Goal: Transaction & Acquisition: Purchase product/service

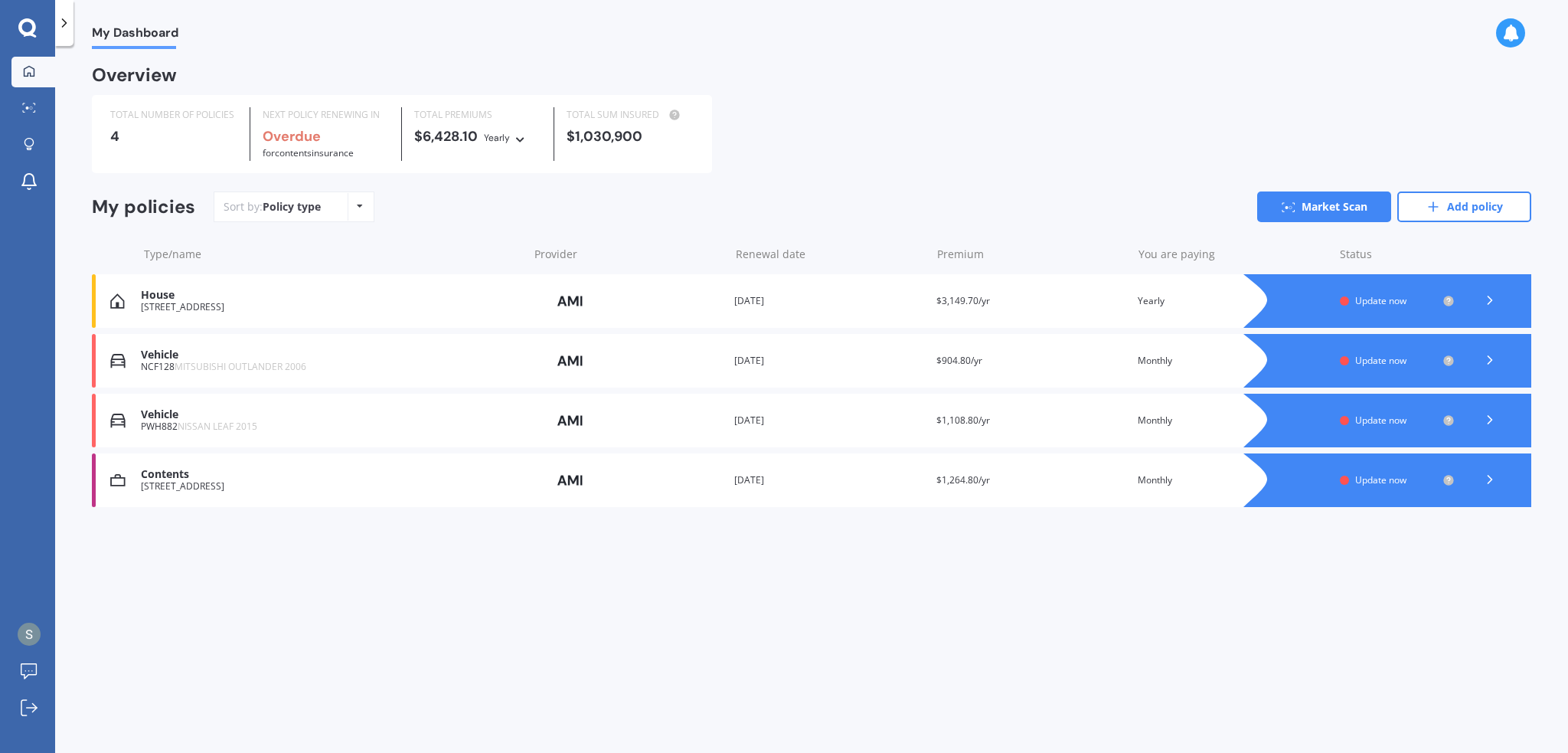
click at [1488, 300] on icon at bounding box center [1490, 300] width 15 height 15
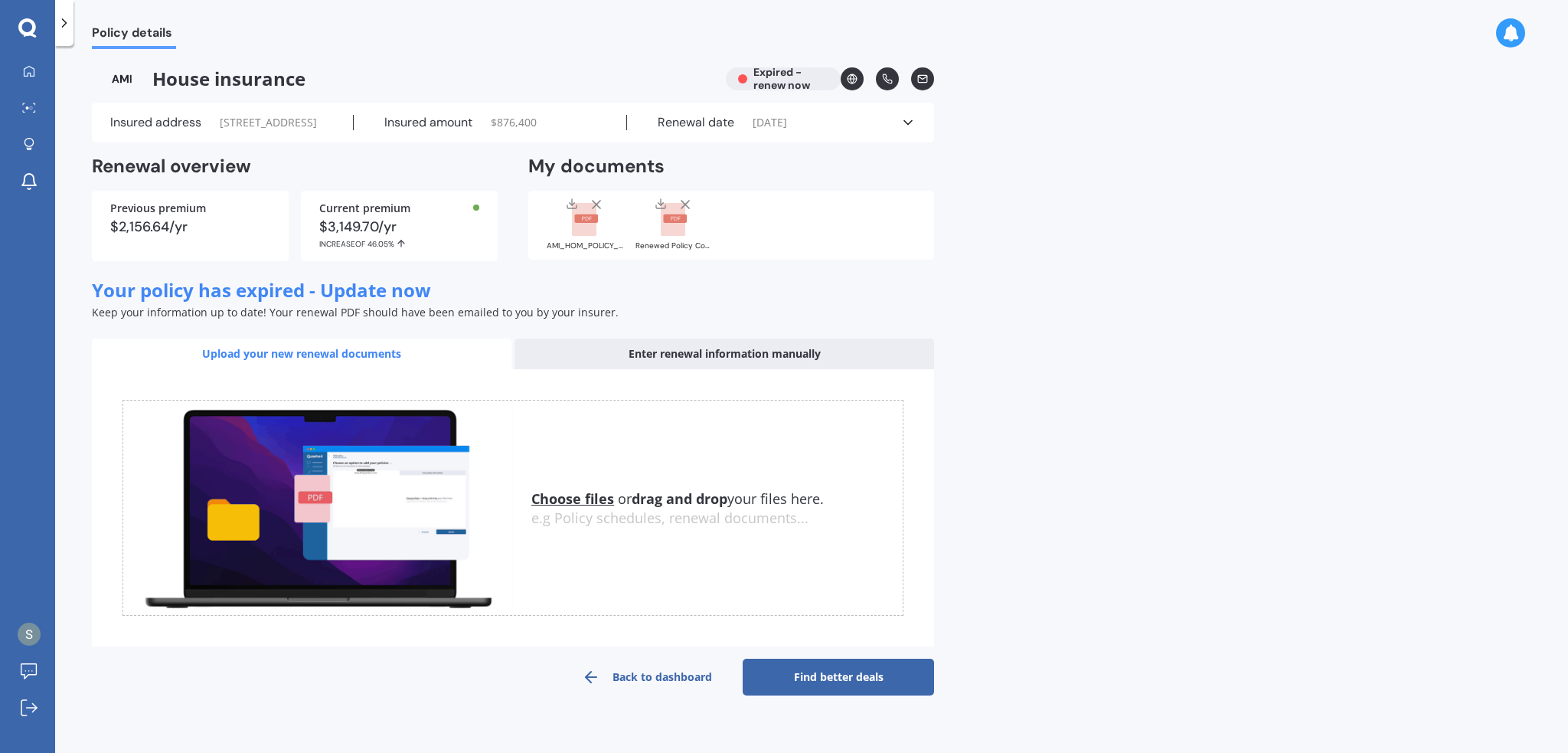
click at [803, 696] on link "Find better deals" at bounding box center [838, 677] width 191 height 37
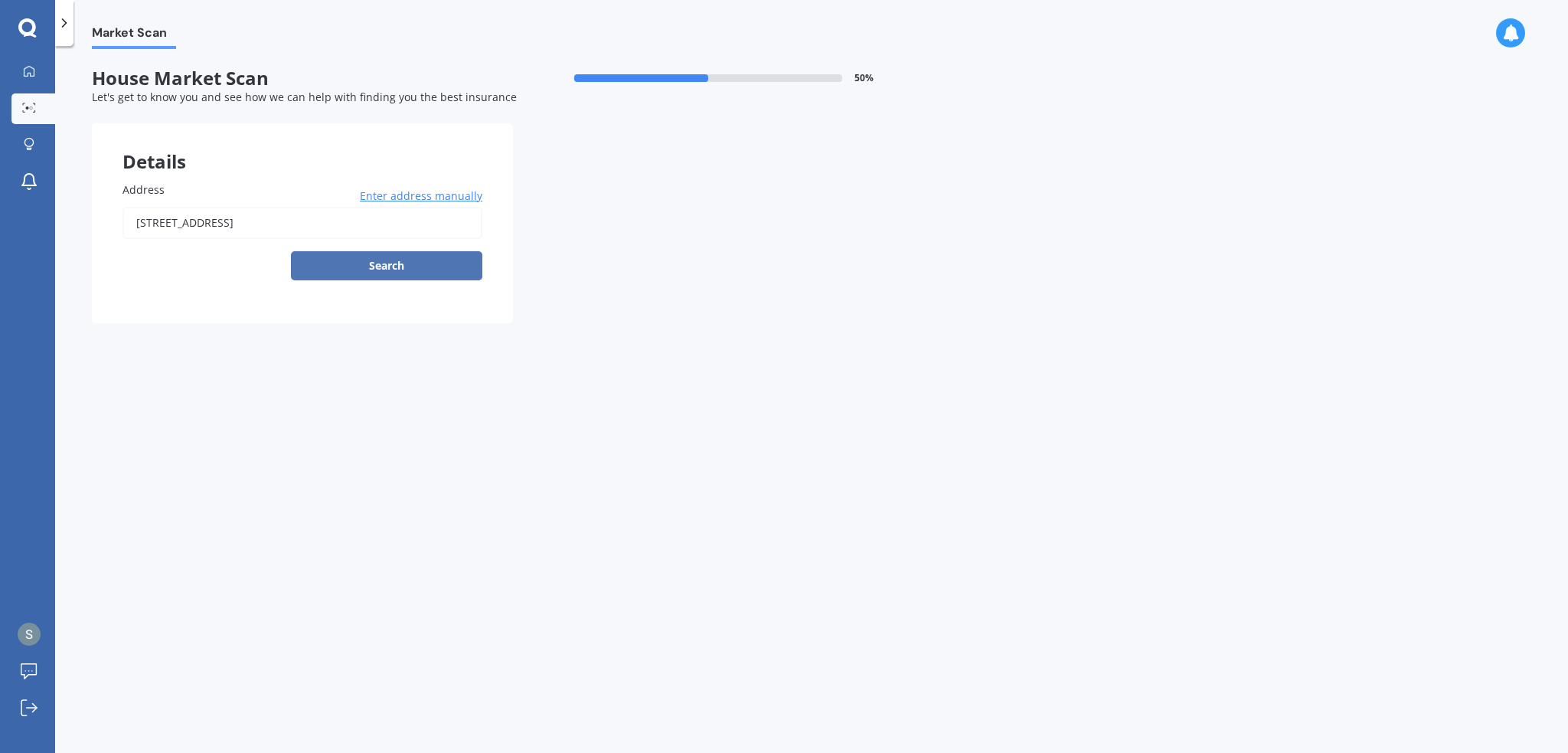
click at [382, 263] on button "Search" at bounding box center [387, 265] width 191 height 29
type input "[STREET_ADDRESS]"
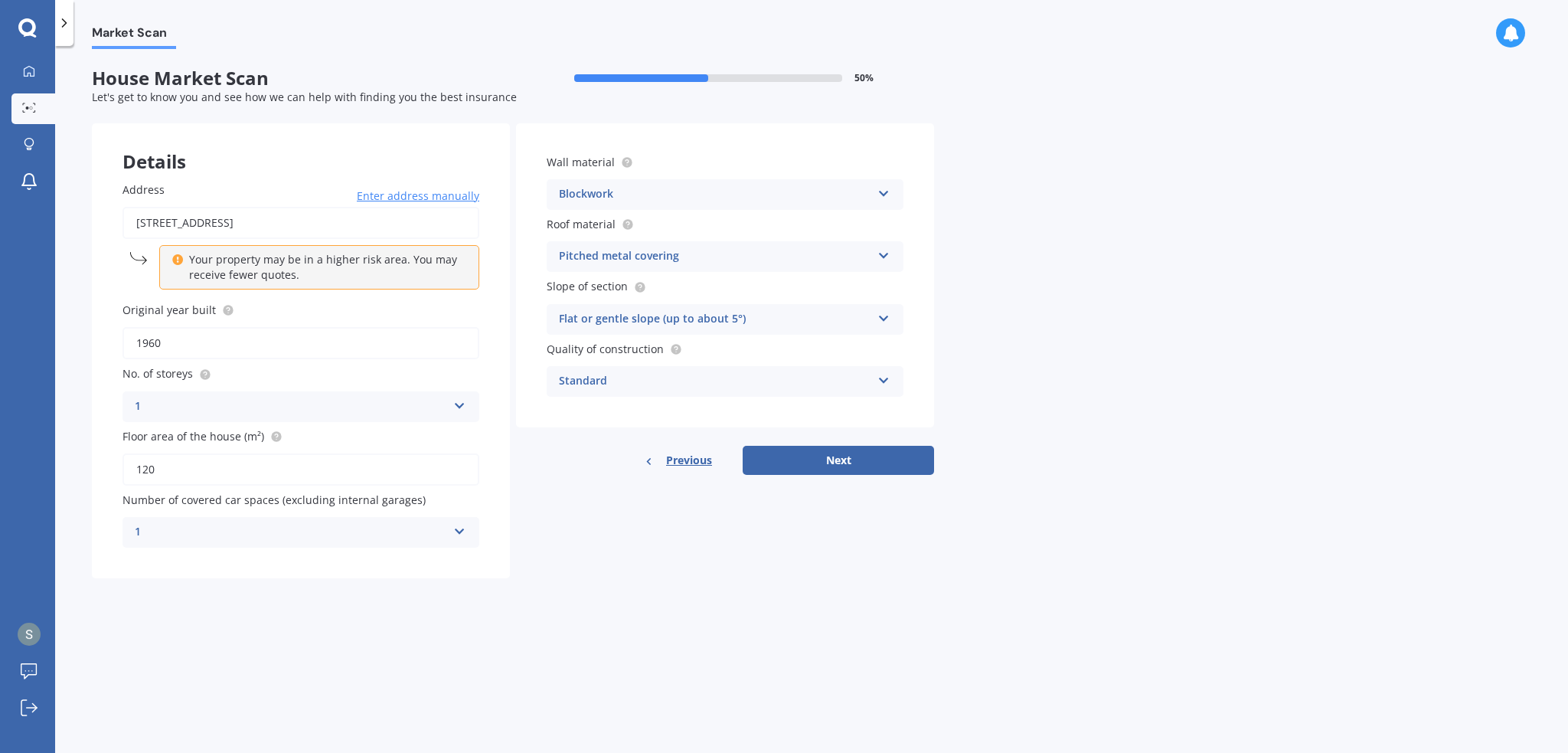
click at [627, 193] on div "Blockwork" at bounding box center [715, 195] width 312 height 19
drag, startPoint x: 1235, startPoint y: 167, endPoint x: 1213, endPoint y: 177, distance: 24.2
click at [1235, 167] on div "Market Scan House Market Scan 50 % Let's get to know you and see how we can hel…" at bounding box center [811, 402] width 1513 height 707
click at [882, 460] on button "Next" at bounding box center [838, 460] width 191 height 29
select select "12"
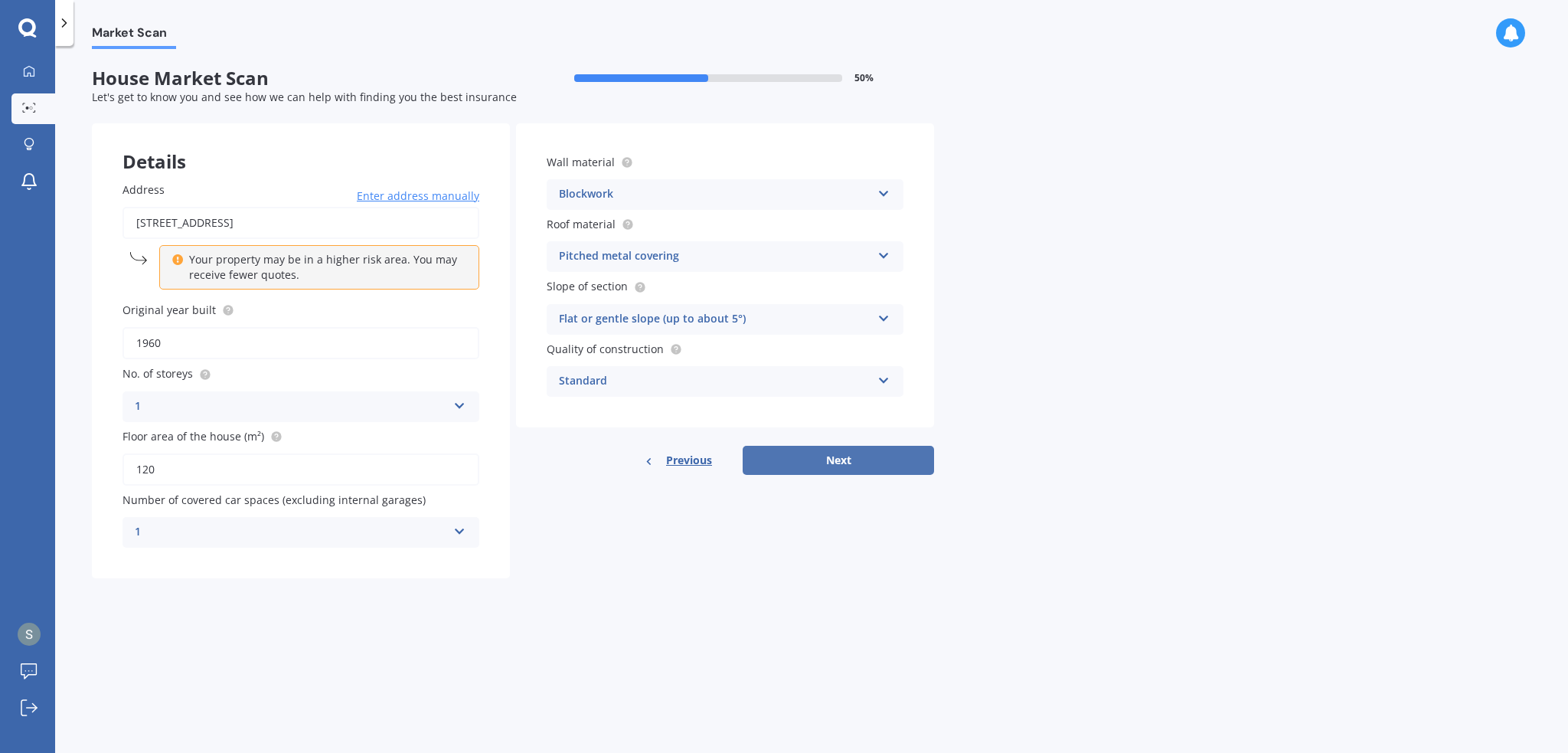
select select "04"
select select "1992"
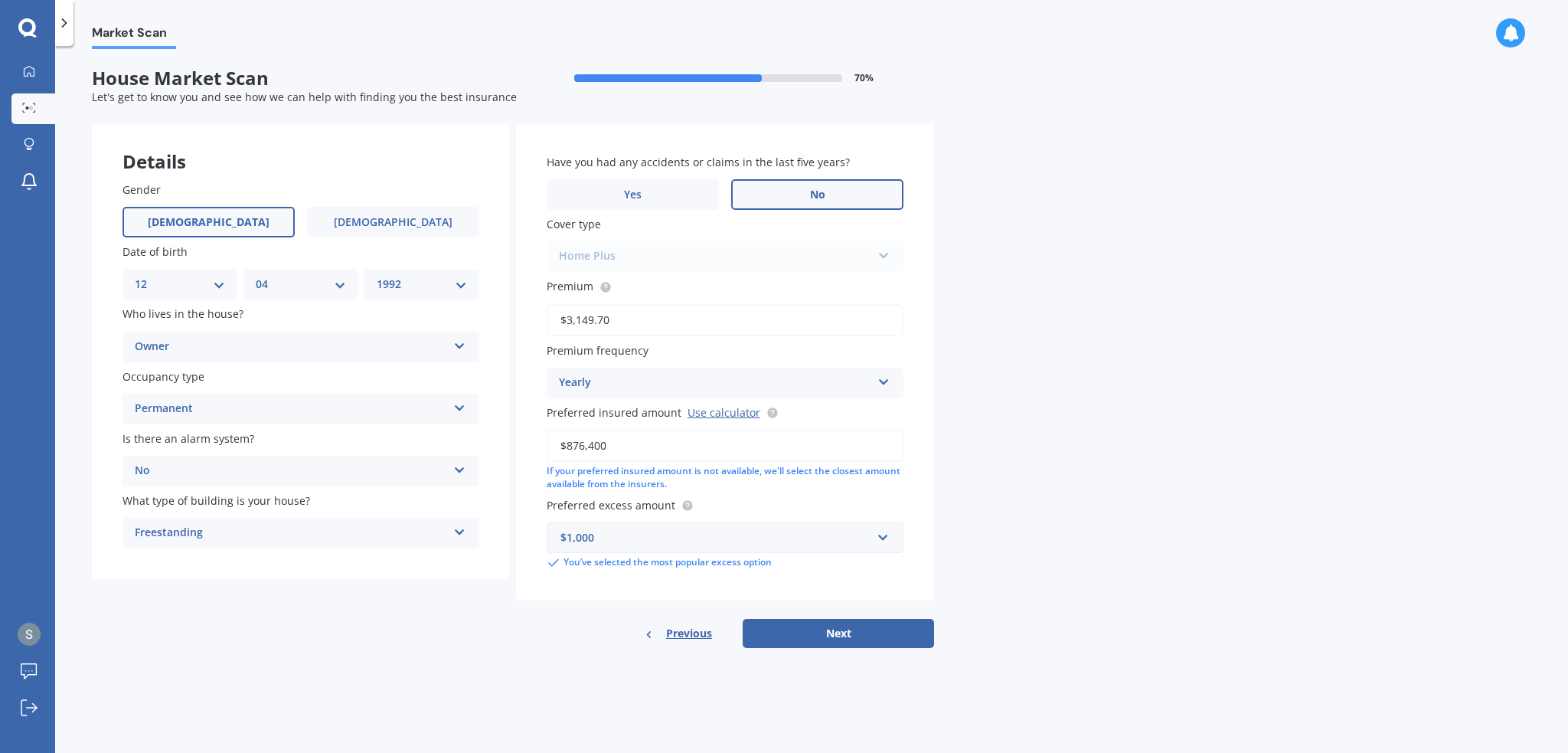
click at [781, 192] on label "No" at bounding box center [817, 195] width 173 height 30
click at [0, 0] on input "No" at bounding box center [0, 0] width 0 height 0
click at [741, 546] on input "text" at bounding box center [719, 537] width 343 height 29
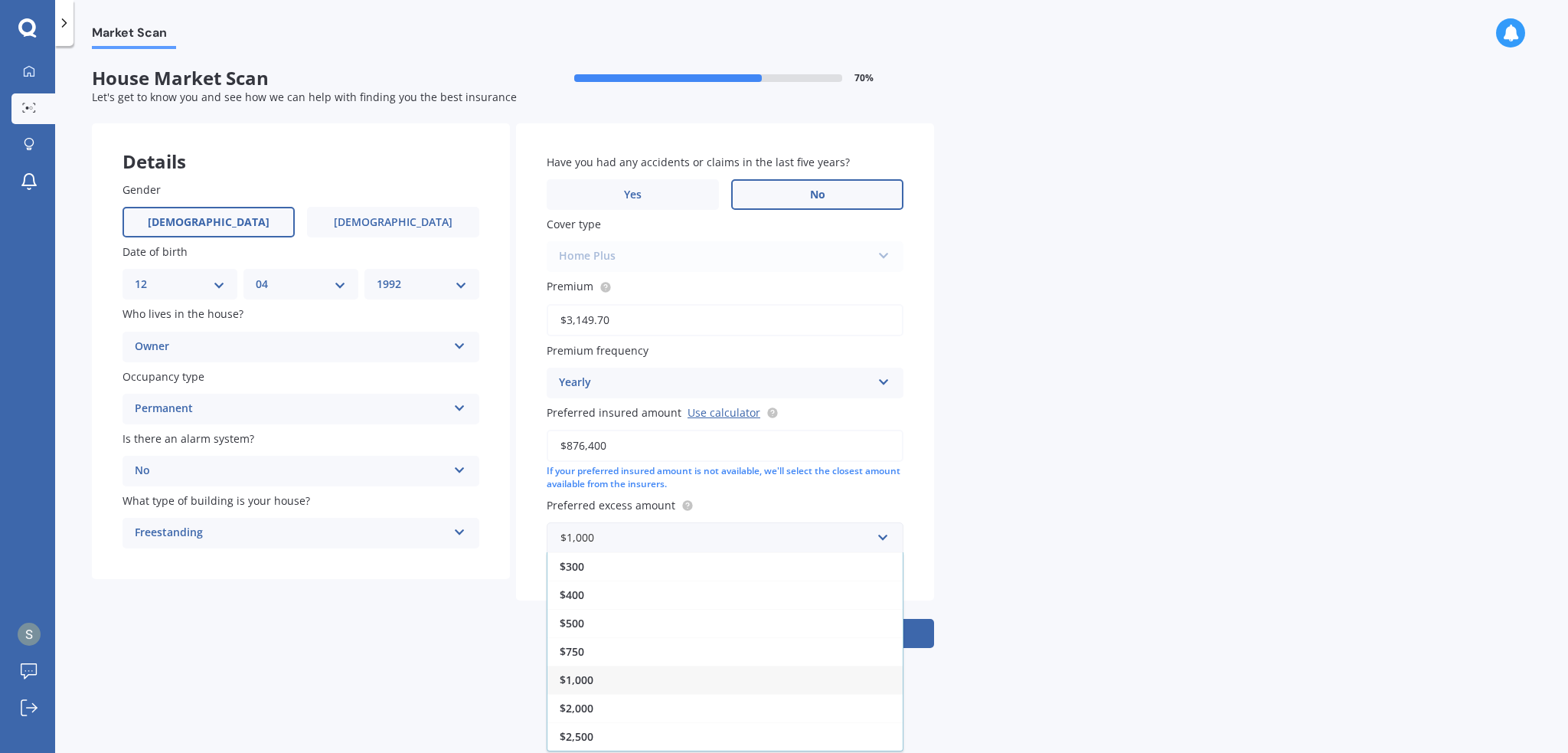
click at [992, 435] on div "Market Scan House Market Scan 70 % Let's get to know you and see how we can hel…" at bounding box center [811, 402] width 1513 height 707
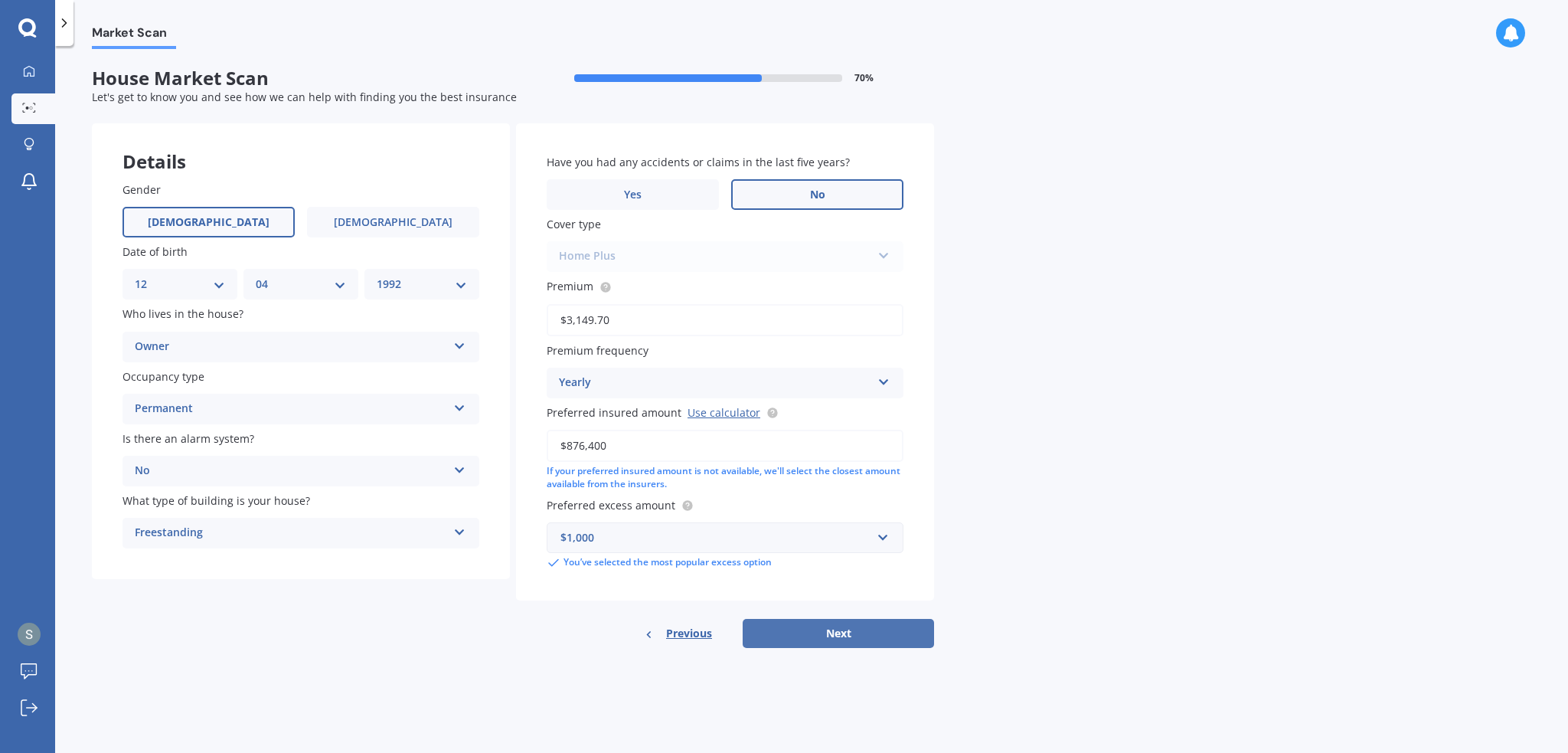
click at [814, 635] on button "Next" at bounding box center [838, 633] width 191 height 29
select select "12"
select select "04"
select select "1992"
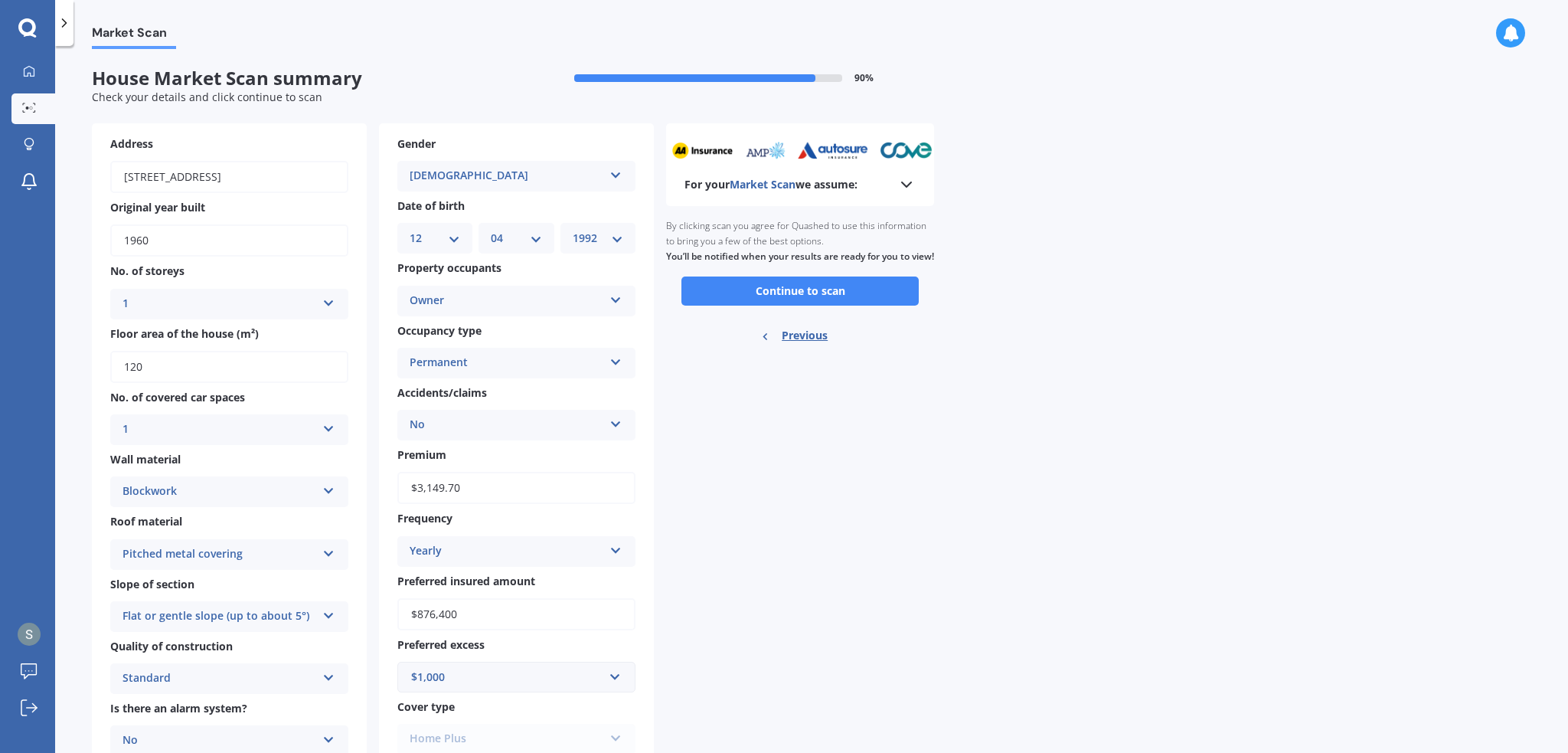
scroll to position [116, 0]
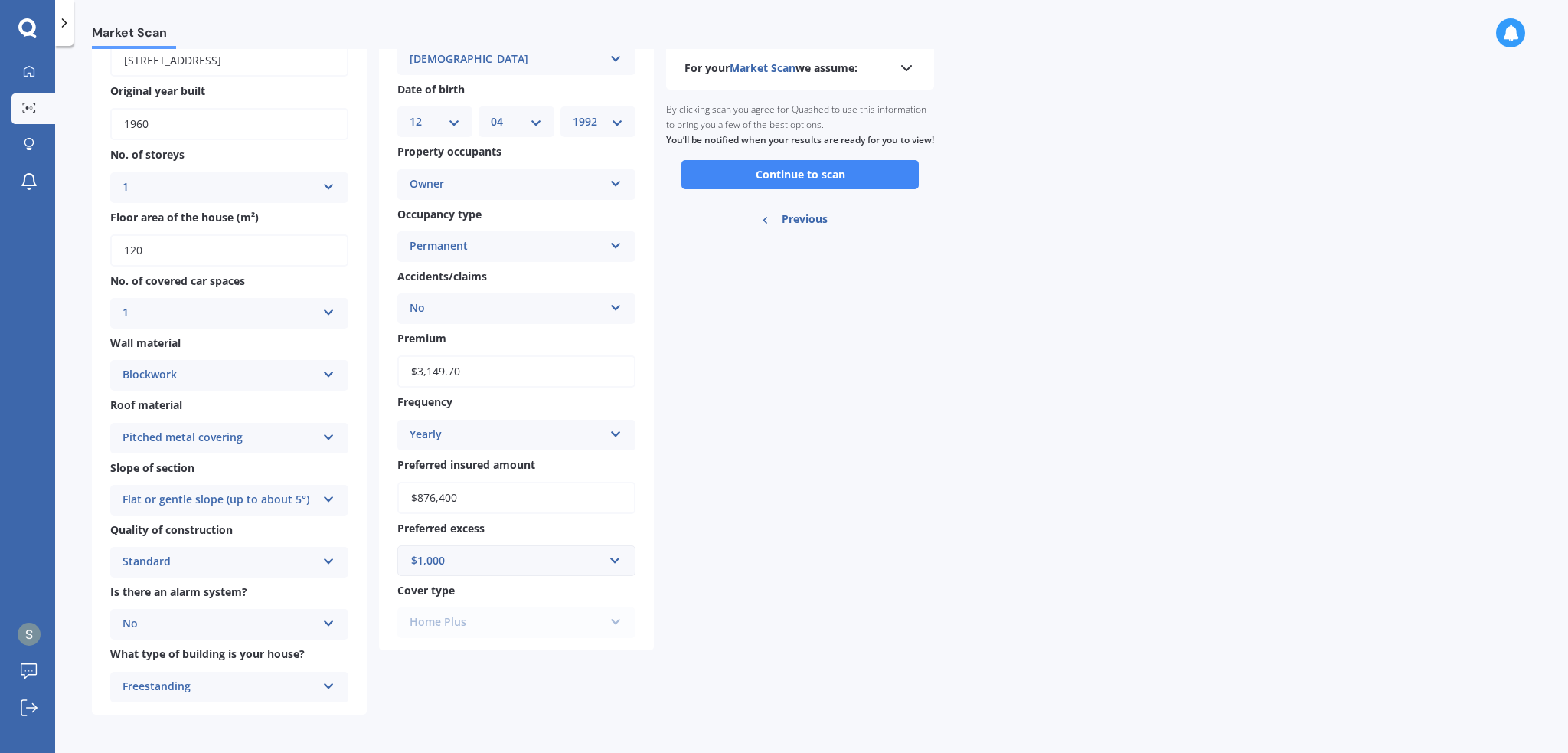
click at [527, 621] on div "Home Plus Premier House Market Value House Home Plus" at bounding box center [516, 622] width 238 height 30
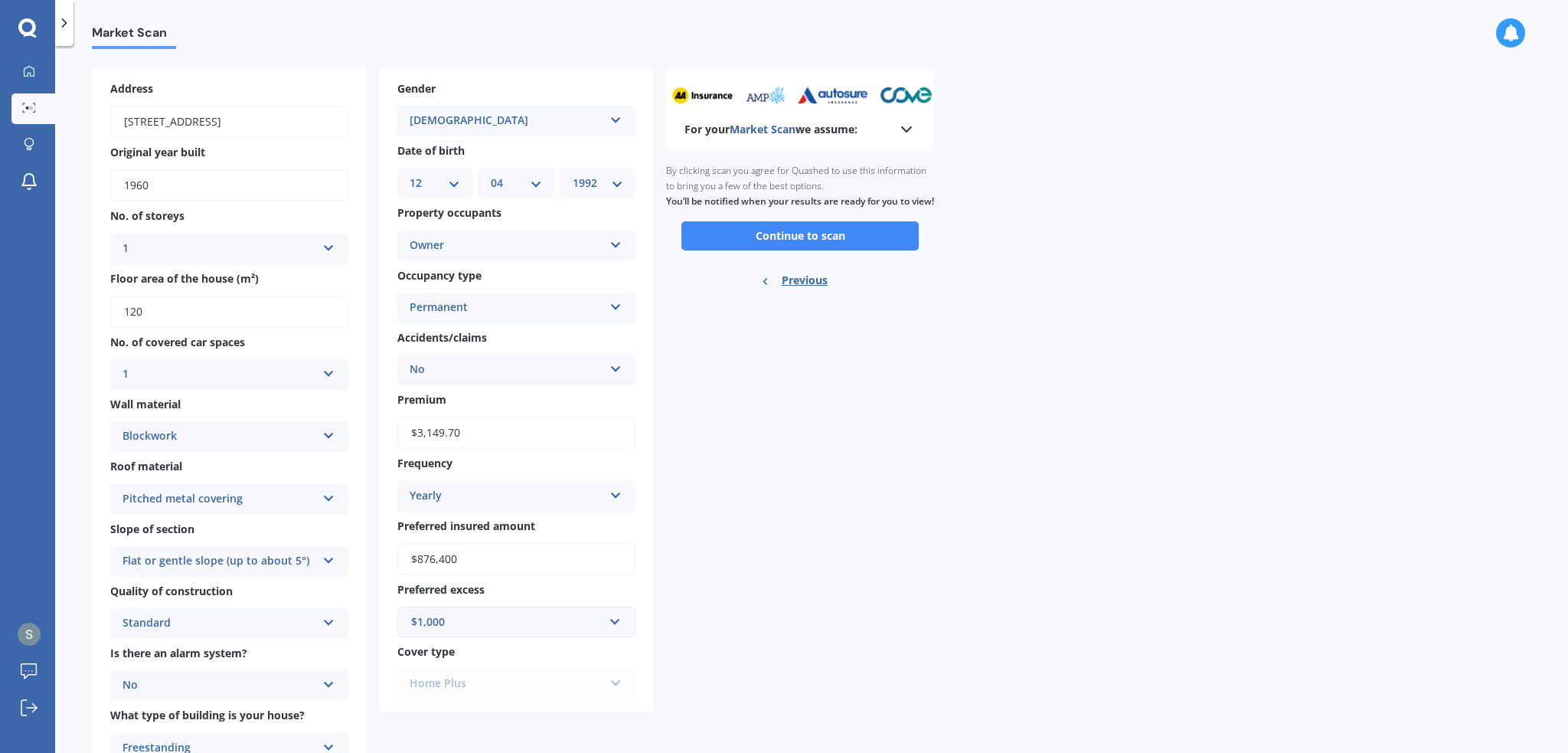
scroll to position [0, 0]
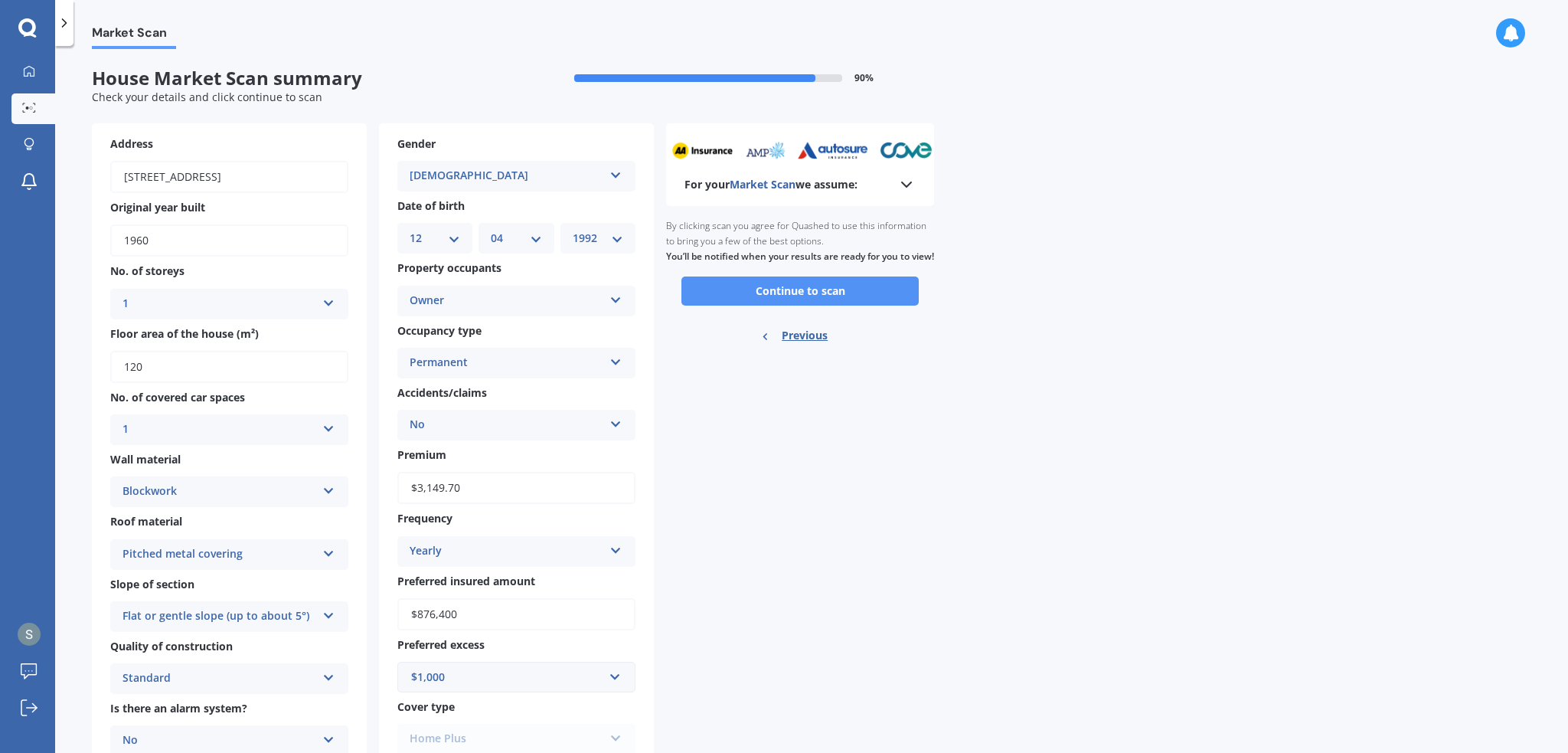
click at [790, 306] on button "Continue to scan" at bounding box center [800, 291] width 237 height 29
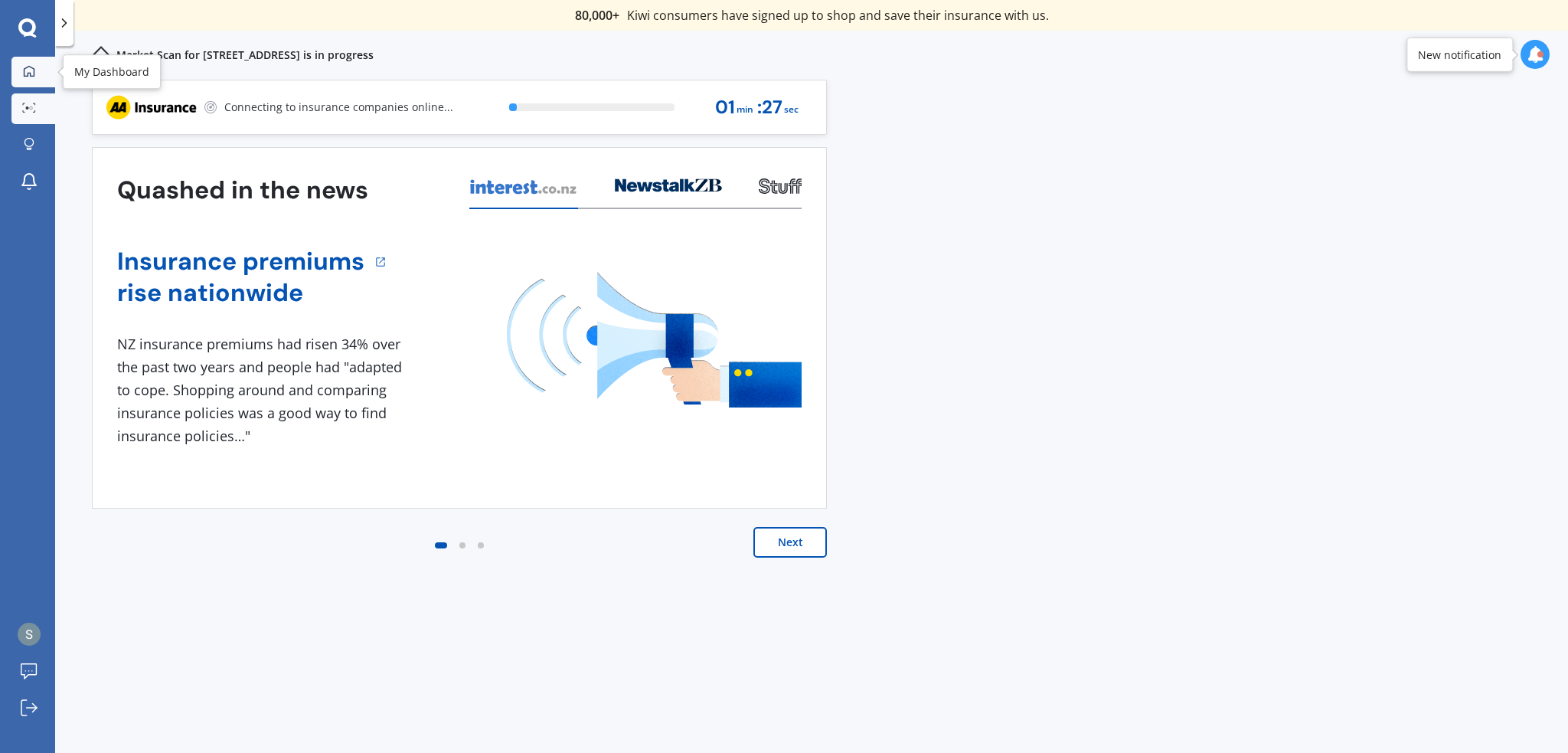
click at [29, 77] on div at bounding box center [29, 72] width 23 height 13
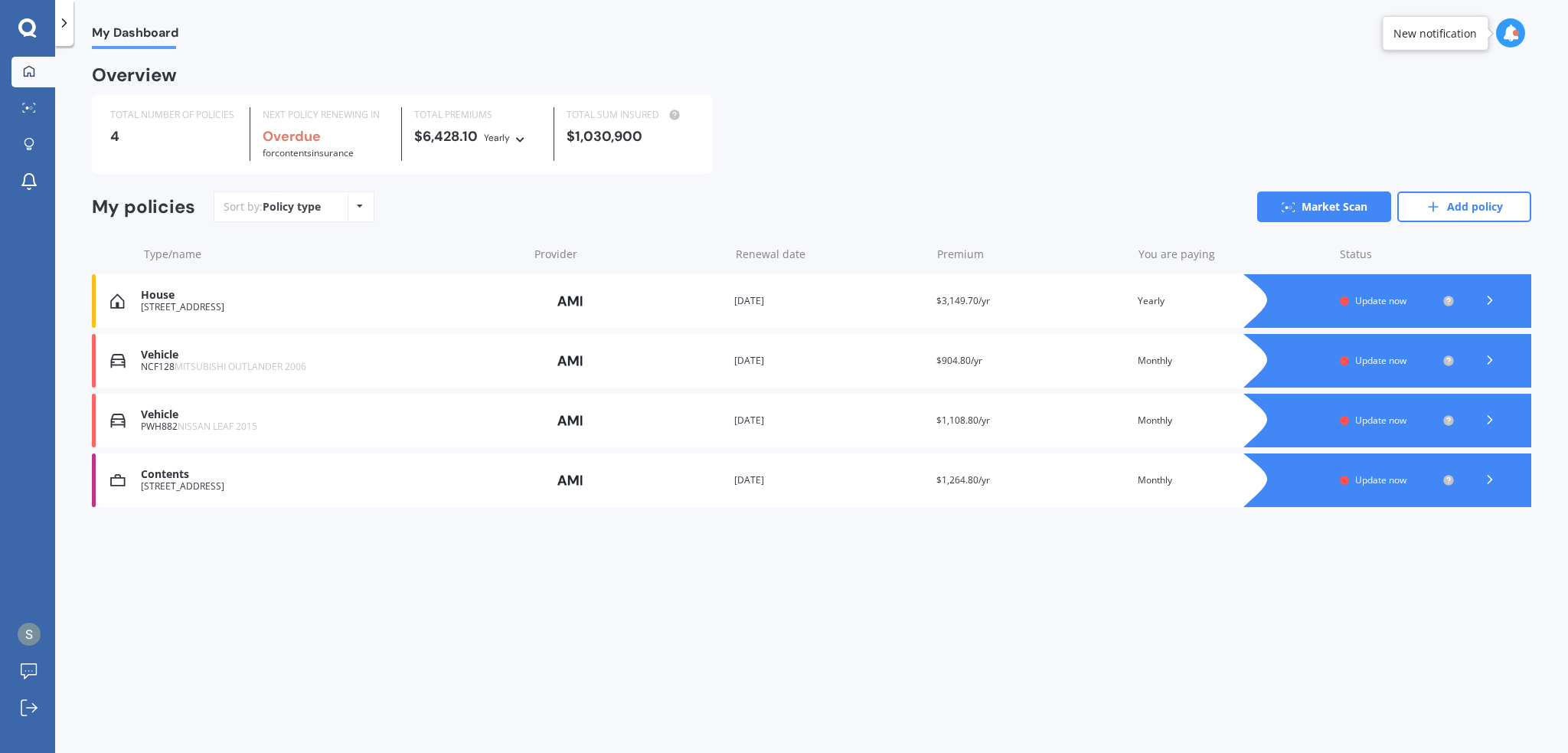
click at [1473, 362] on div at bounding box center [1490, 360] width 46 height 23
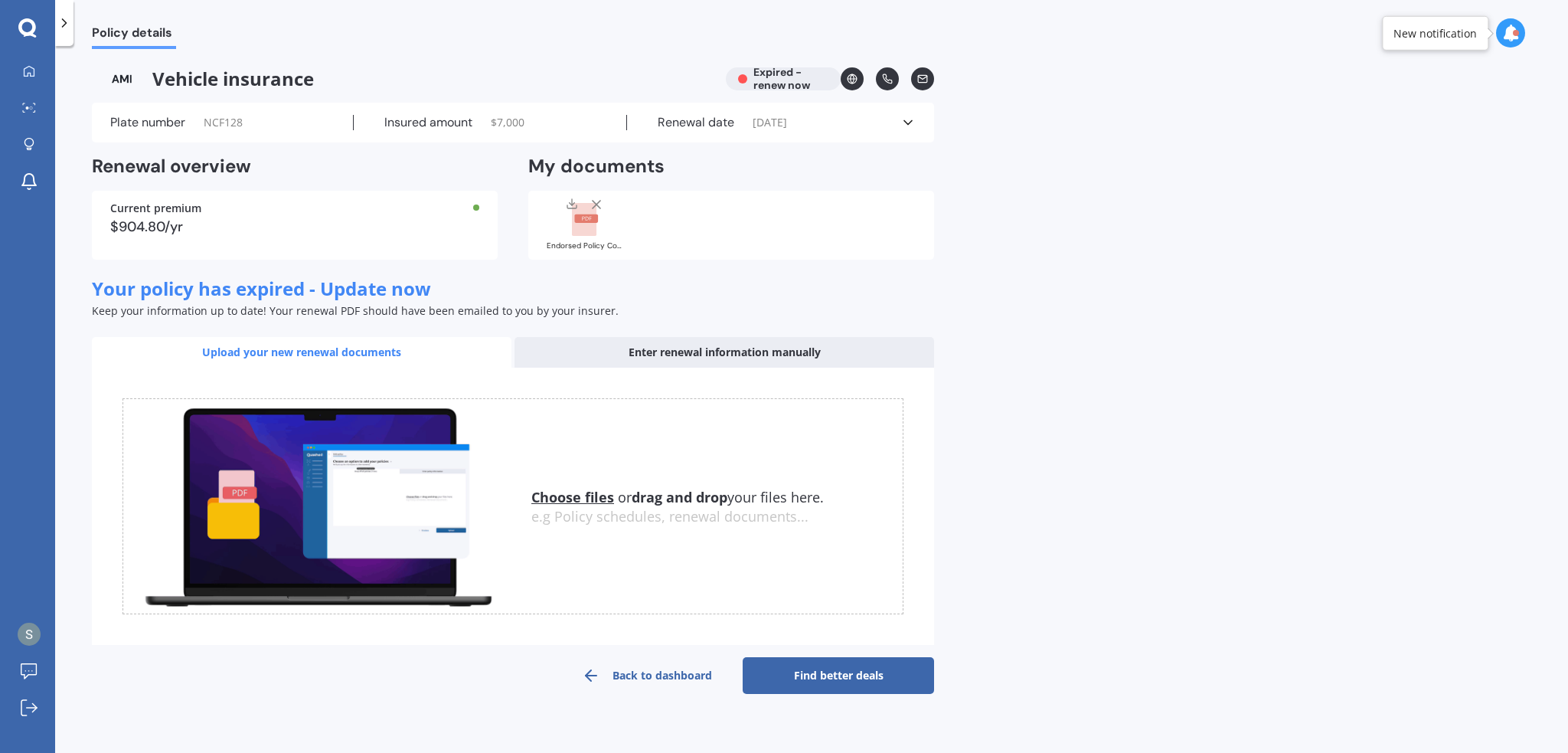
click at [814, 674] on link "Find better deals" at bounding box center [838, 676] width 191 height 37
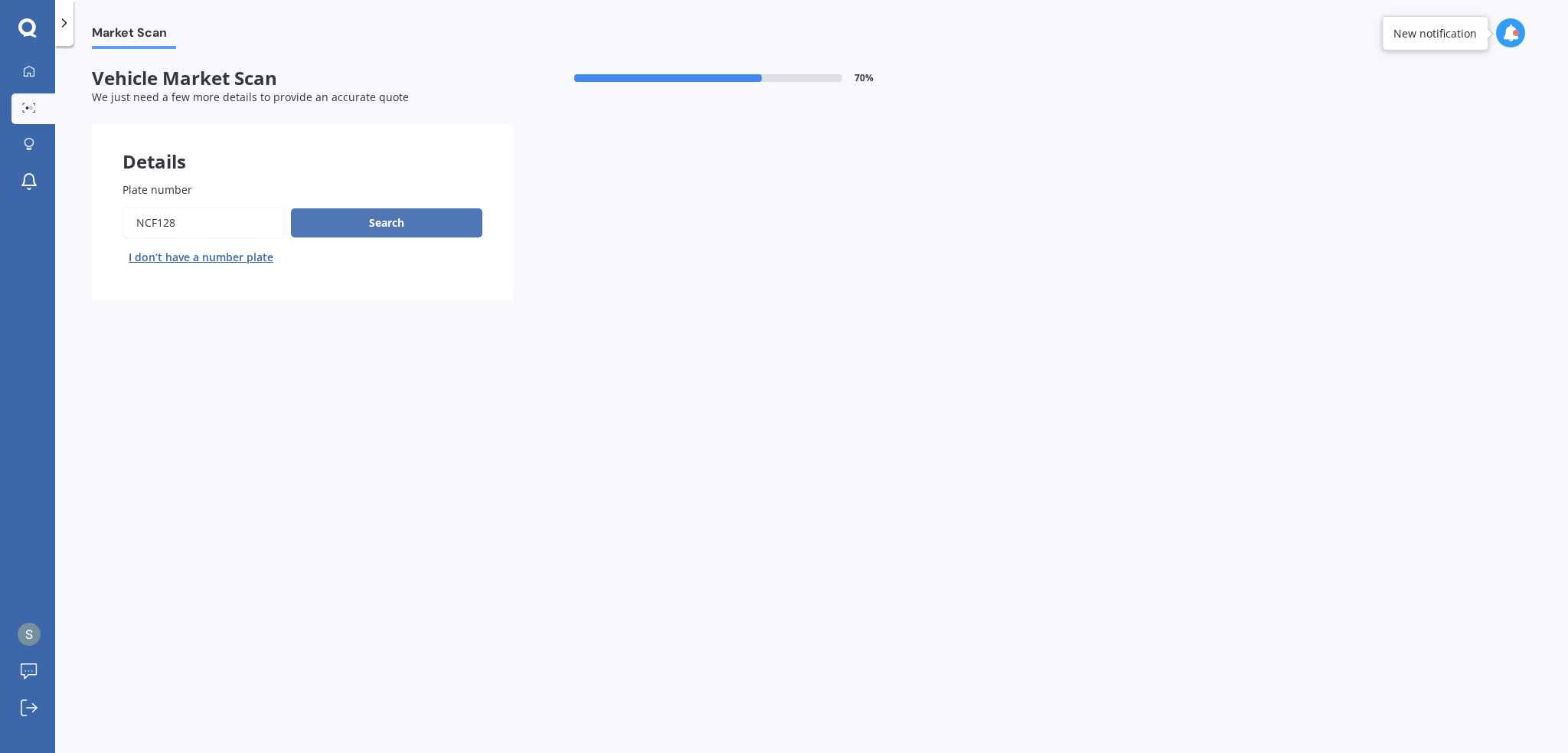
click at [359, 226] on button "Search" at bounding box center [387, 222] width 191 height 29
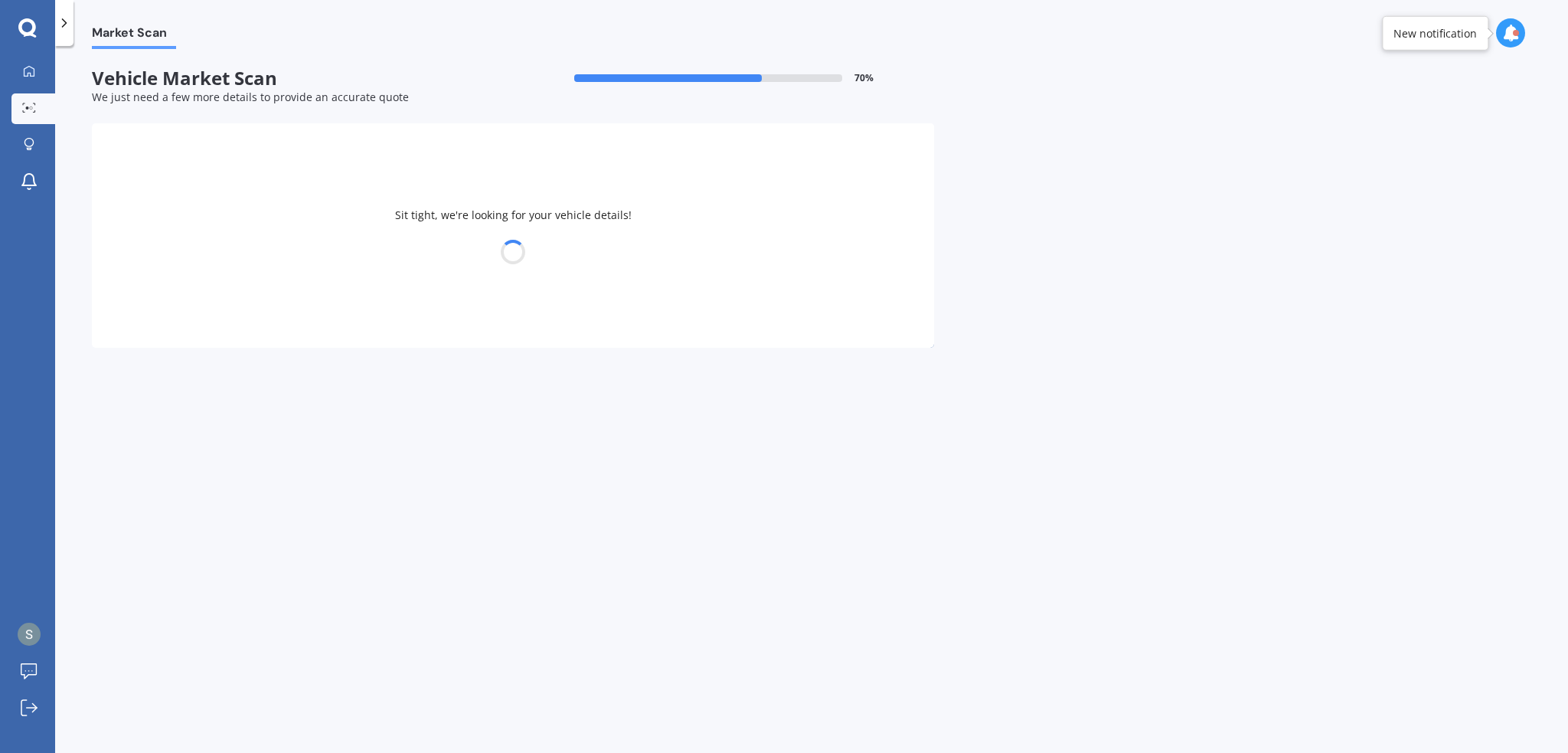
select select "MITSUBISHI"
select select "OUTLANDER"
select select "12"
select select "04"
select select "1992"
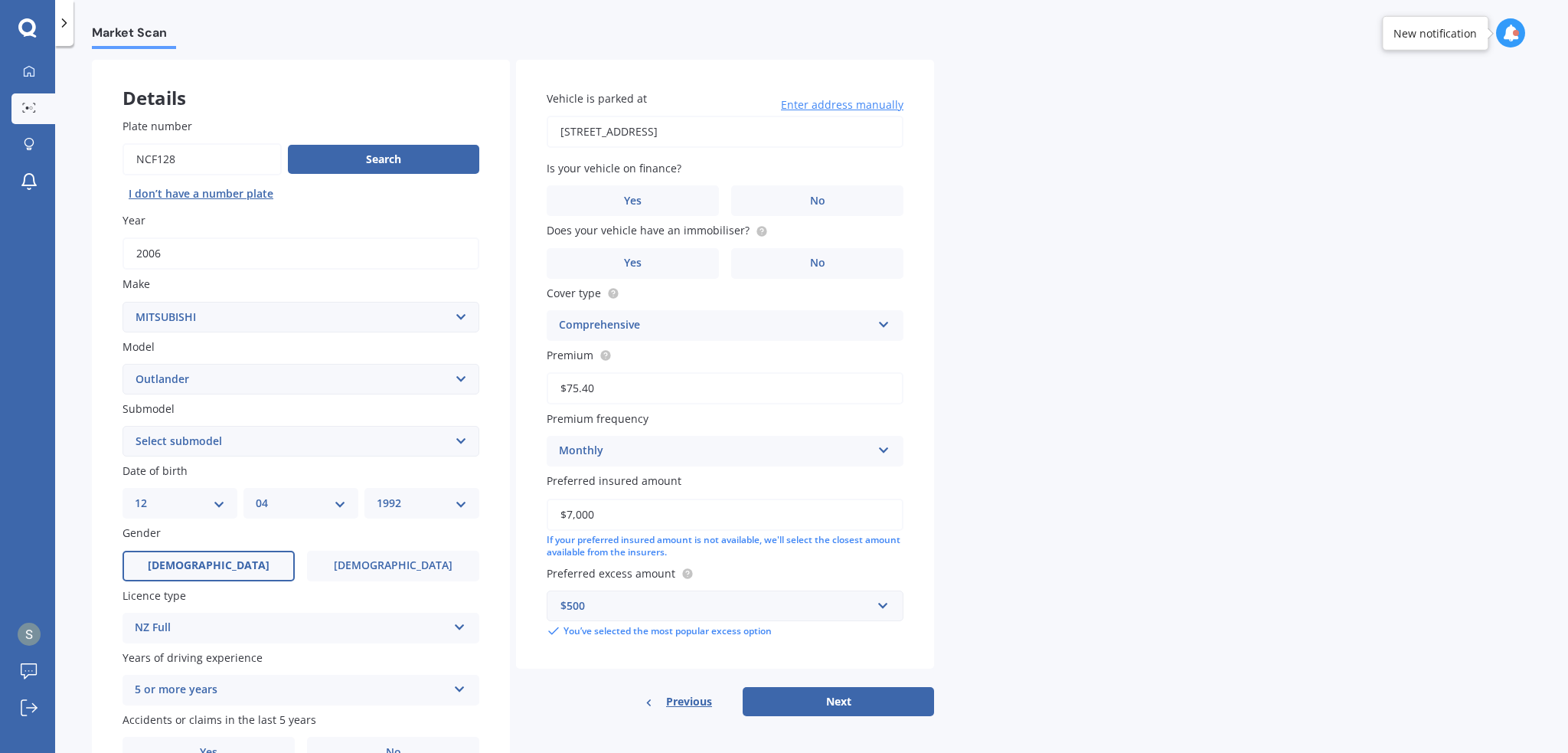
scroll to position [148, 0]
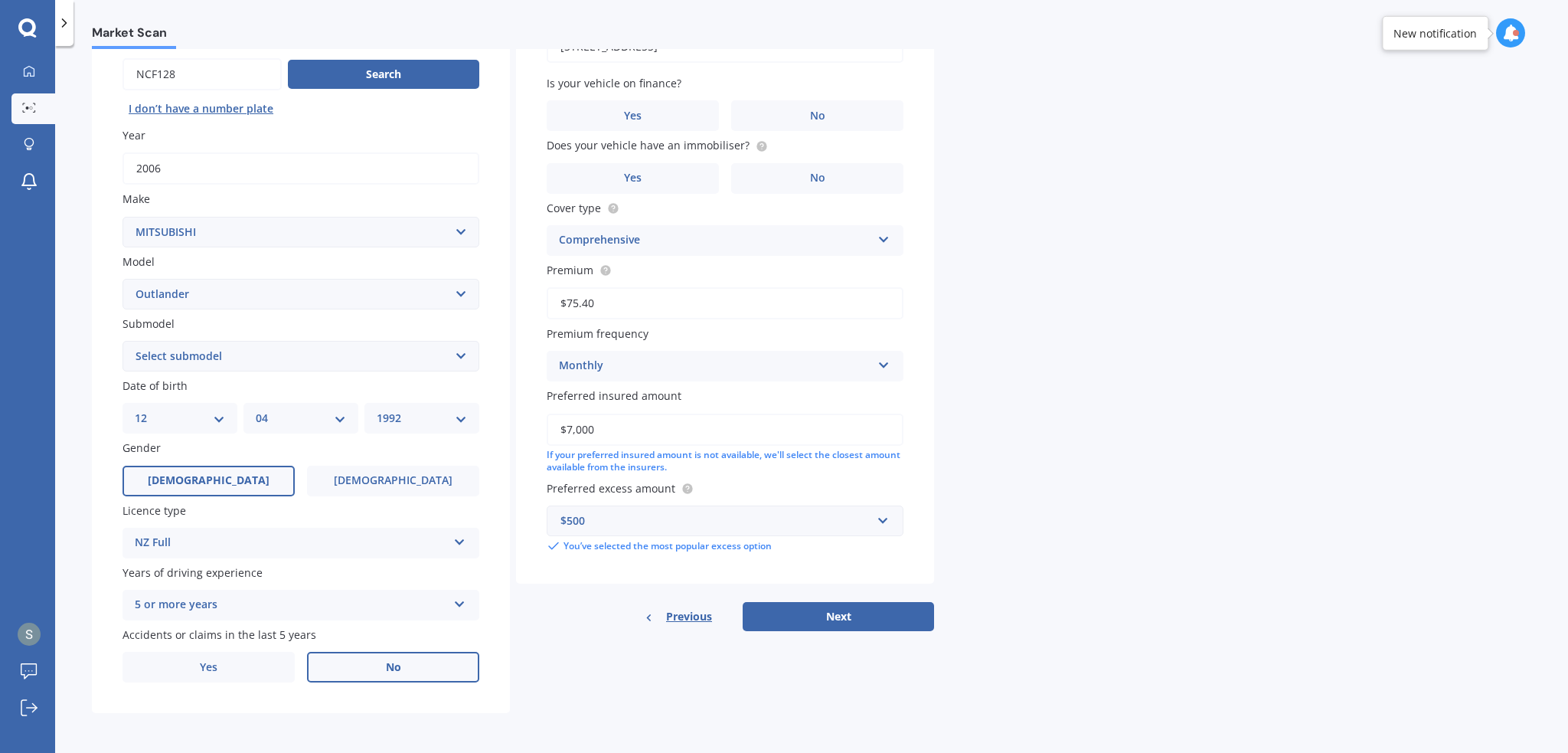
click at [410, 674] on label "No" at bounding box center [393, 667] width 173 height 30
click at [0, 0] on input "No" at bounding box center [0, 0] width 0 height 0
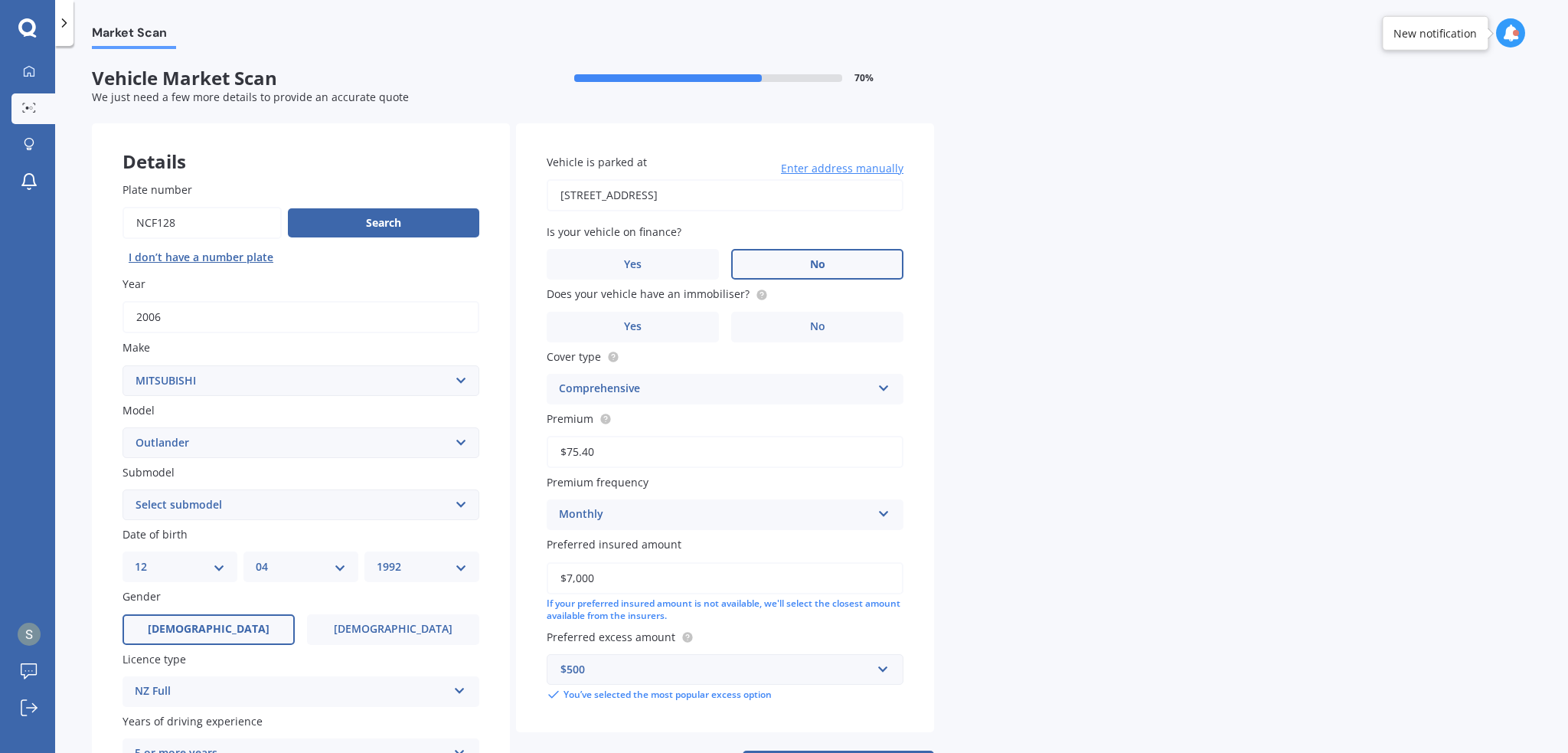
click at [784, 272] on label "No" at bounding box center [817, 264] width 173 height 30
click at [0, 0] on input "No" at bounding box center [0, 0] width 0 height 0
drag, startPoint x: 781, startPoint y: 329, endPoint x: 724, endPoint y: 318, distance: 58.1
click at [781, 329] on label "No" at bounding box center [817, 327] width 173 height 30
click at [0, 0] on input "No" at bounding box center [0, 0] width 0 height 0
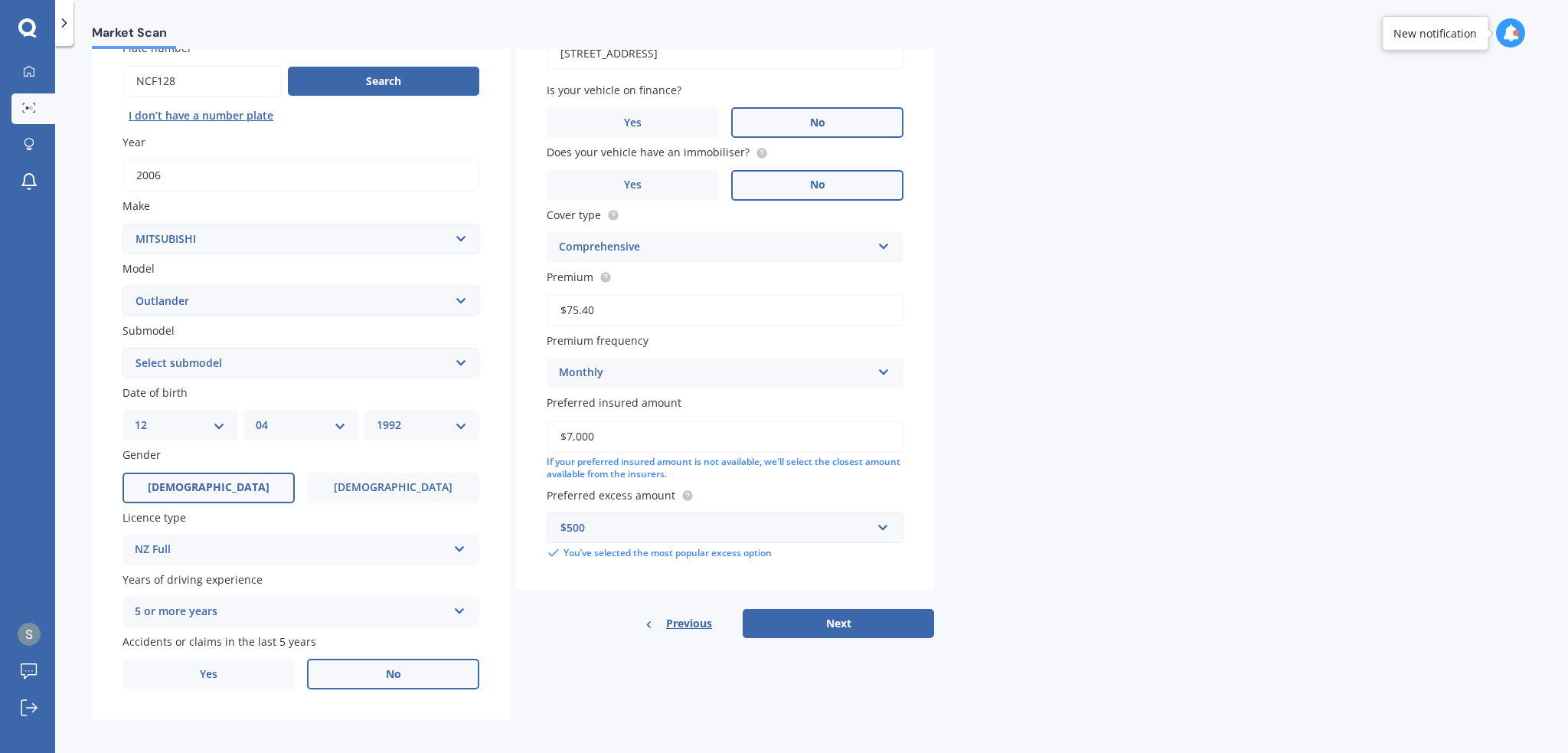
scroll to position [148, 0]
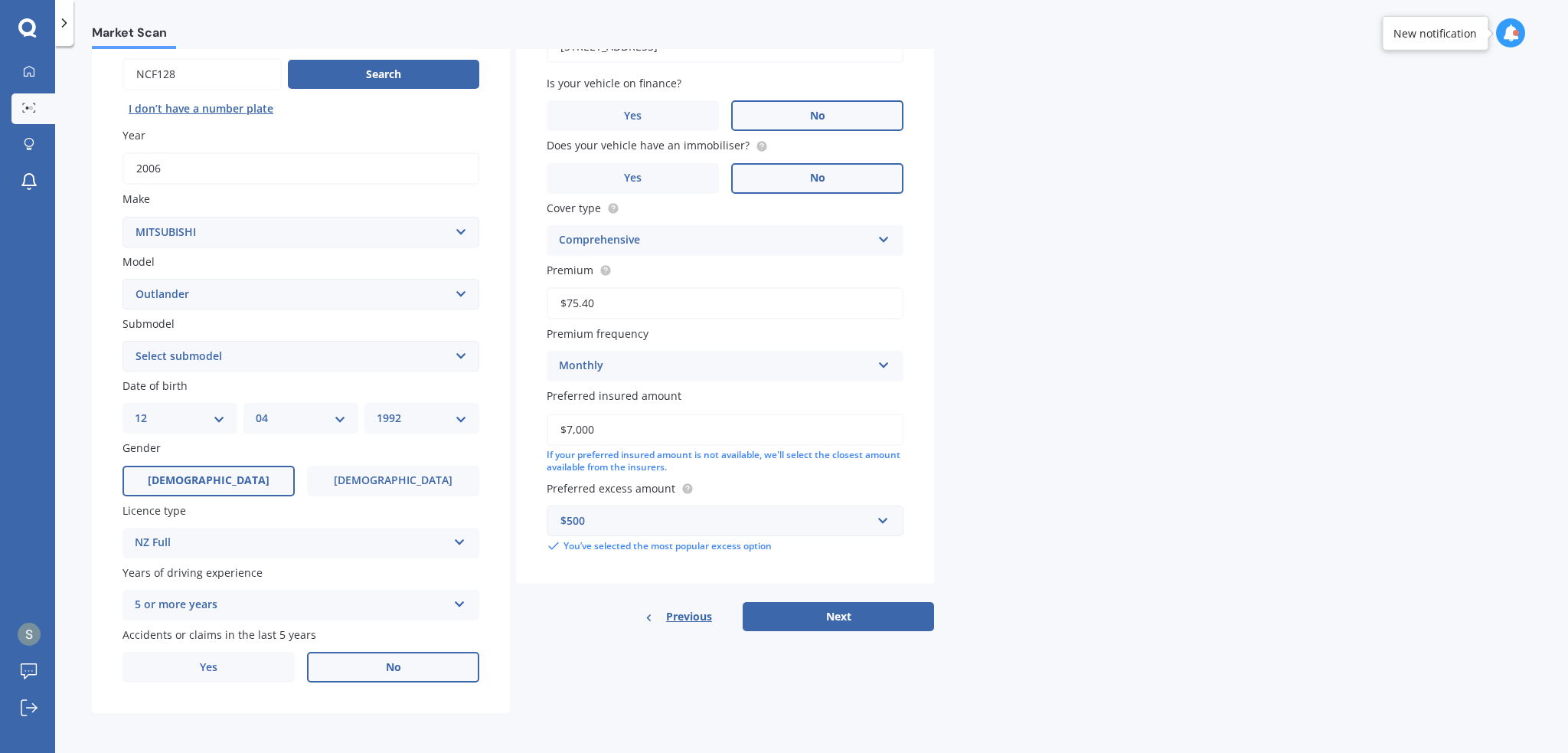
drag, startPoint x: 566, startPoint y: 432, endPoint x: 658, endPoint y: 442, distance: 92.5
click at [653, 446] on div "$7,000 If your preferred insured amount is not available, we'll select the clos…" at bounding box center [725, 444] width 357 height 61
type input "$6,000"
click at [830, 609] on button "Next" at bounding box center [838, 617] width 191 height 29
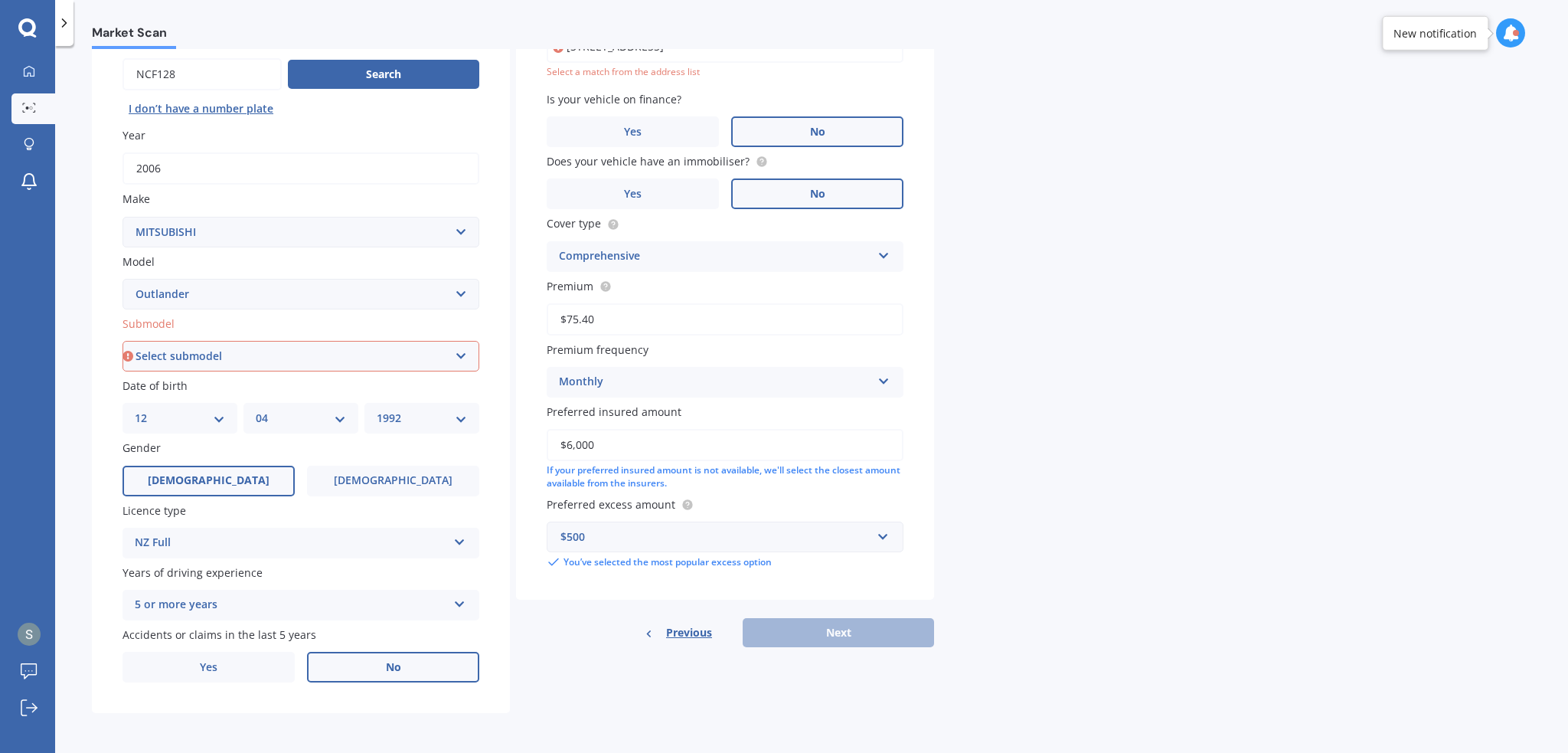
click at [328, 336] on div "Submodel Select submodel (All other) 2.4 Litre Station Wagon 3.0 Litre AWD 3.0 …" at bounding box center [301, 344] width 357 height 56
drag, startPoint x: 300, startPoint y: 355, endPoint x: 270, endPoint y: 367, distance: 32.3
click at [300, 355] on select "Select submodel (All other) 2.4 Litre Station Wagon 3.0 Litre AWD 3.0 VRX Auto …" at bounding box center [301, 356] width 357 height 30
select select "LS"
click at [122, 341] on select "Select submodel (All other) 2.4 Litre Station Wagon 3.0 Litre AWD 3.0 VRX Auto …" at bounding box center [301, 356] width 357 height 30
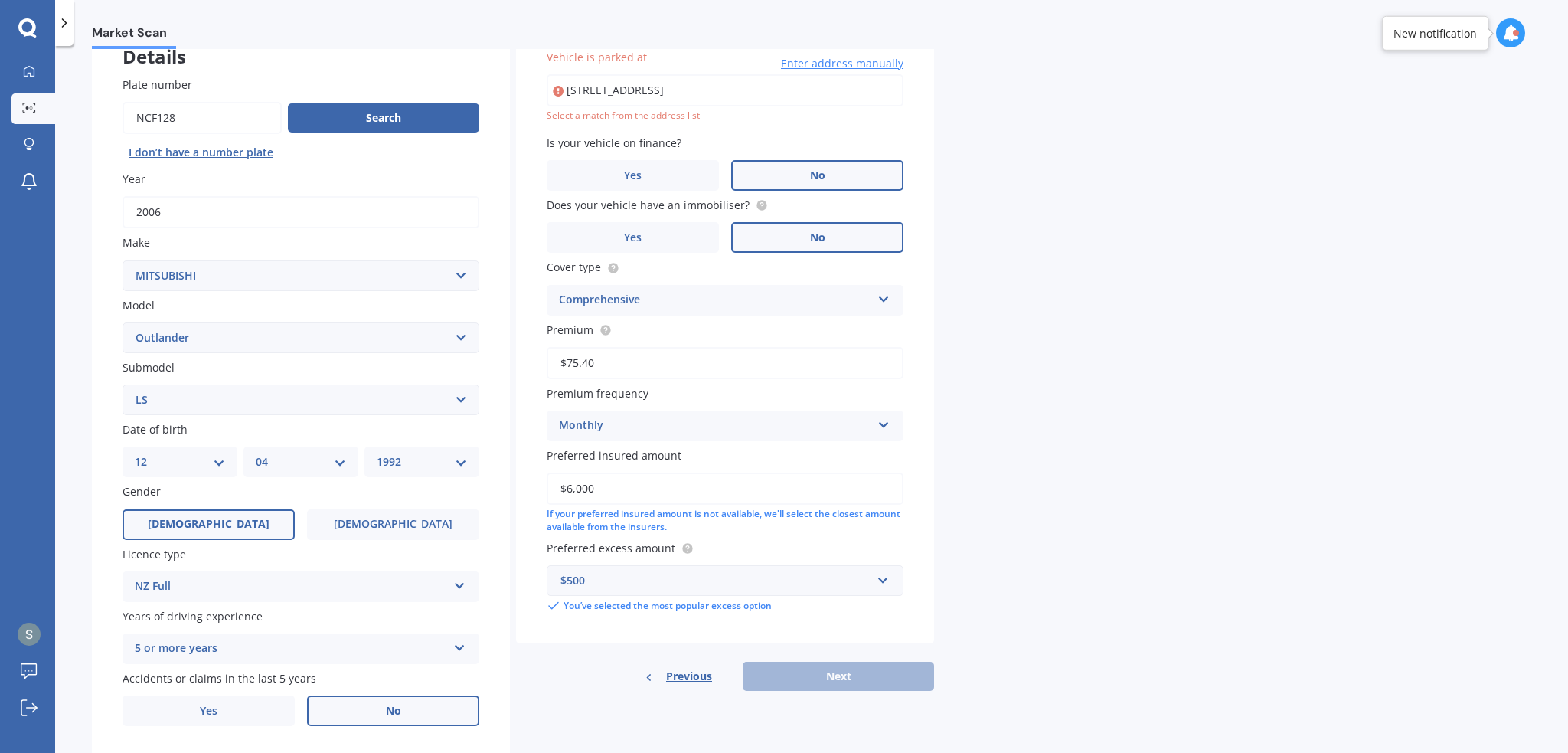
scroll to position [104, 0]
type input "[STREET_ADDRESS]"
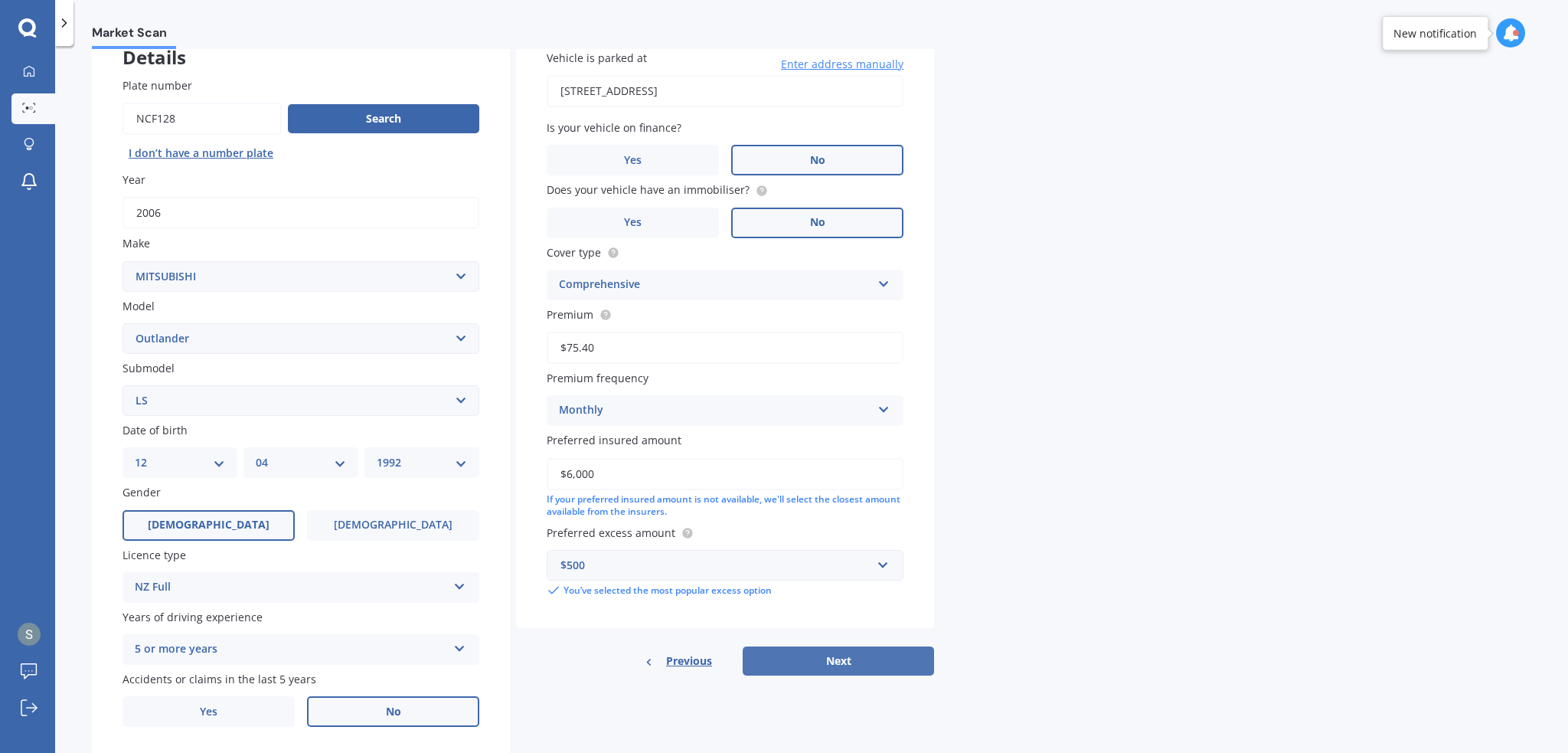
click at [843, 661] on button "Next" at bounding box center [838, 660] width 191 height 29
select select "12"
select select "04"
select select "1992"
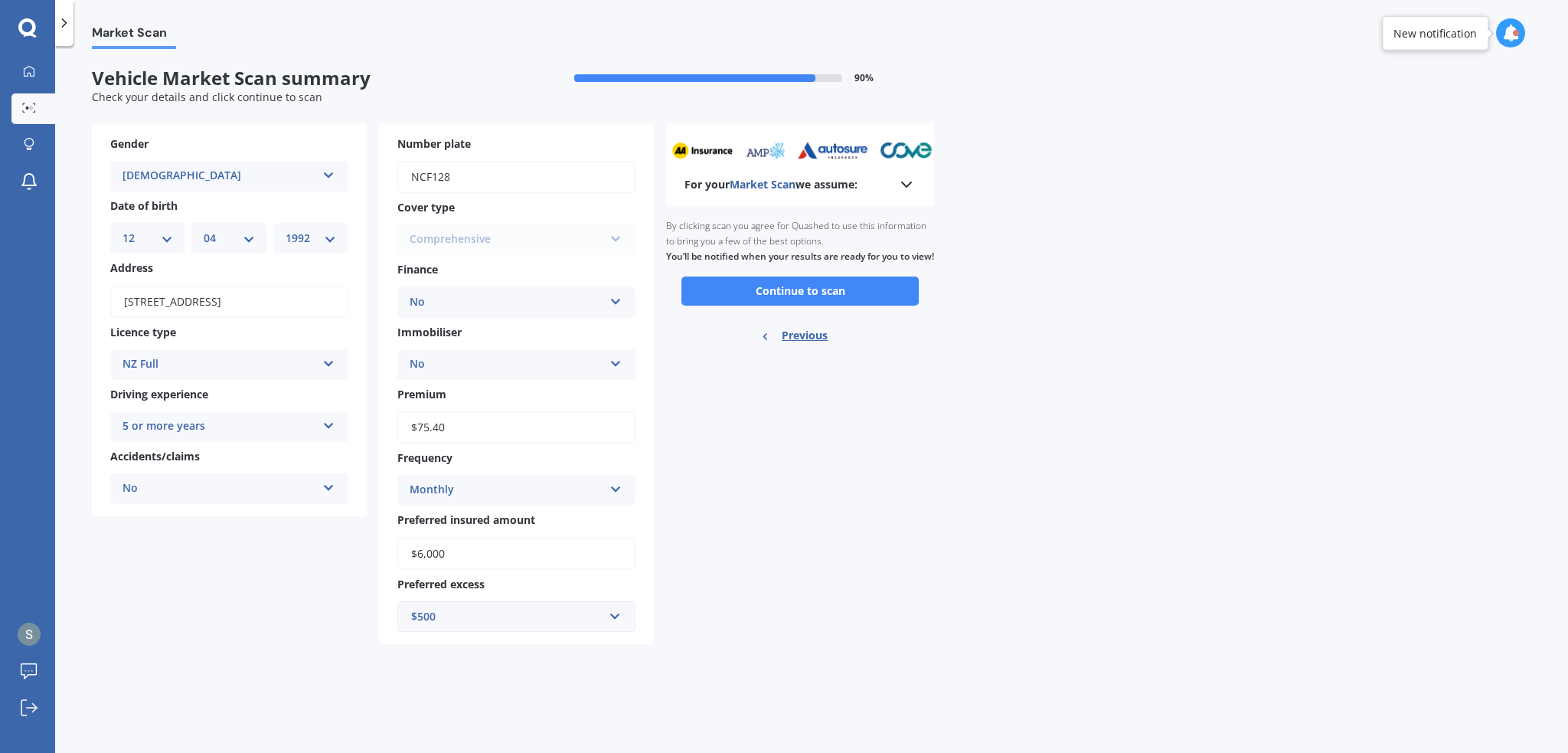
scroll to position [0, 0]
click at [820, 303] on button "Continue to scan" at bounding box center [800, 291] width 237 height 29
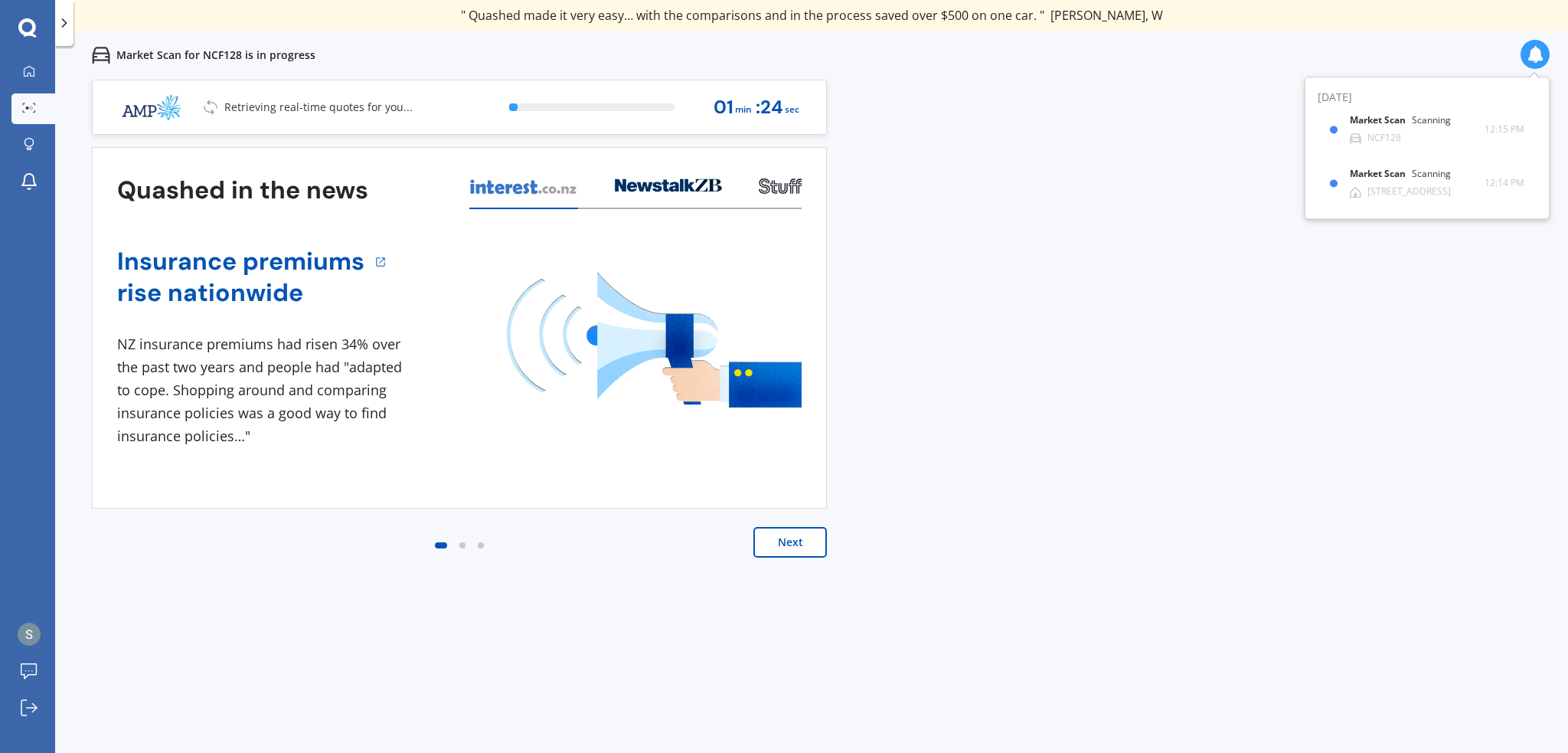
click at [814, 578] on div "Next" at bounding box center [459, 558] width 735 height 61
click at [797, 532] on button "Next" at bounding box center [790, 542] width 73 height 30
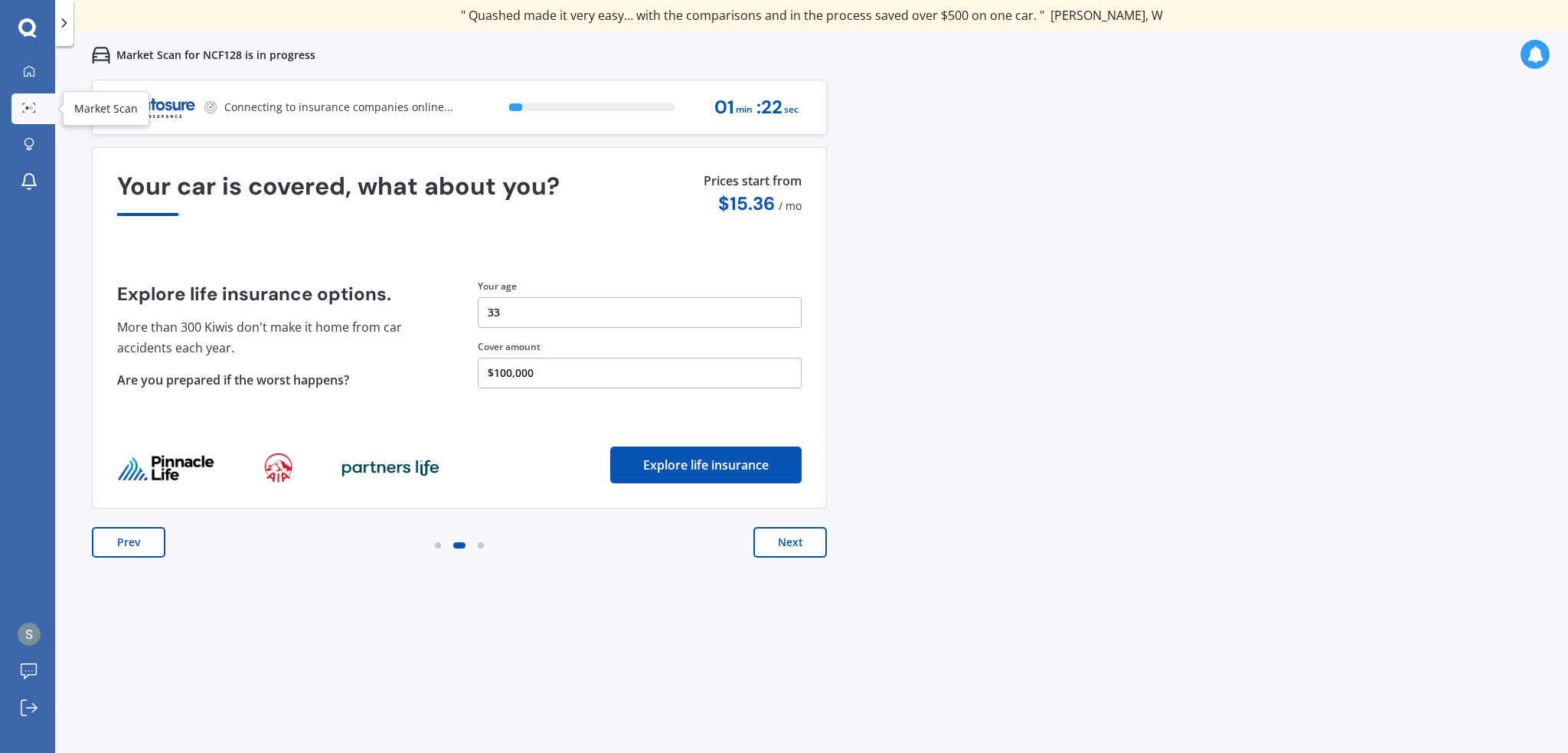
click at [40, 107] on div at bounding box center [29, 109] width 23 height 12
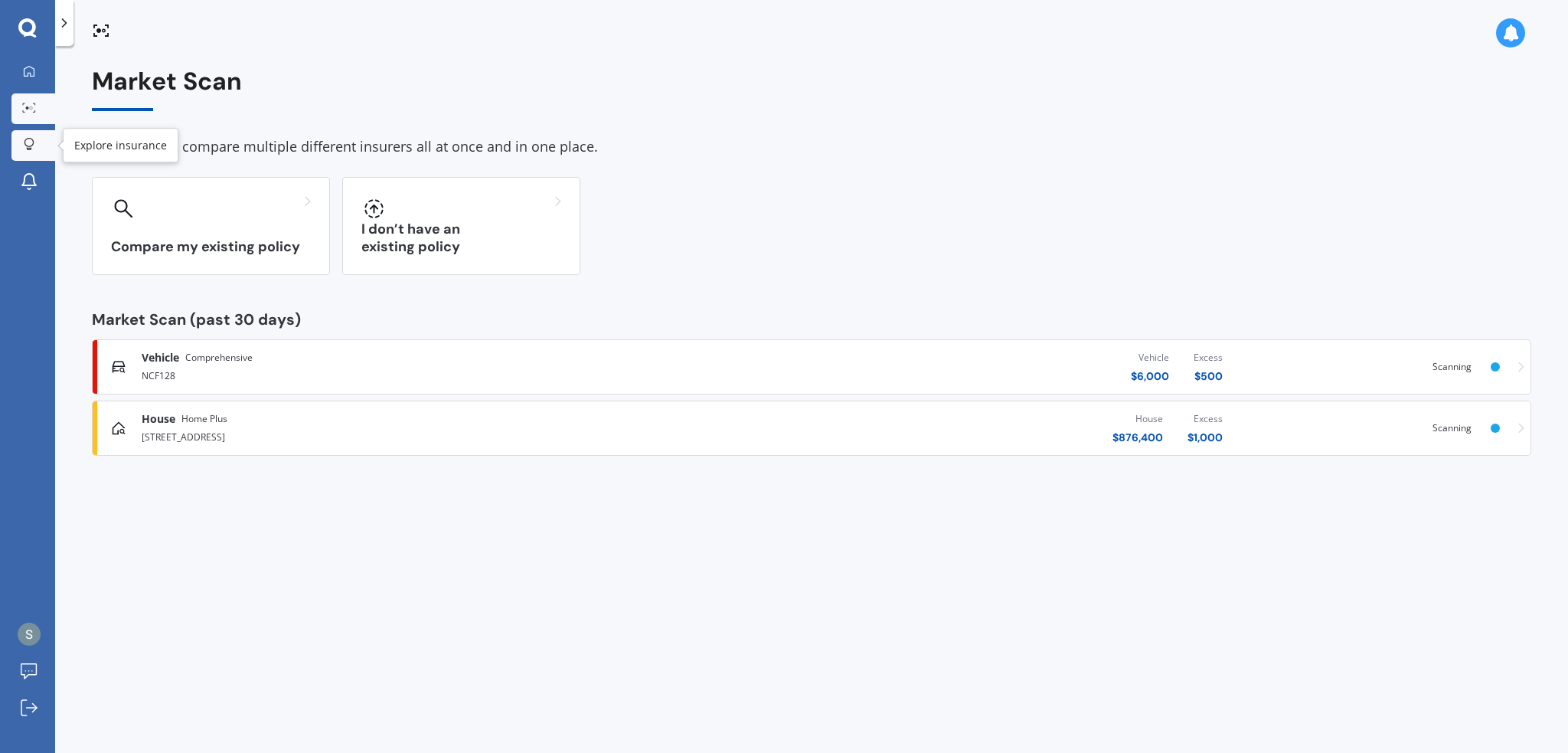
click at [15, 138] on link "Explore insurance" at bounding box center [34, 146] width 44 height 30
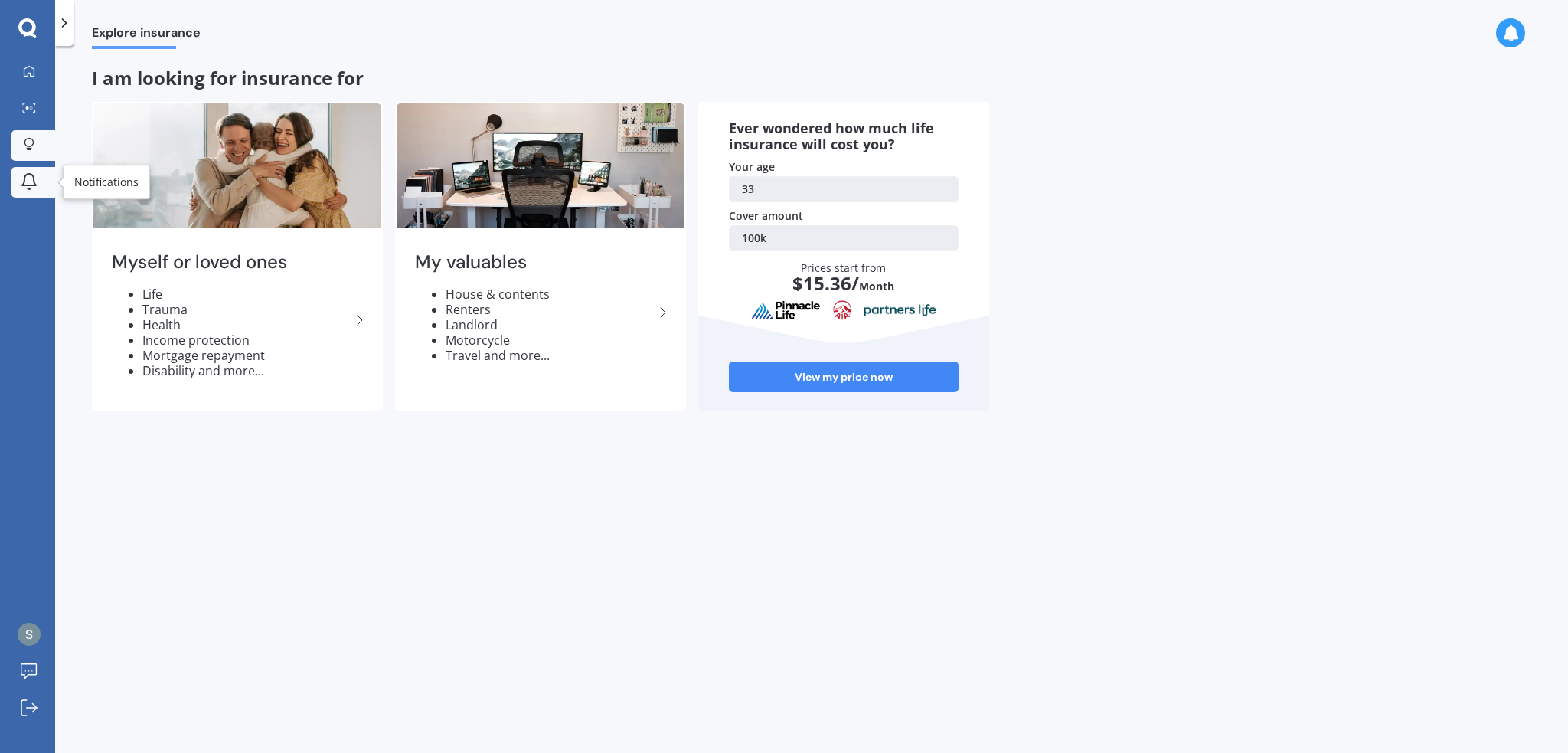
click at [30, 181] on icon at bounding box center [29, 182] width 19 height 19
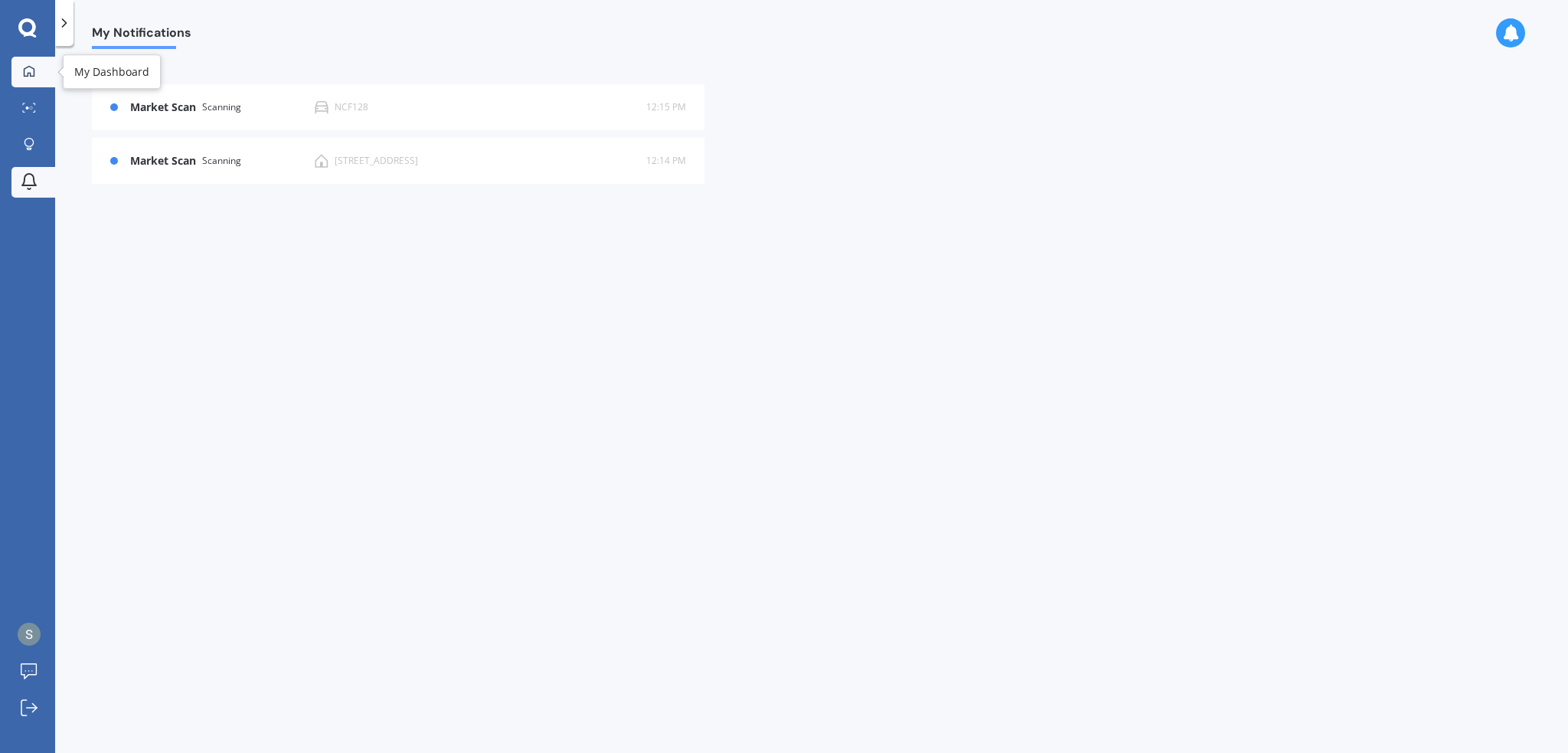
click at [37, 82] on link "My Dashboard" at bounding box center [34, 72] width 44 height 30
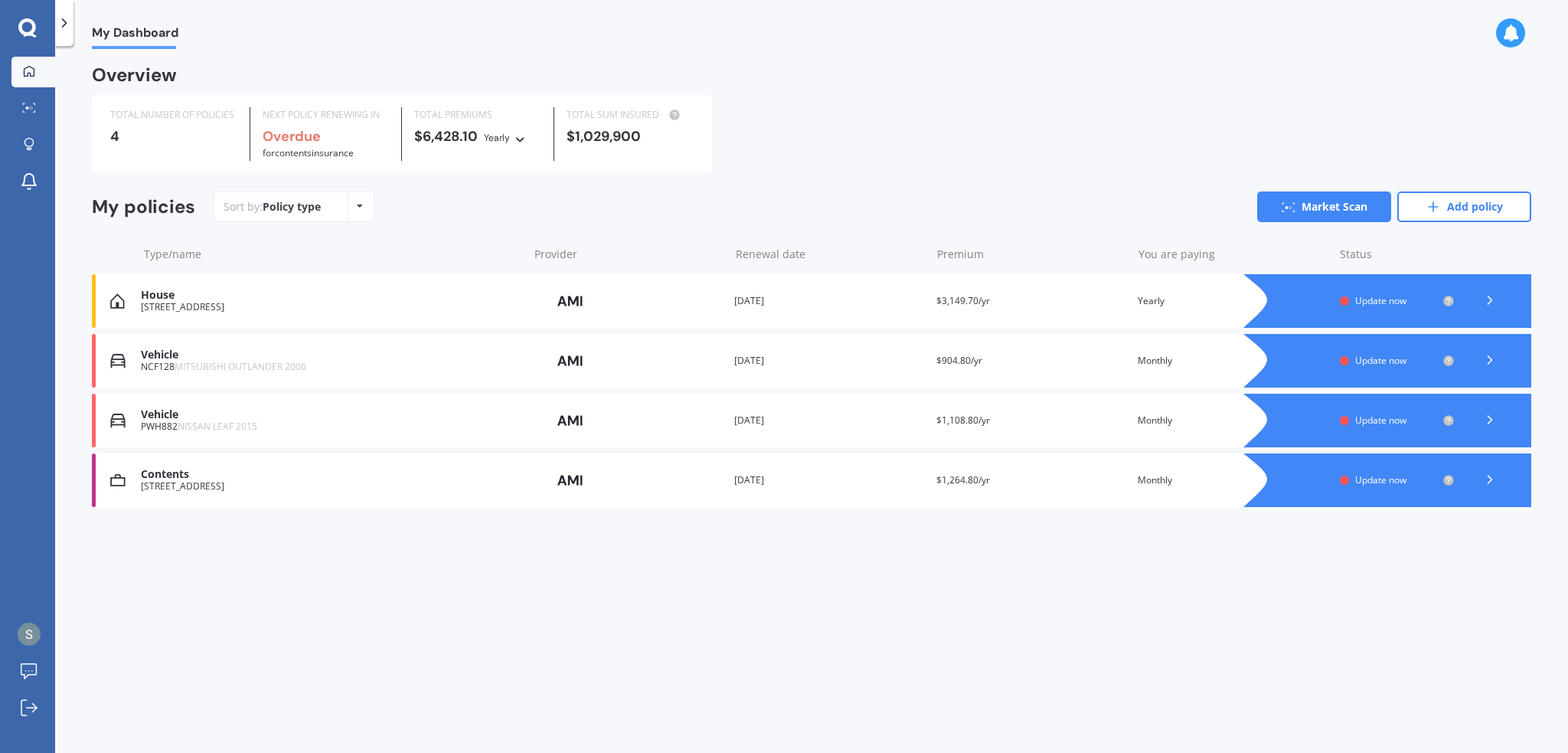
click at [1464, 414] on div at bounding box center [1403, 420] width 258 height 54
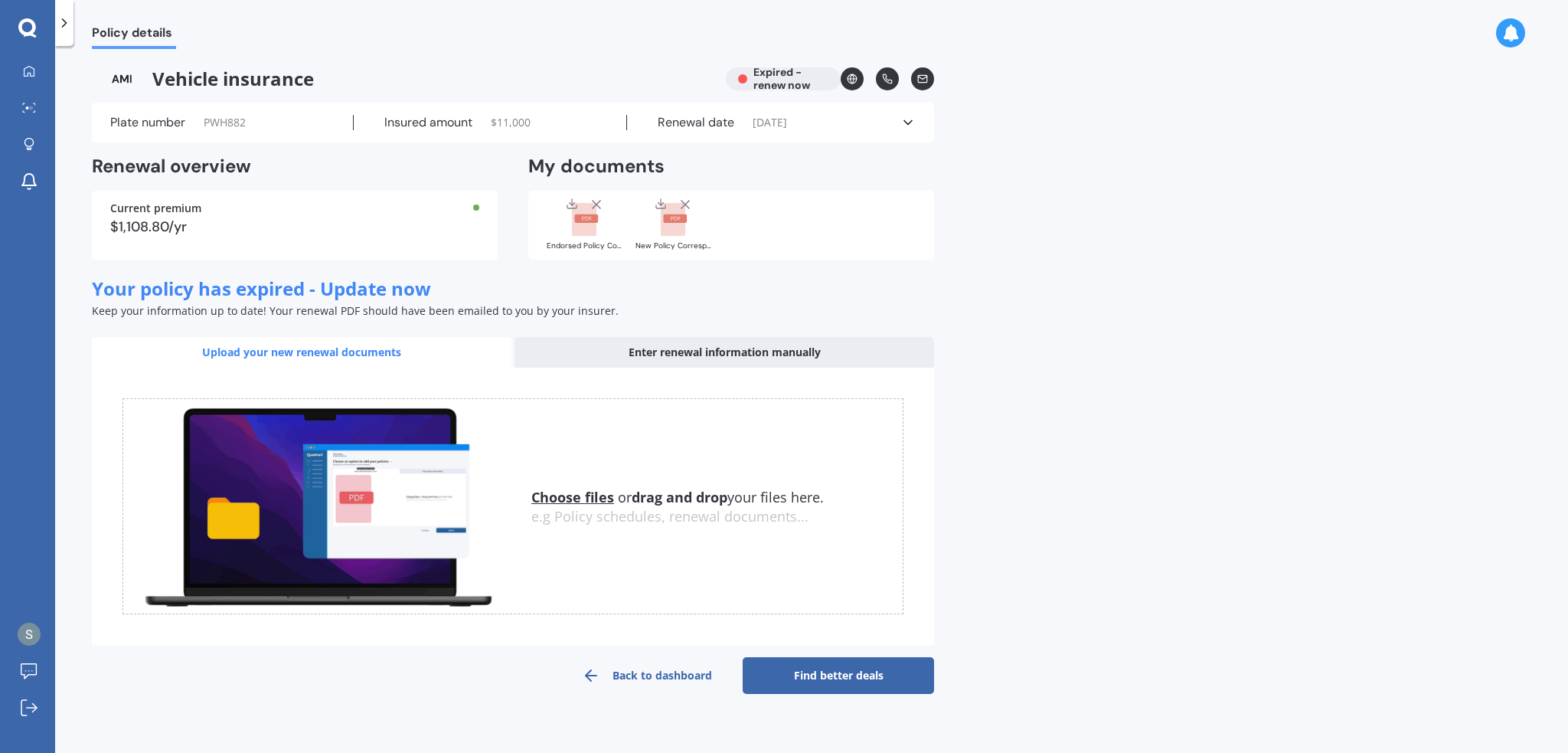
click at [845, 667] on link "Find better deals" at bounding box center [838, 676] width 191 height 37
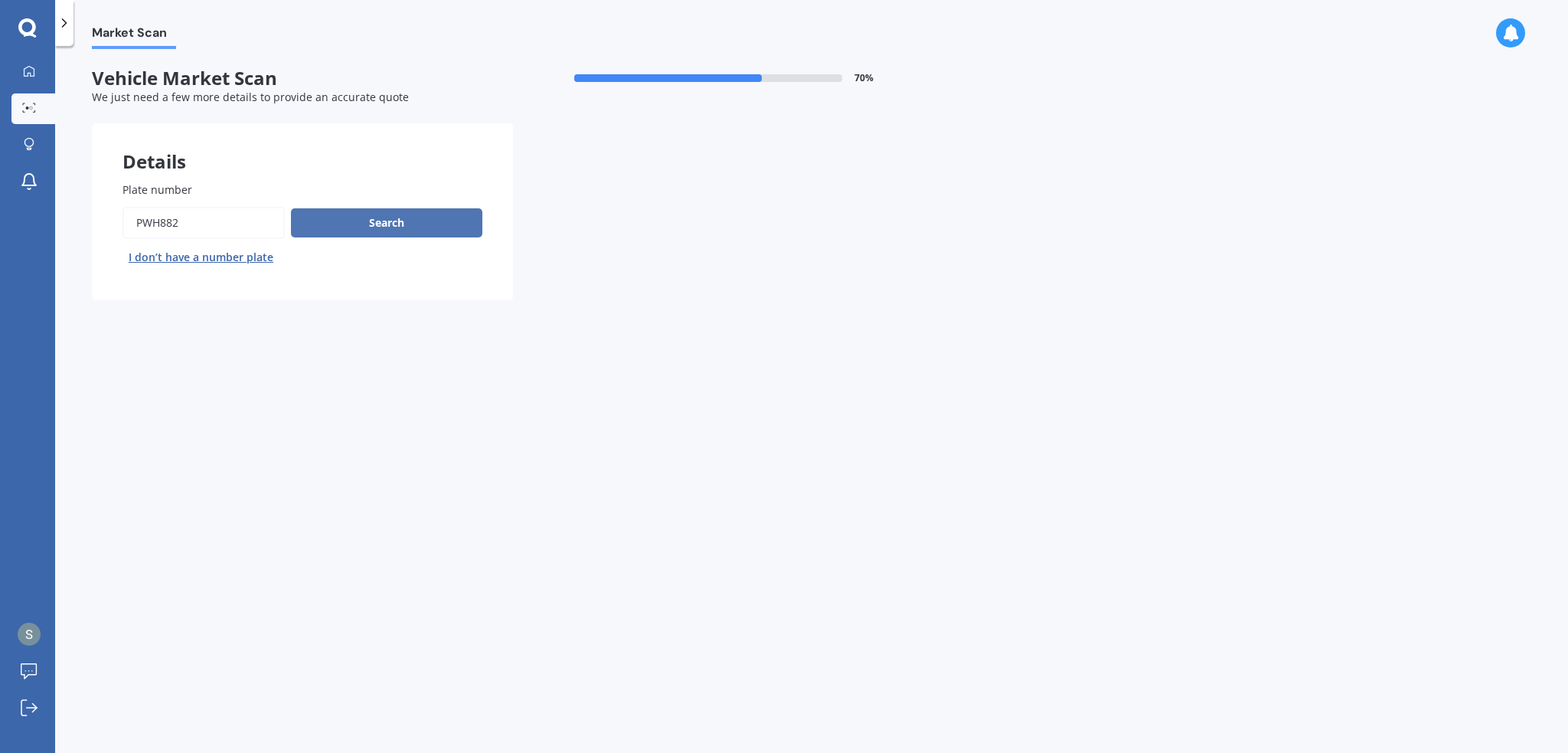
click at [356, 230] on button "Search" at bounding box center [387, 222] width 191 height 29
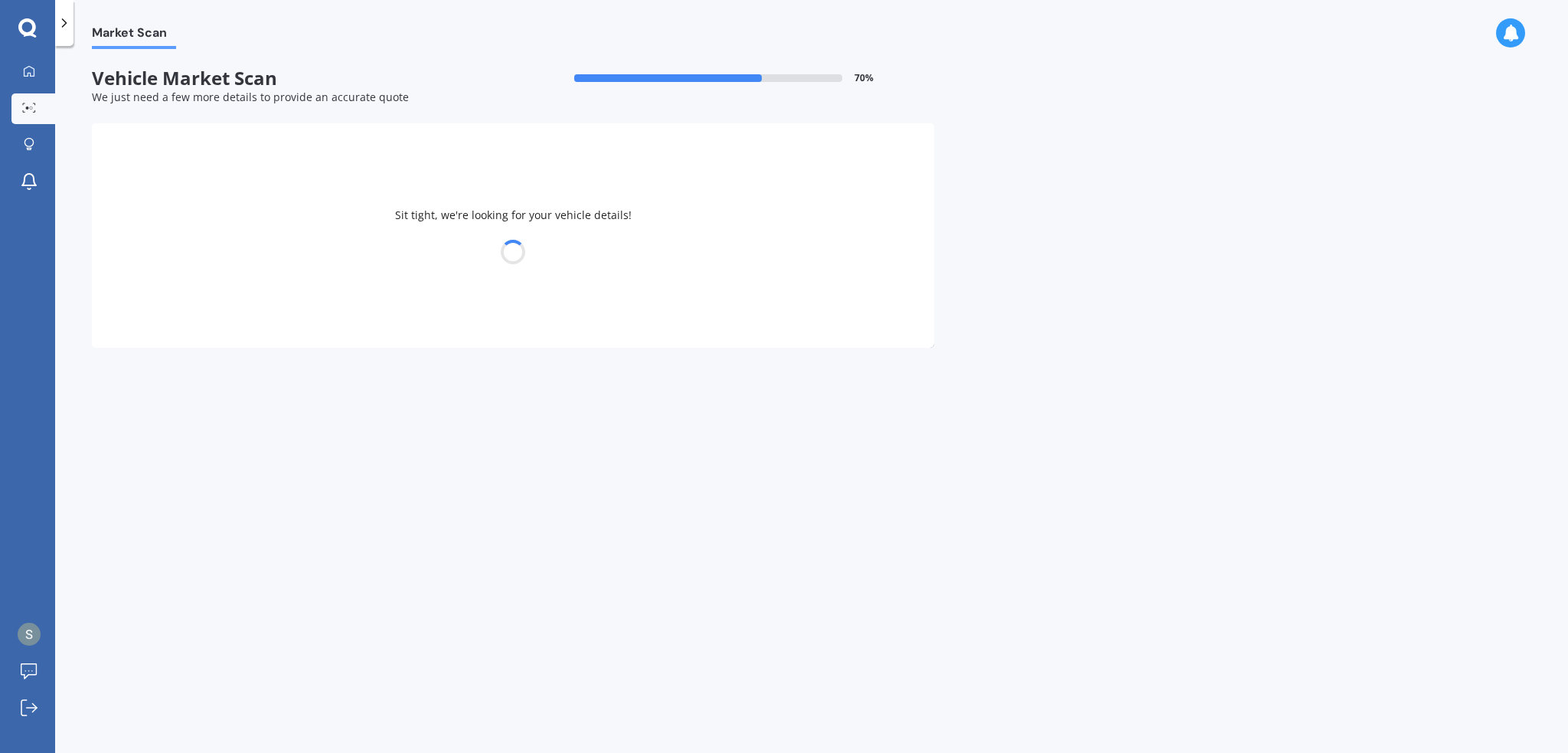
select select "NISSAN"
select select "LEAF"
select select "12"
select select "04"
select select "1992"
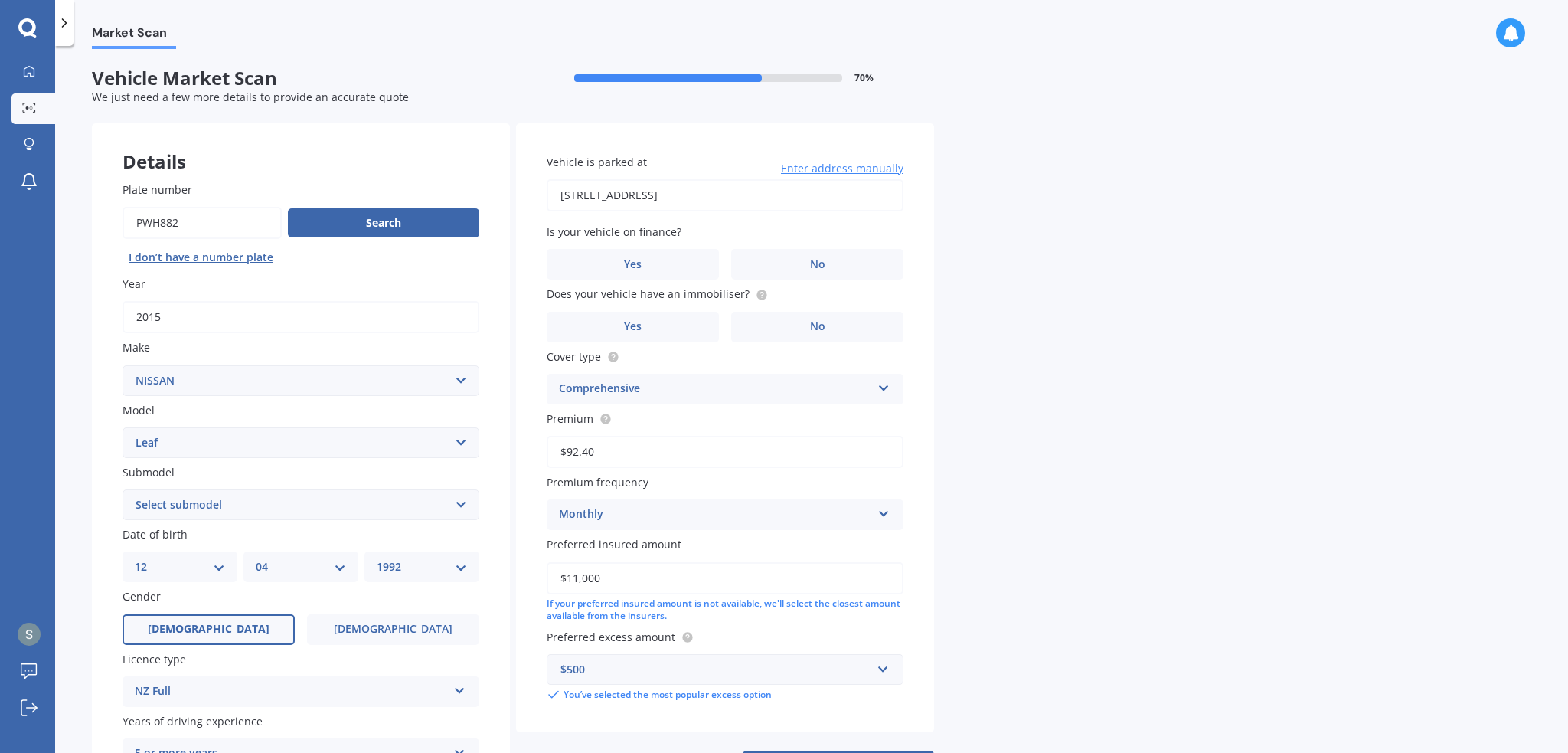
click at [232, 494] on select "Select submodel EV Hybrid" at bounding box center [301, 505] width 357 height 30
select select "EV"
click at [122, 489] on select "Select submodel EV Hybrid" at bounding box center [301, 505] width 357 height 30
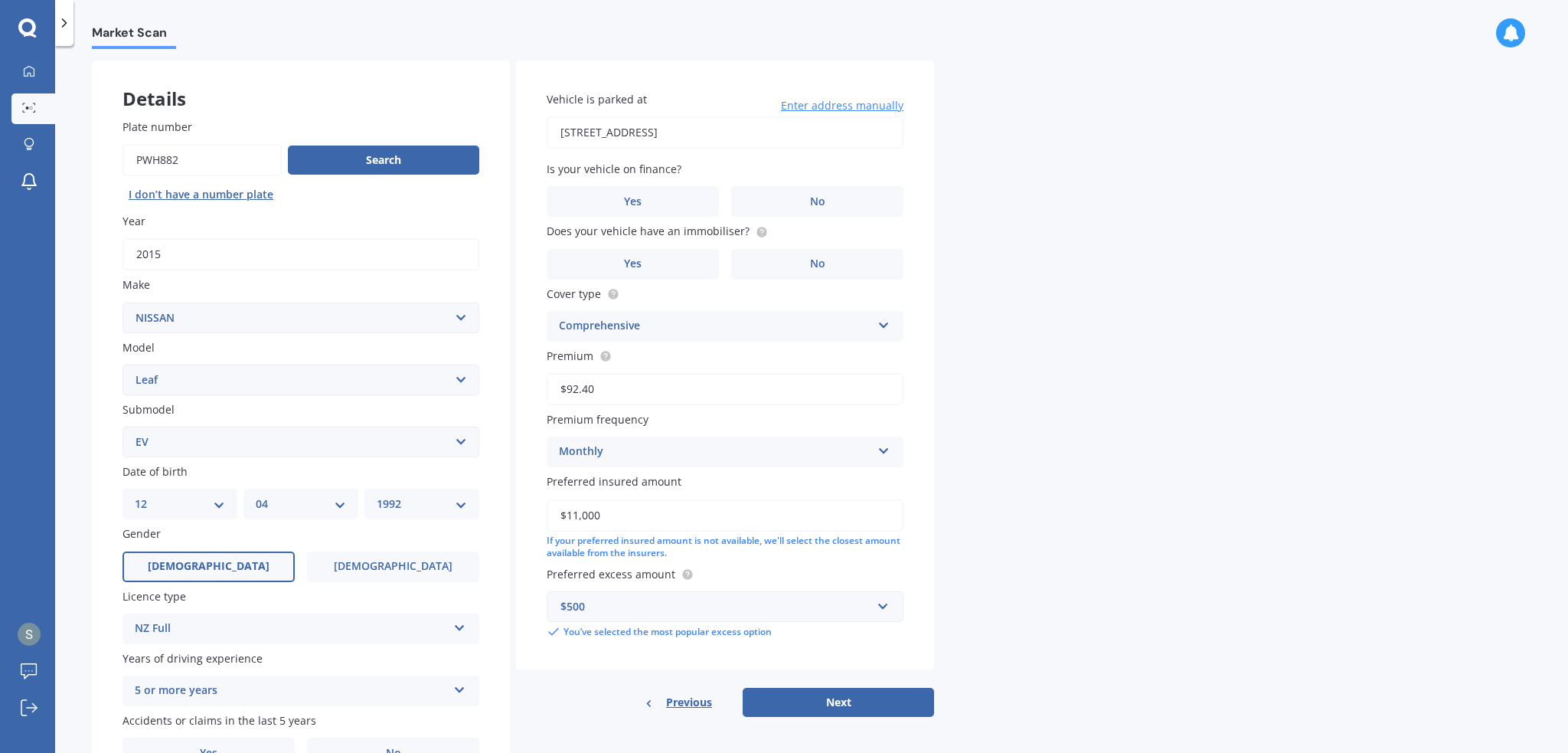
scroll to position [148, 0]
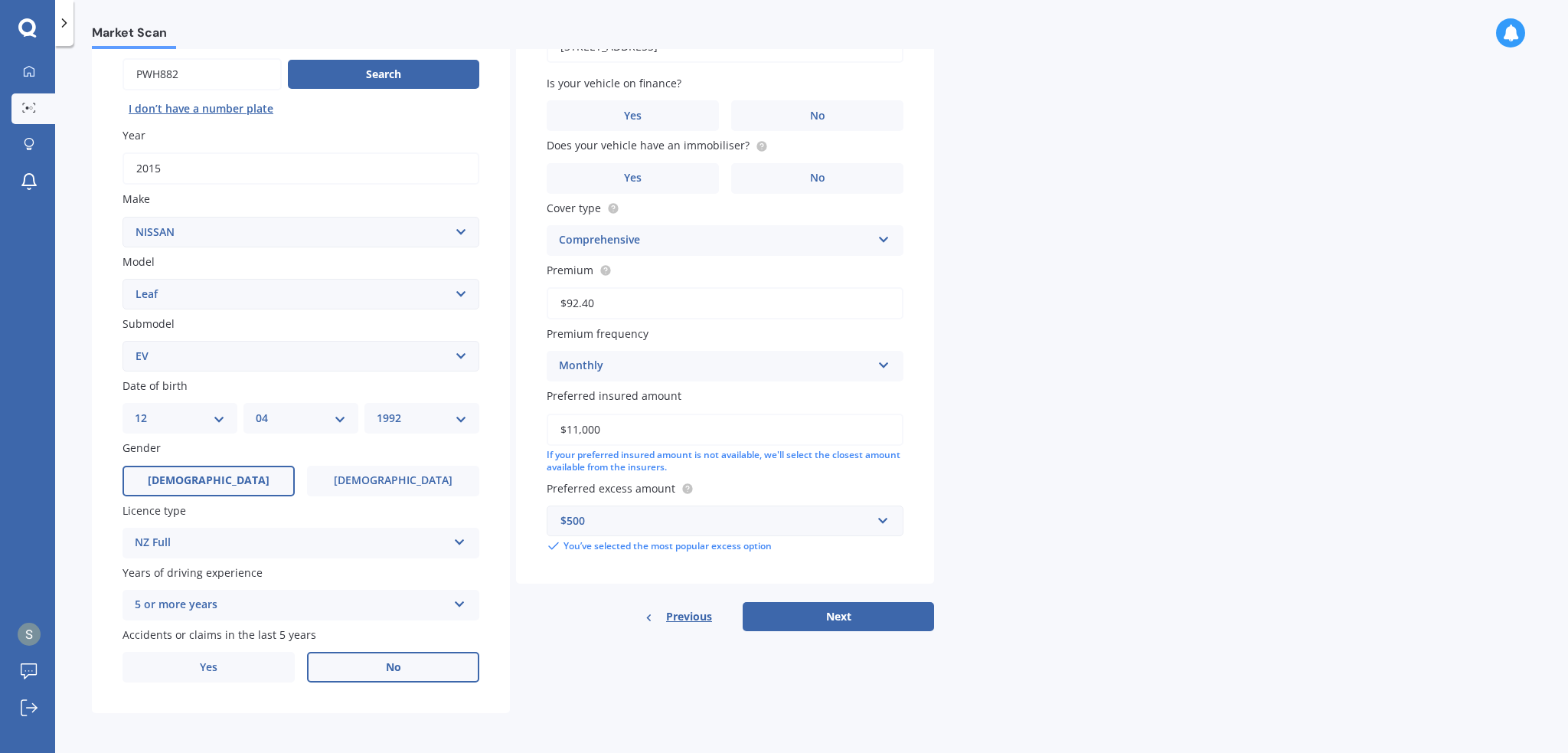
click at [458, 663] on label "No" at bounding box center [393, 667] width 173 height 30
click at [0, 0] on input "No" at bounding box center [0, 0] width 0 height 0
drag, startPoint x: 848, startPoint y: 113, endPoint x: 841, endPoint y: 122, distance: 11.4
click at [848, 114] on label "No" at bounding box center [817, 115] width 173 height 30
click at [0, 0] on input "No" at bounding box center [0, 0] width 0 height 0
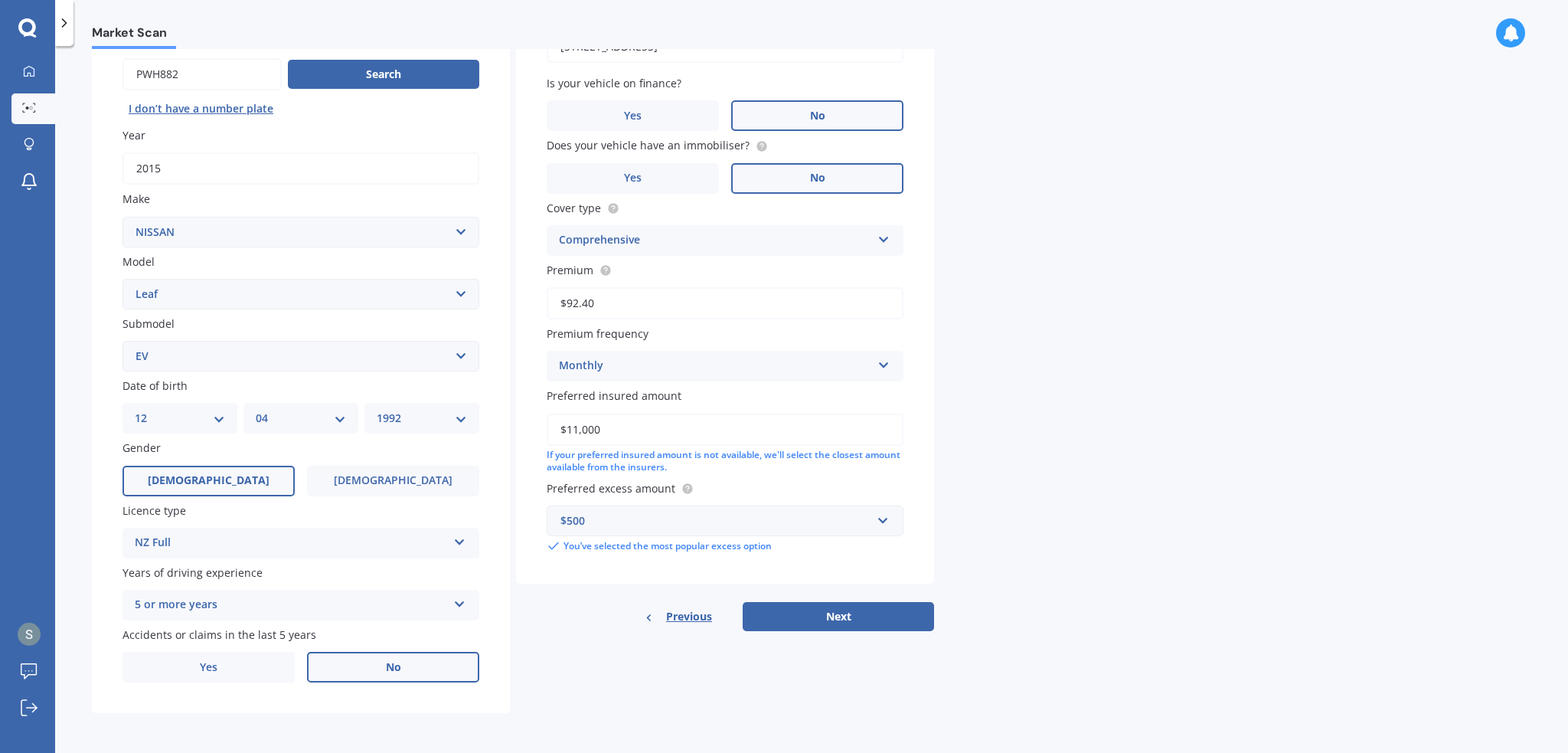
click at [808, 184] on label "No" at bounding box center [817, 179] width 173 height 30
click at [0, 0] on input "No" at bounding box center [0, 0] width 0 height 0
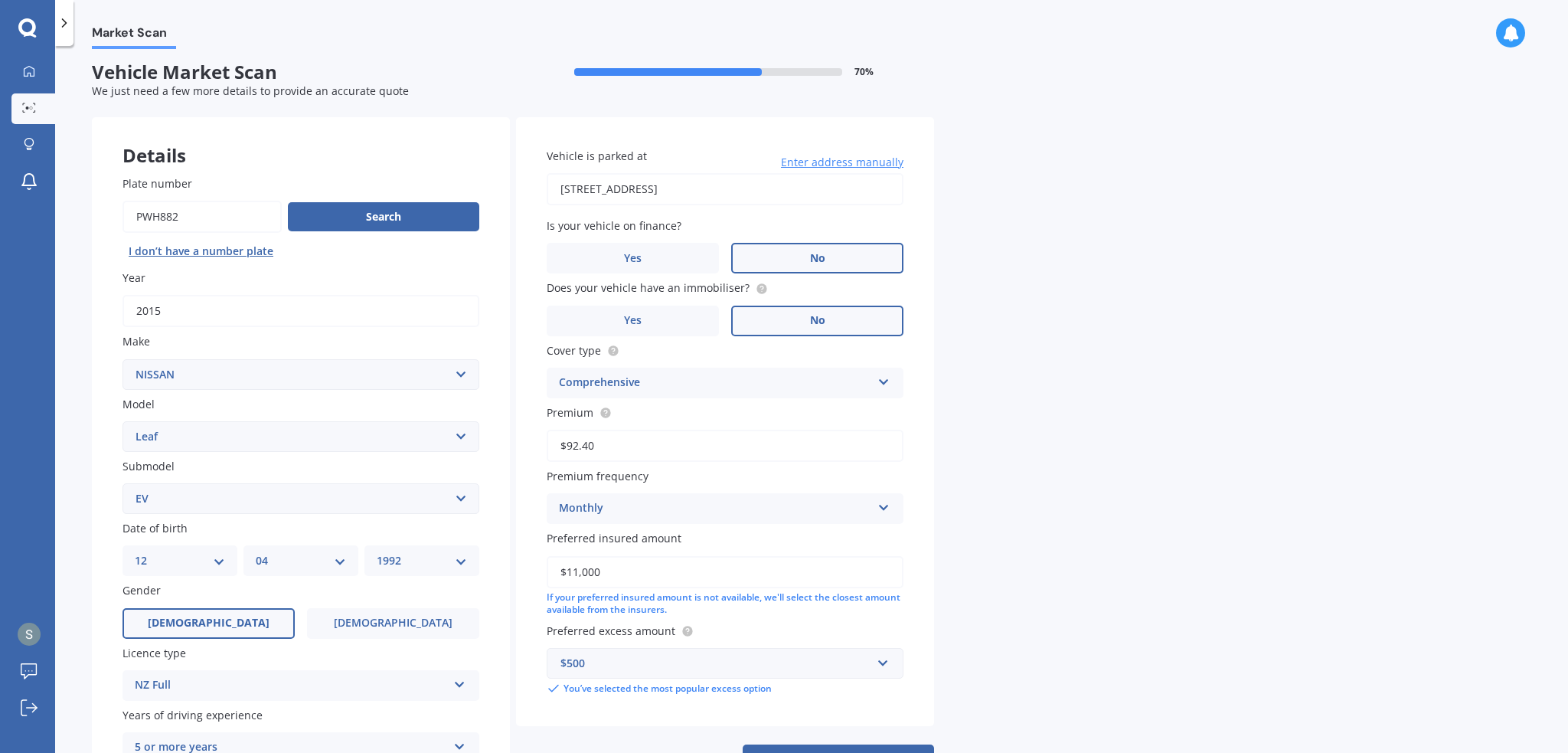
scroll to position [0, 0]
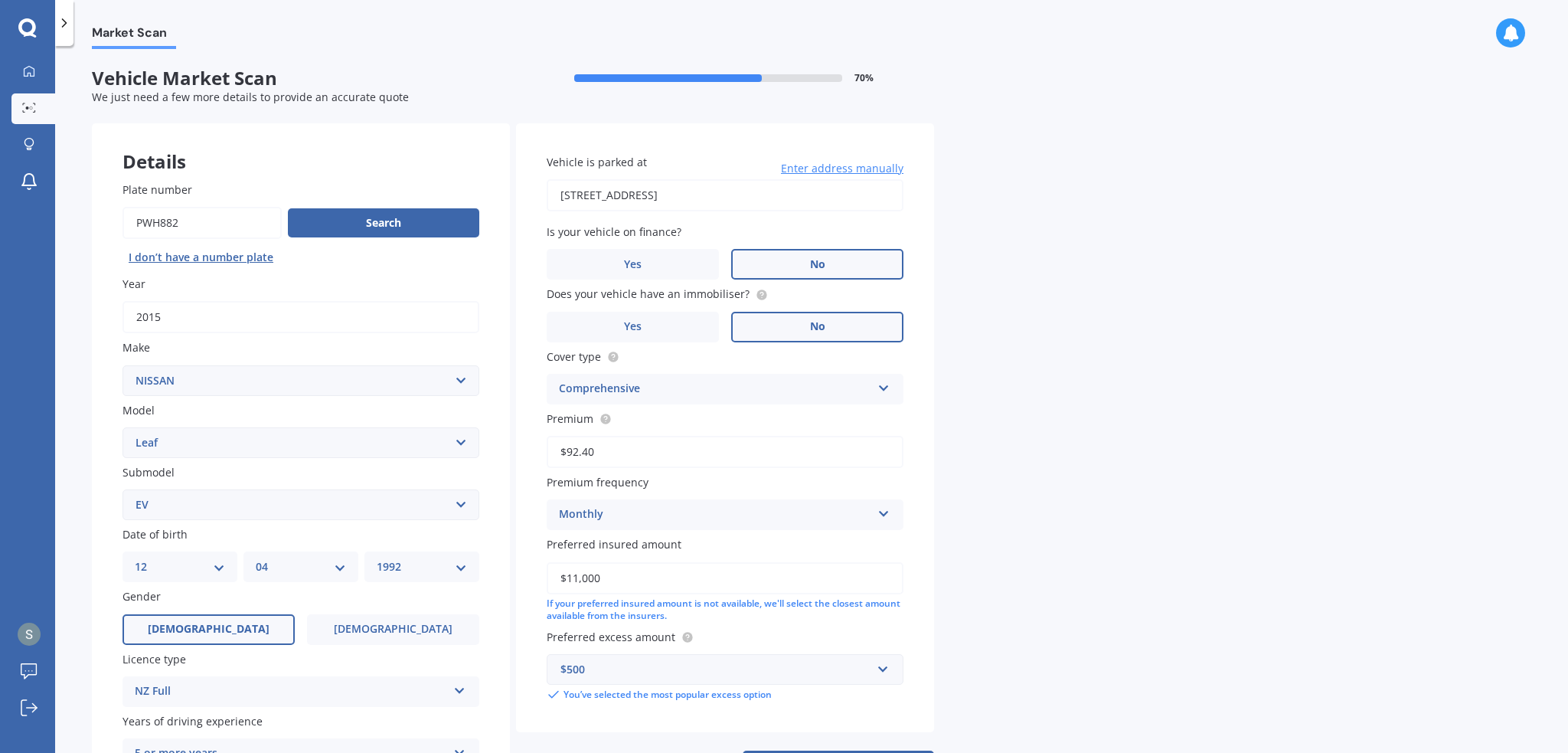
click at [717, 197] on input "[STREET_ADDRESS]" at bounding box center [725, 195] width 357 height 32
type input "[STREET_ADDRESS]"
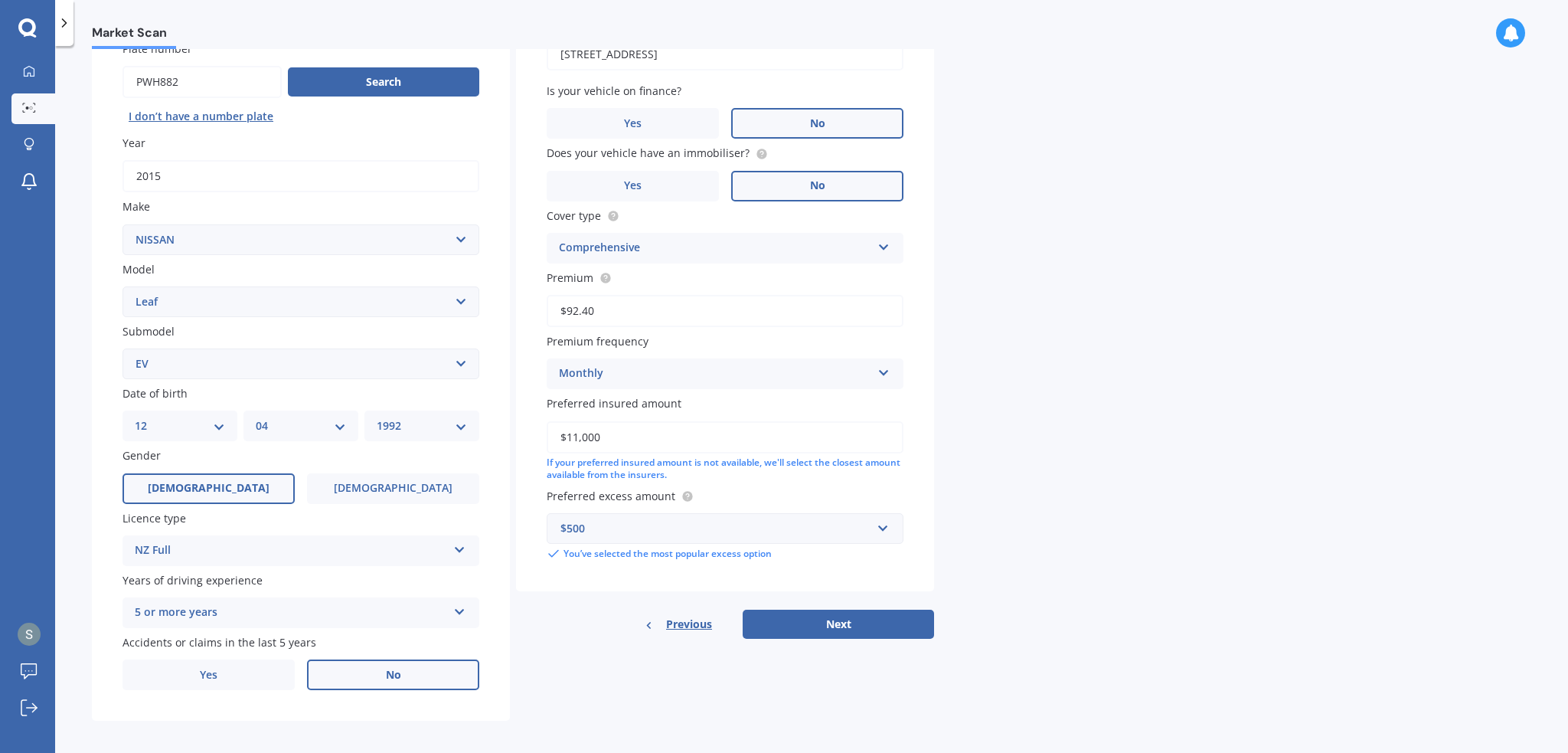
scroll to position [148, 0]
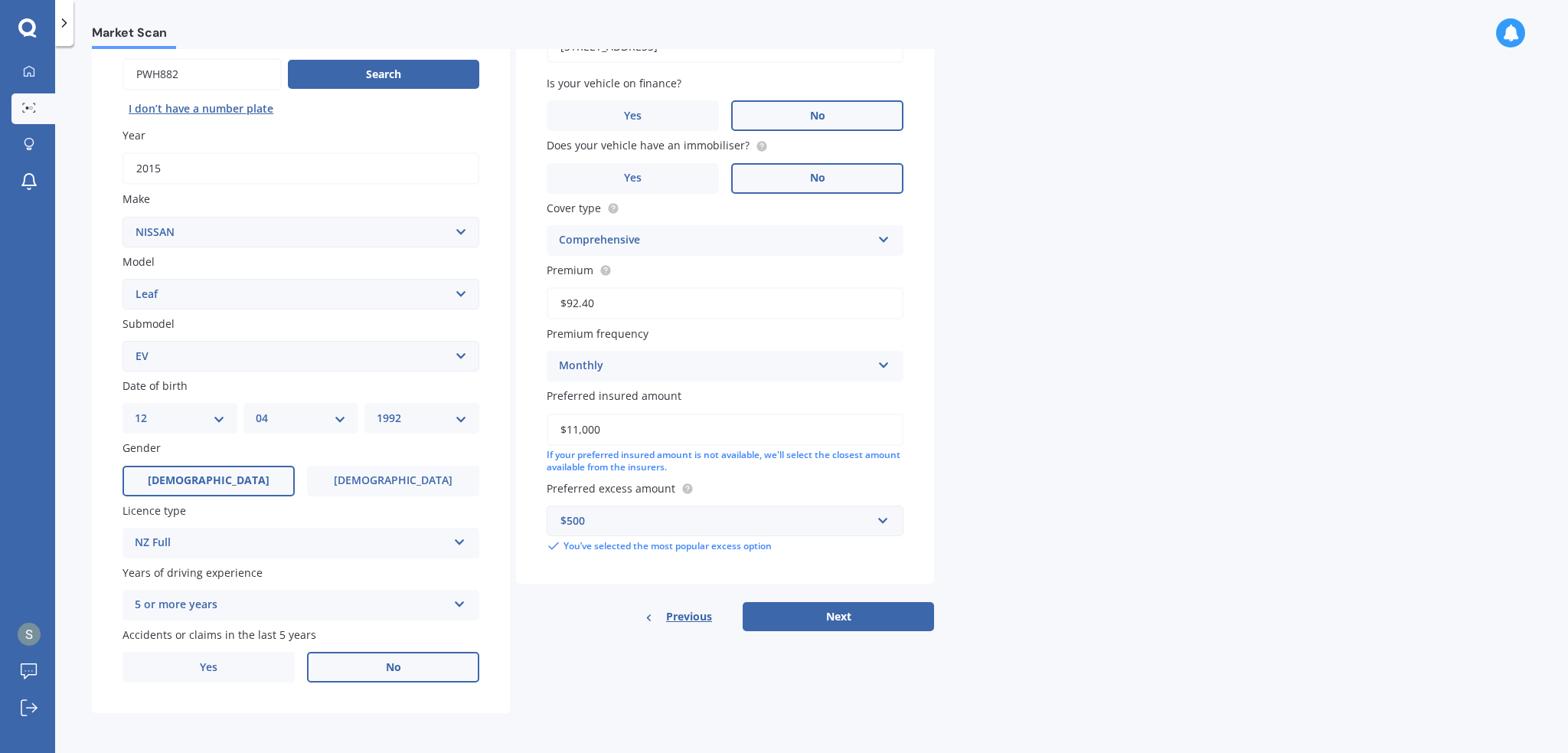
drag, startPoint x: 573, startPoint y: 428, endPoint x: 612, endPoint y: 426, distance: 39.1
click at [612, 426] on input "$11,000" at bounding box center [725, 430] width 357 height 32
type input "$1"
type input "$9,000"
click at [867, 614] on button "Next" at bounding box center [838, 617] width 191 height 29
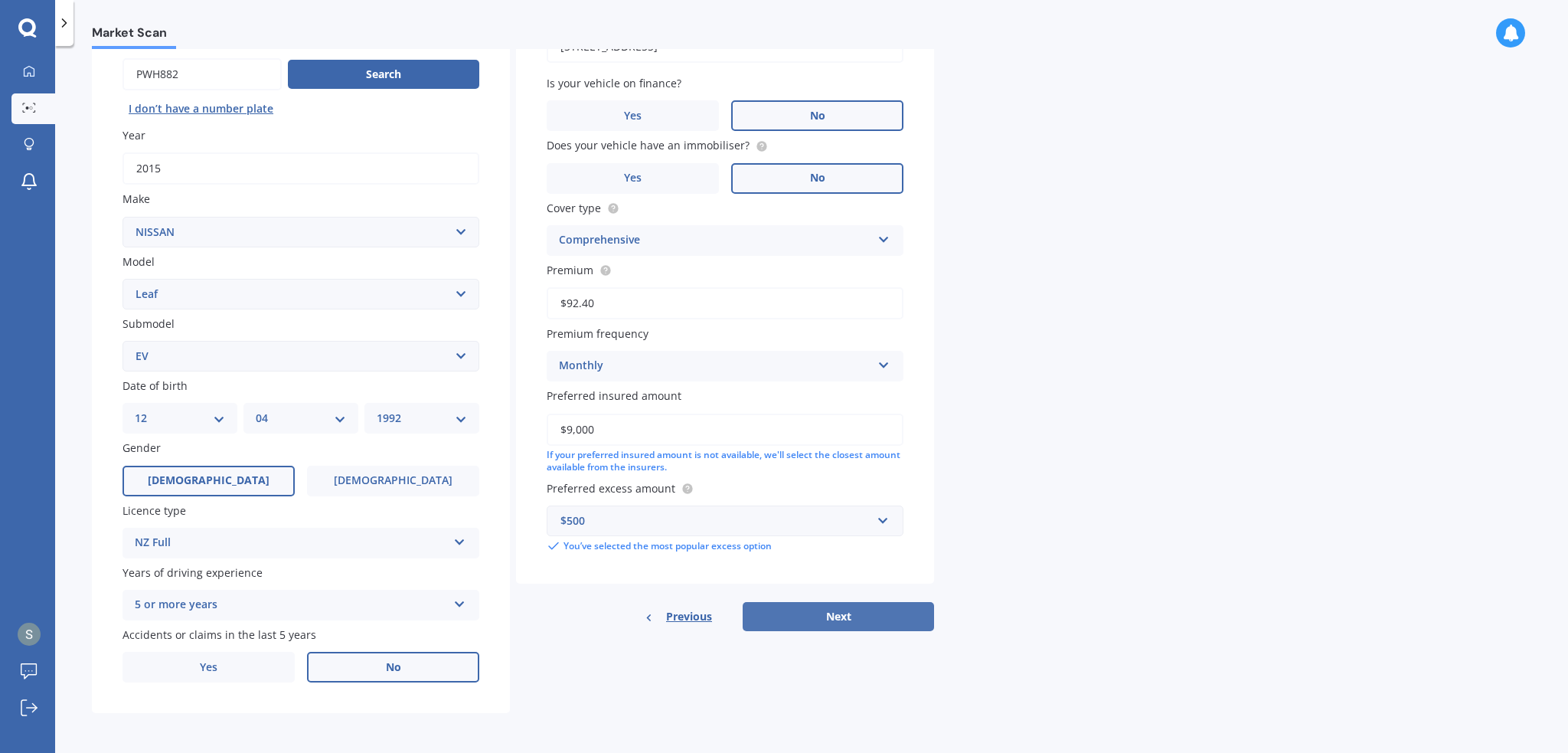
select select "12"
select select "04"
select select "1992"
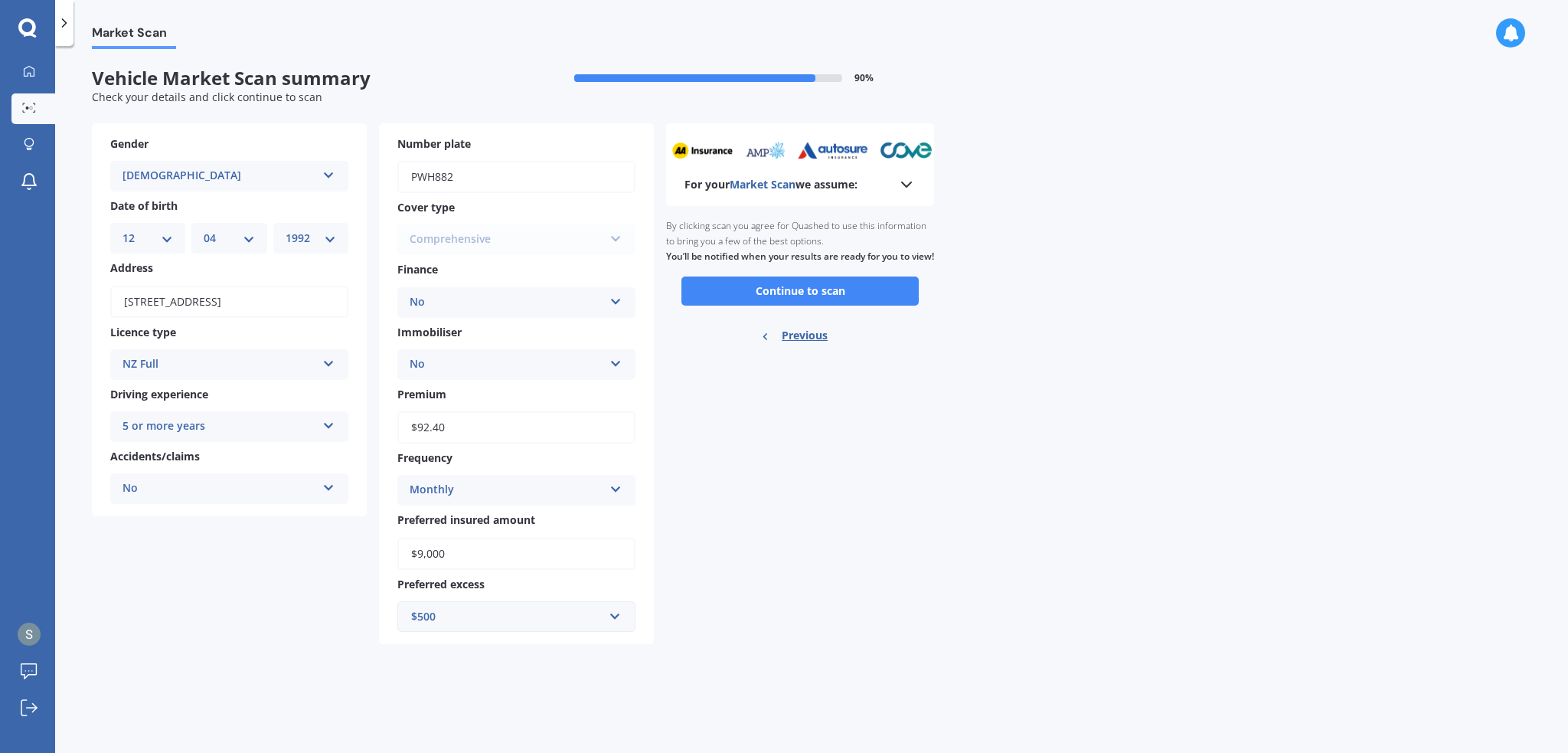
scroll to position [0, 0]
click at [596, 621] on div "$500" at bounding box center [507, 617] width 192 height 17
click at [499, 490] on div "$750" at bounding box center [516, 503] width 237 height 29
click at [769, 306] on button "Continue to scan" at bounding box center [800, 291] width 237 height 29
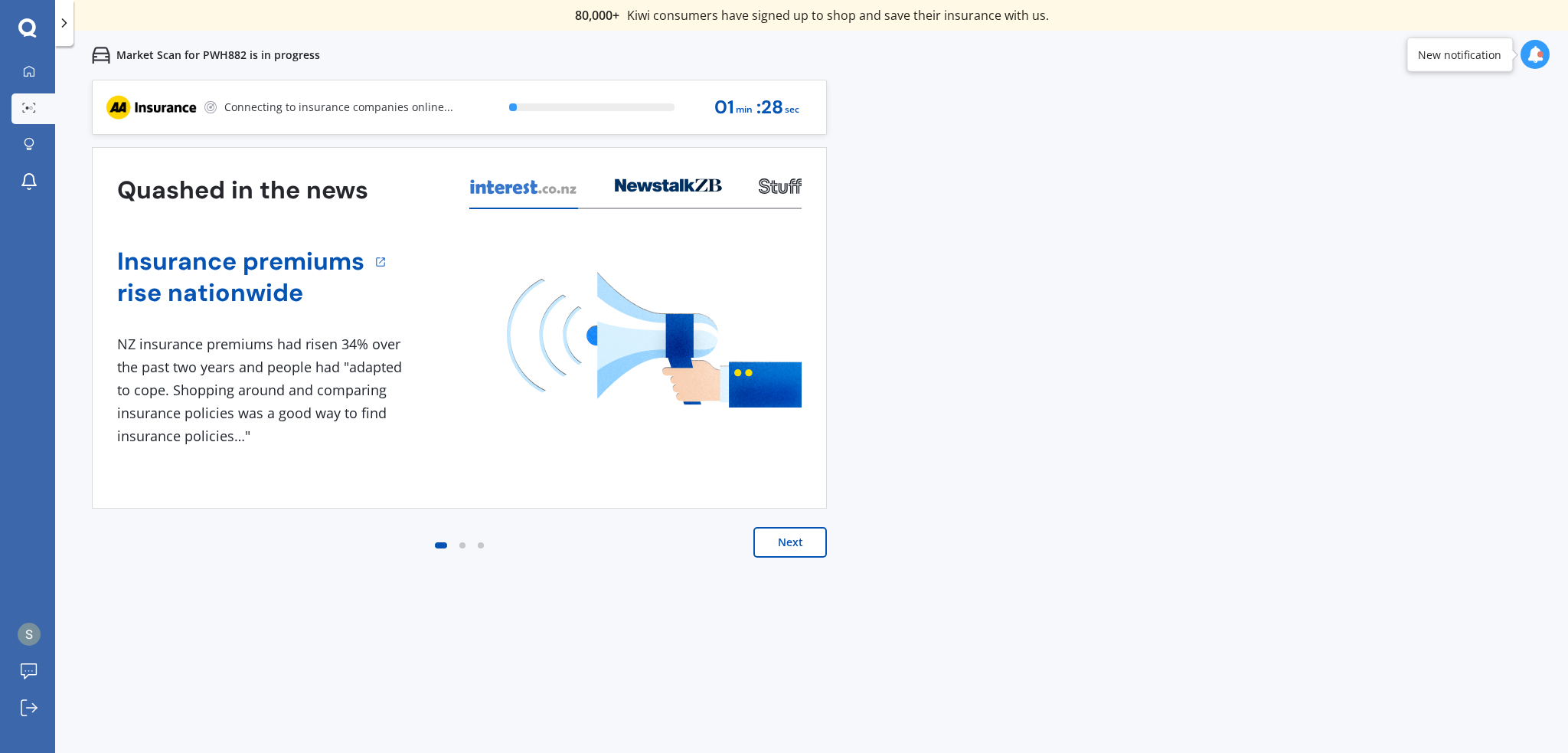
click at [806, 544] on button "Next" at bounding box center [790, 542] width 73 height 30
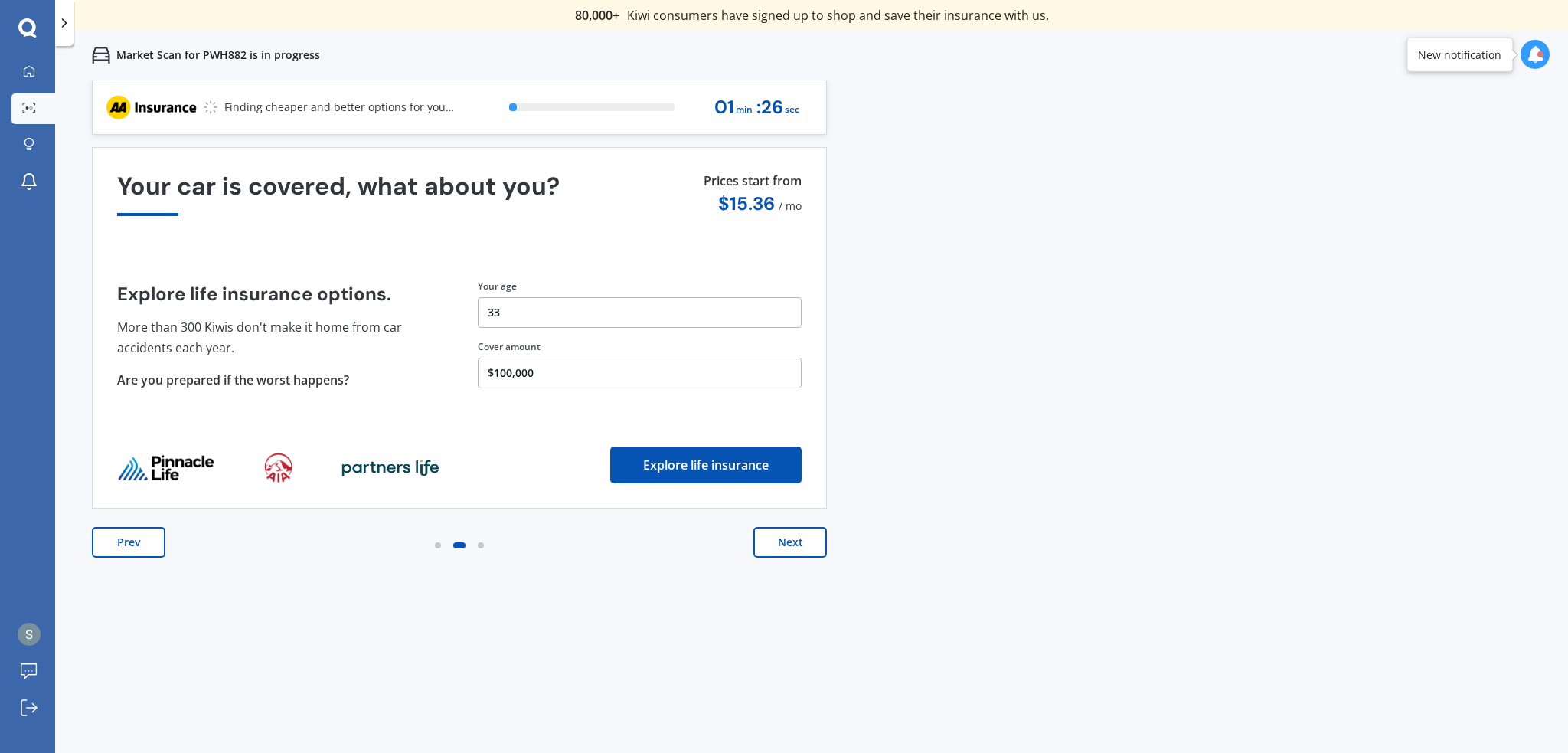
click at [806, 544] on button "Next" at bounding box center [790, 542] width 73 height 30
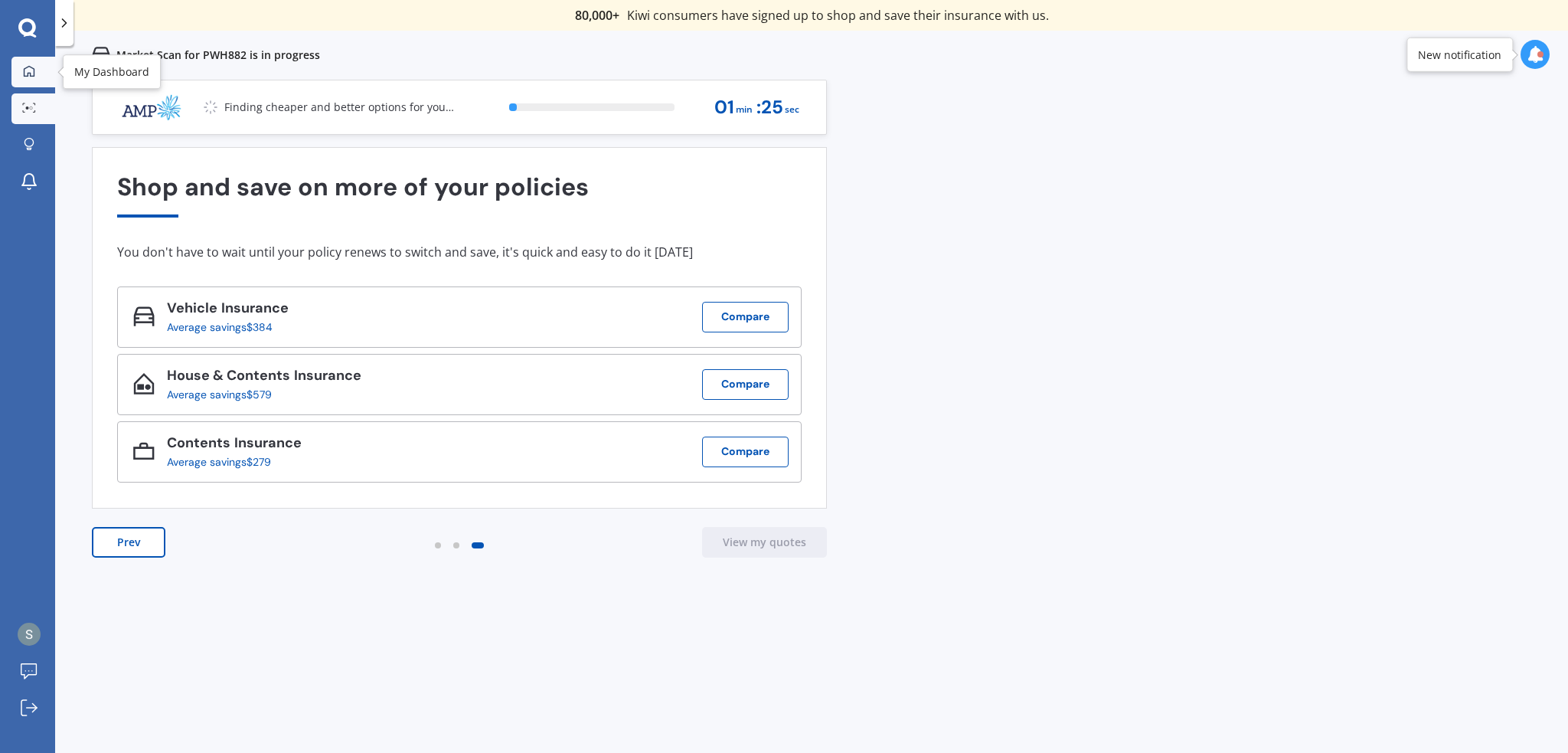
click at [26, 74] on icon at bounding box center [29, 71] width 13 height 13
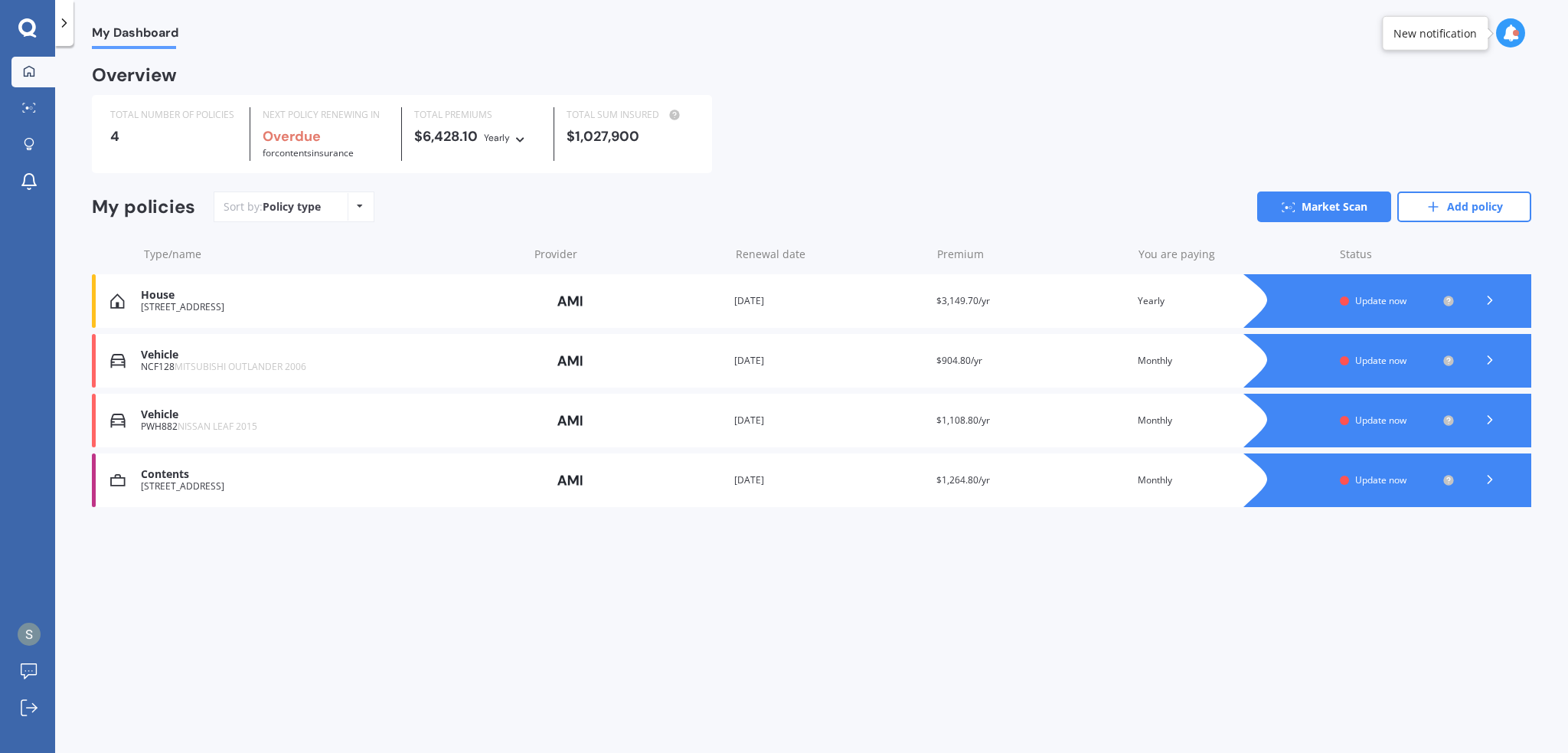
click at [1467, 479] on div at bounding box center [1490, 479] width 46 height 23
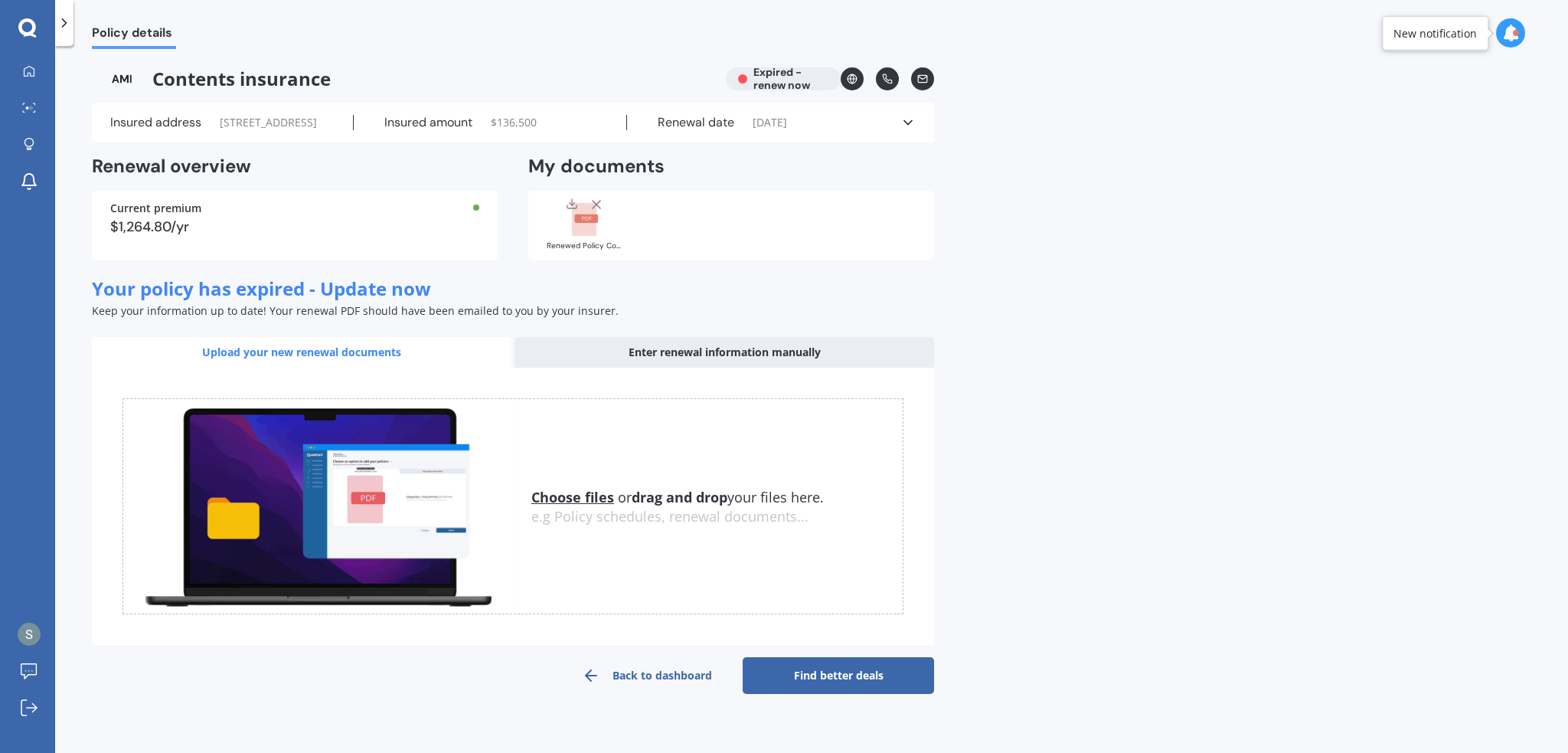
click at [855, 692] on link "Find better deals" at bounding box center [838, 676] width 191 height 37
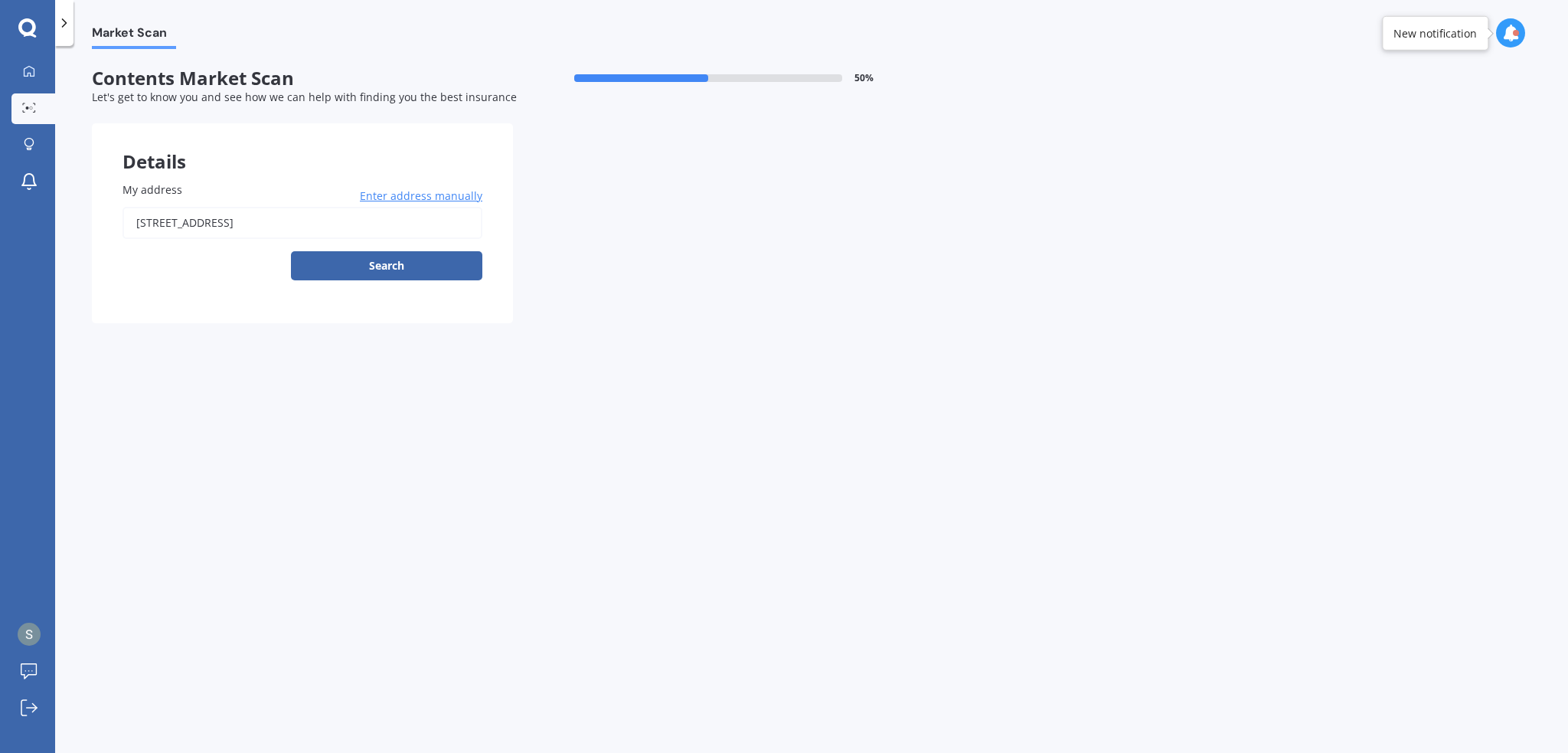
click at [361, 226] on input "[STREET_ADDRESS]" at bounding box center [301, 223] width 360 height 32
type input "[STREET_ADDRESS]"
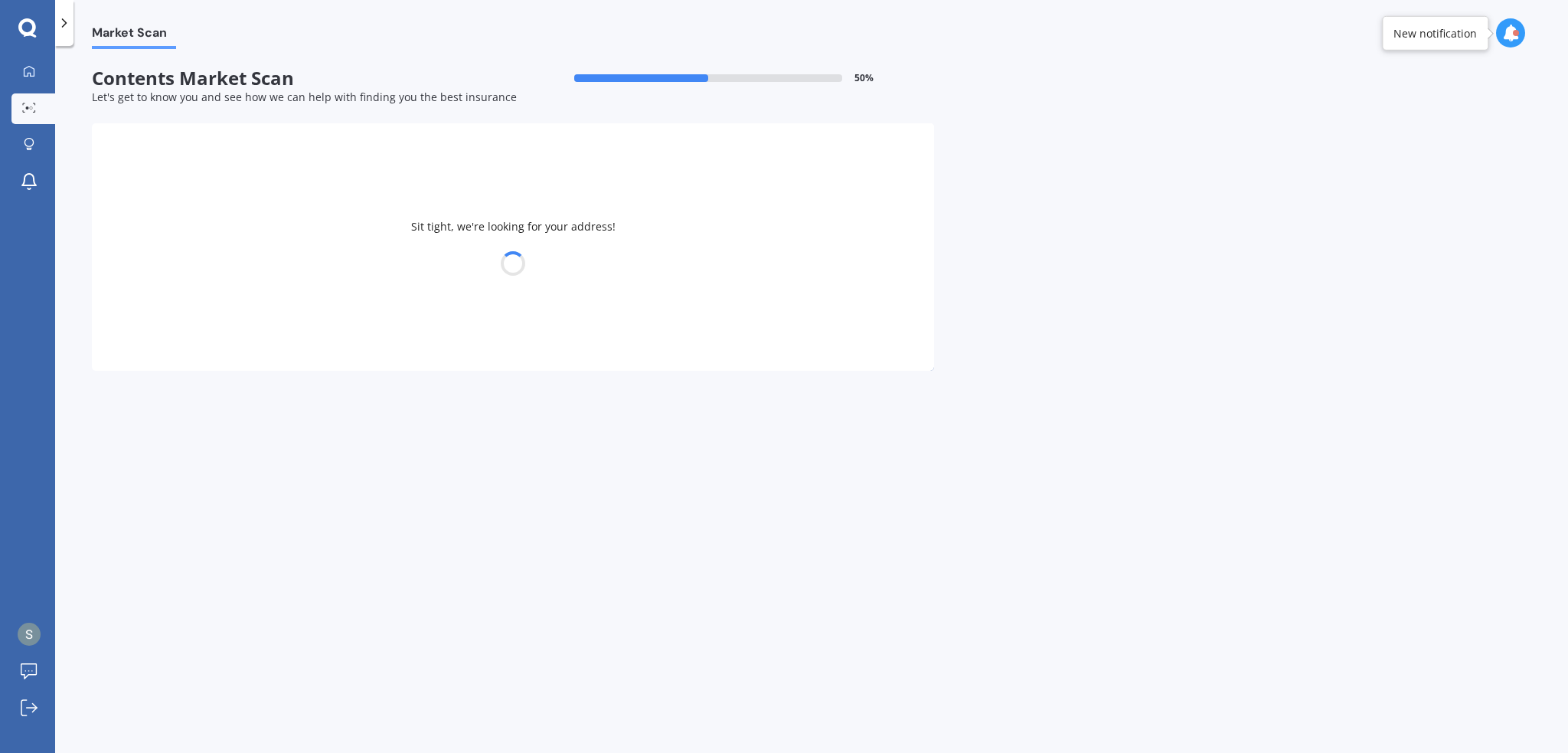
click at [362, 266] on div at bounding box center [513, 263] width 842 height 21
select select "12"
select select "04"
select select "1992"
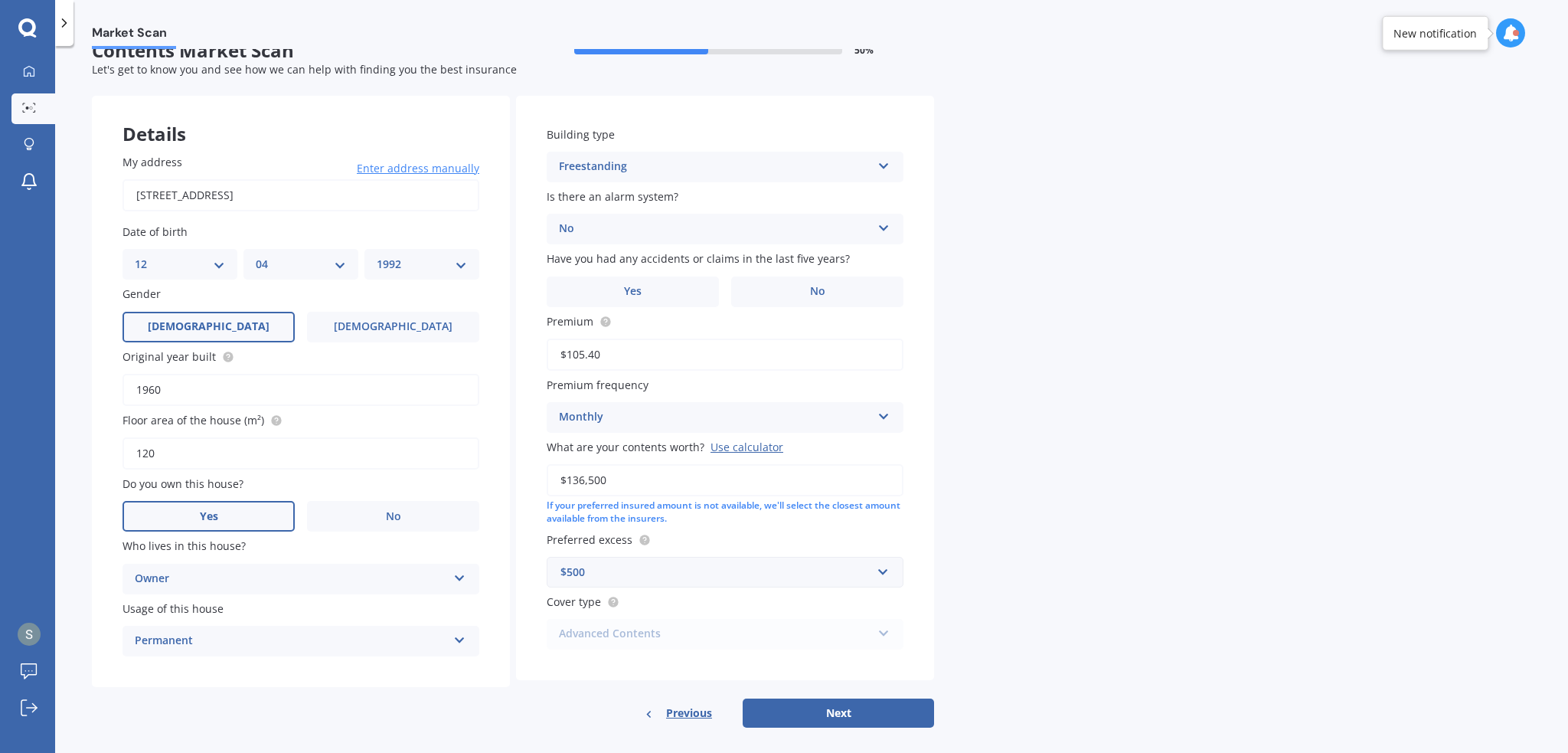
scroll to position [42, 0]
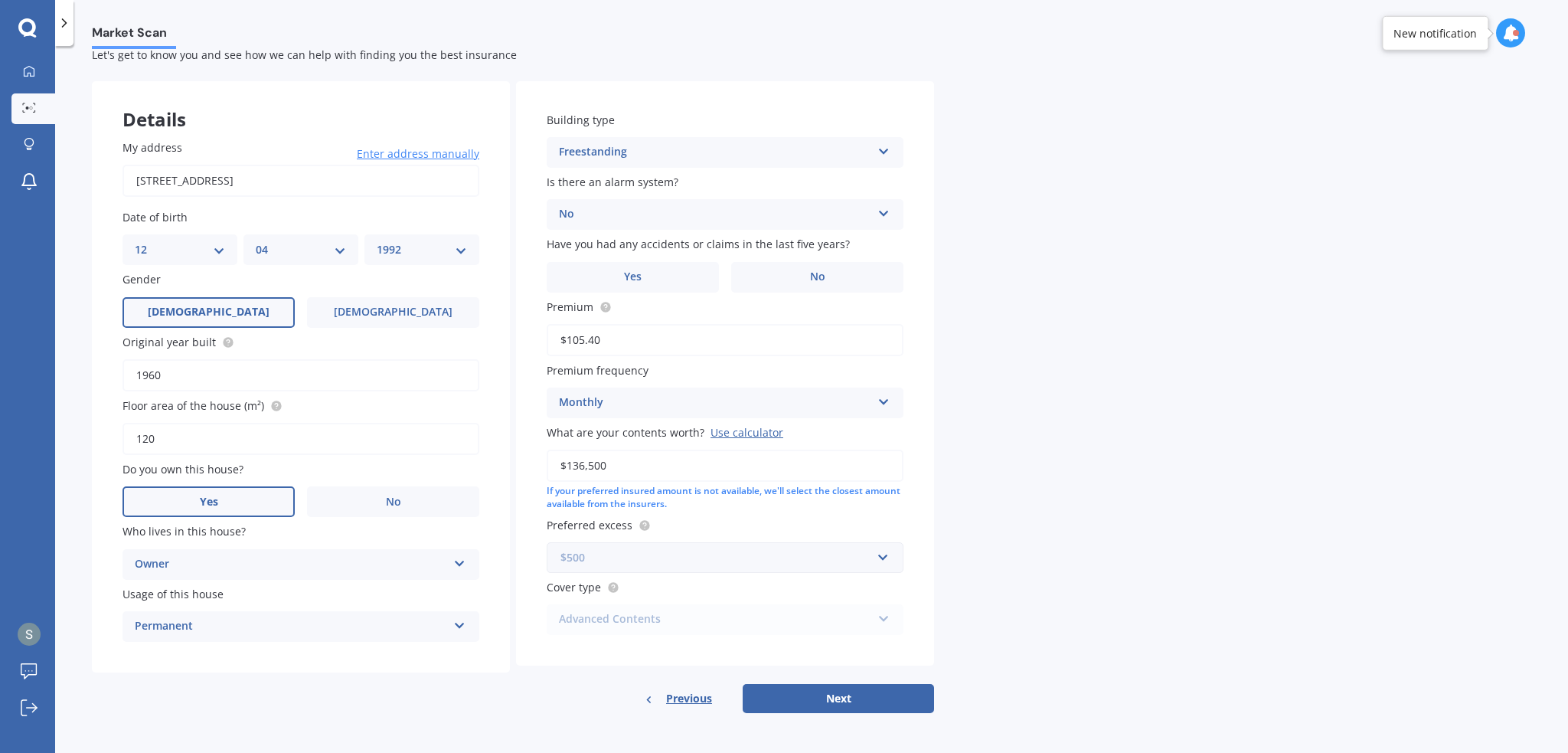
click at [711, 547] on input "text" at bounding box center [719, 558] width 343 height 29
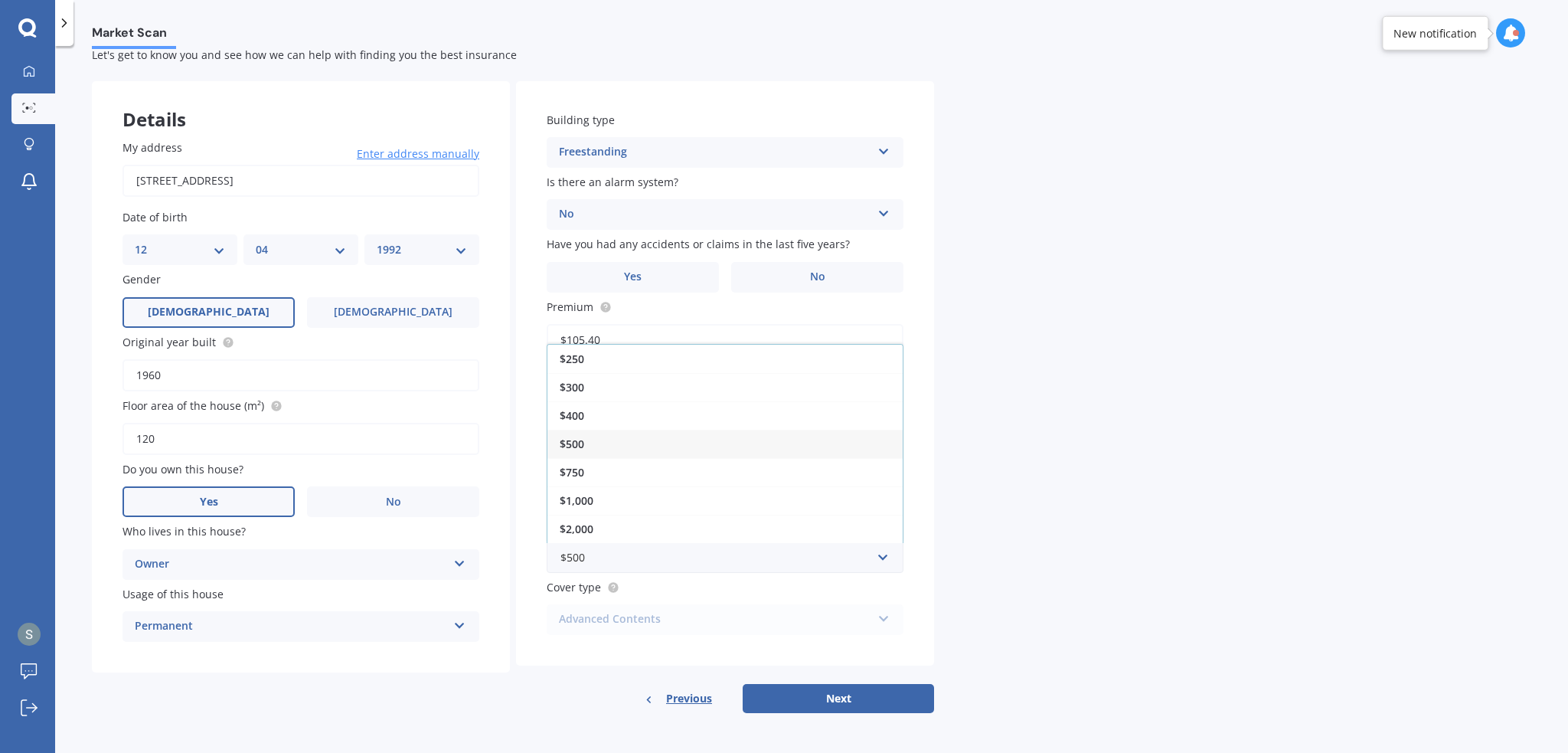
click at [654, 477] on div "$750" at bounding box center [725, 473] width 355 height 29
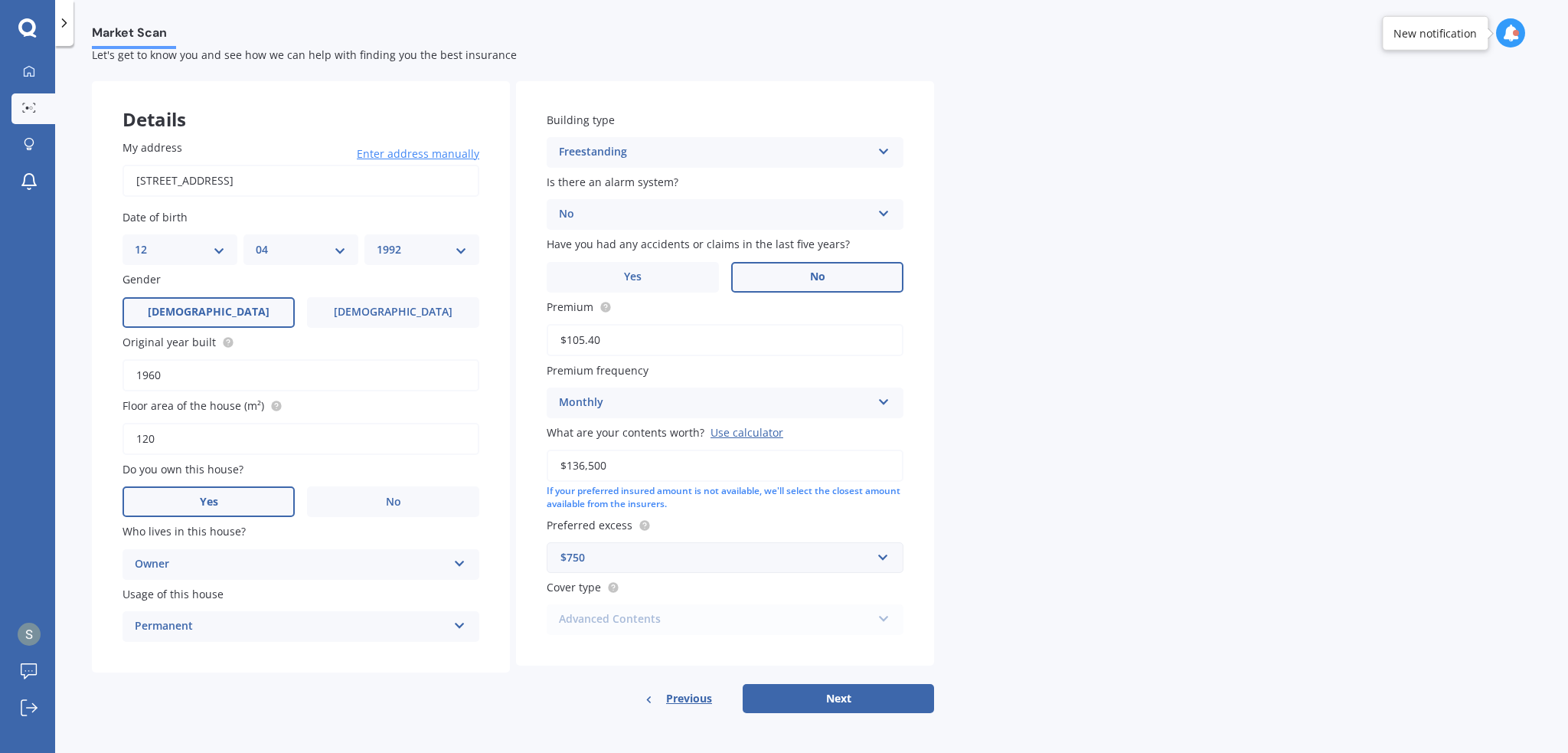
click at [776, 275] on label "No" at bounding box center [817, 277] width 173 height 30
click at [0, 0] on input "No" at bounding box center [0, 0] width 0 height 0
drag, startPoint x: 812, startPoint y: 699, endPoint x: 605, endPoint y: 688, distance: 207.3
click at [808, 710] on button "Next" at bounding box center [838, 698] width 191 height 29
select select "12"
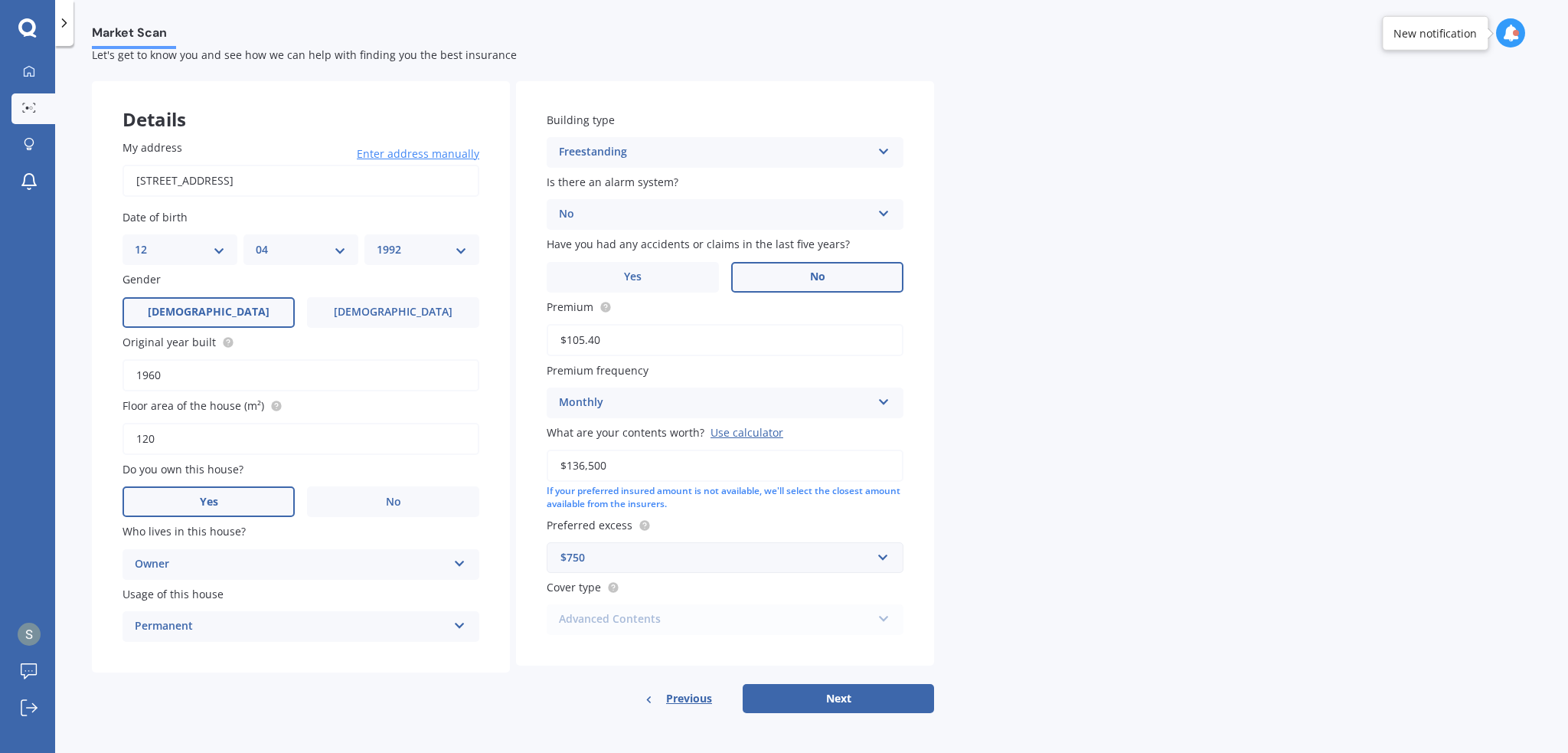
select select "04"
select select "1992"
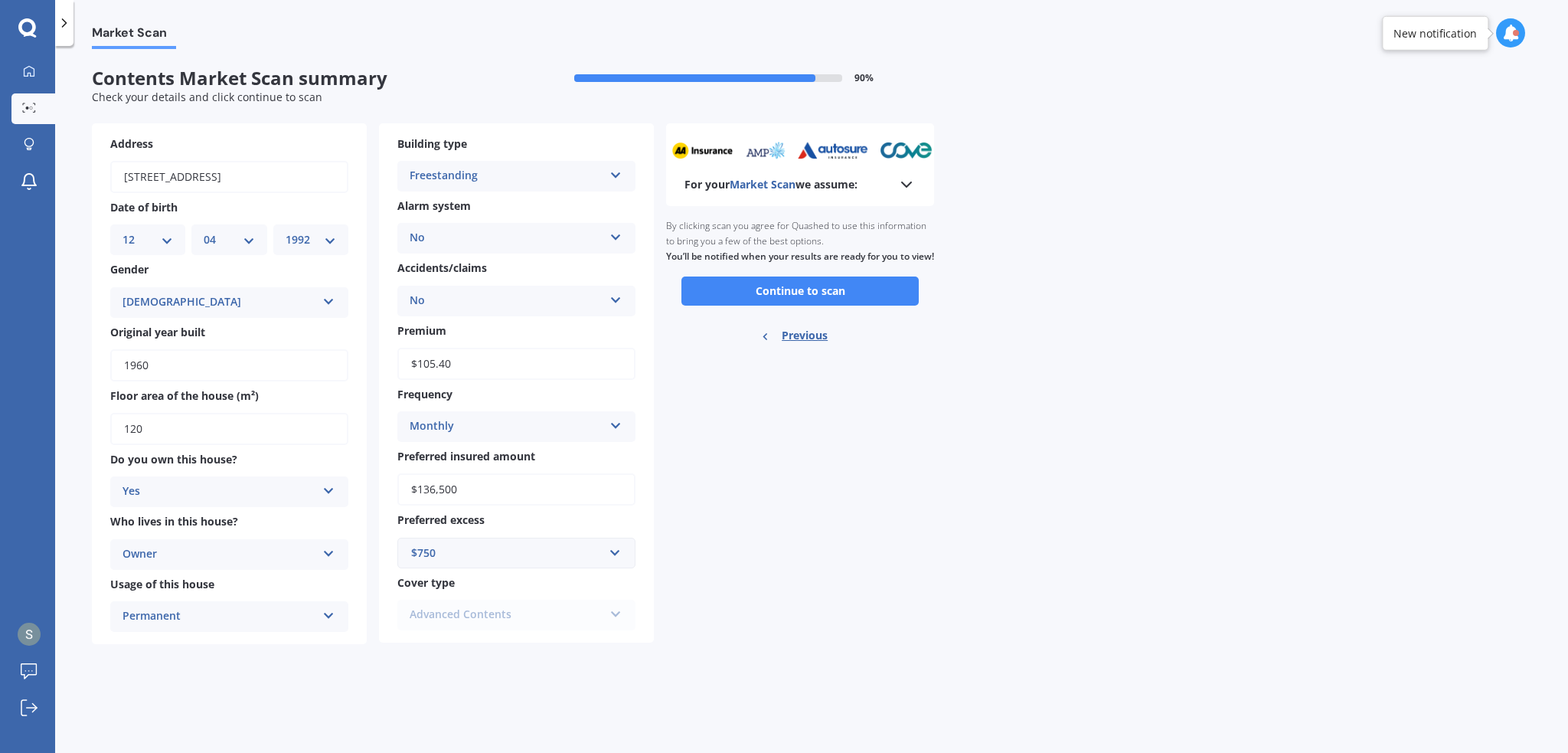
scroll to position [0, 0]
drag, startPoint x: 803, startPoint y: 297, endPoint x: 781, endPoint y: 312, distance: 26.6
click at [803, 297] on button "Continue to scan" at bounding box center [800, 291] width 237 height 29
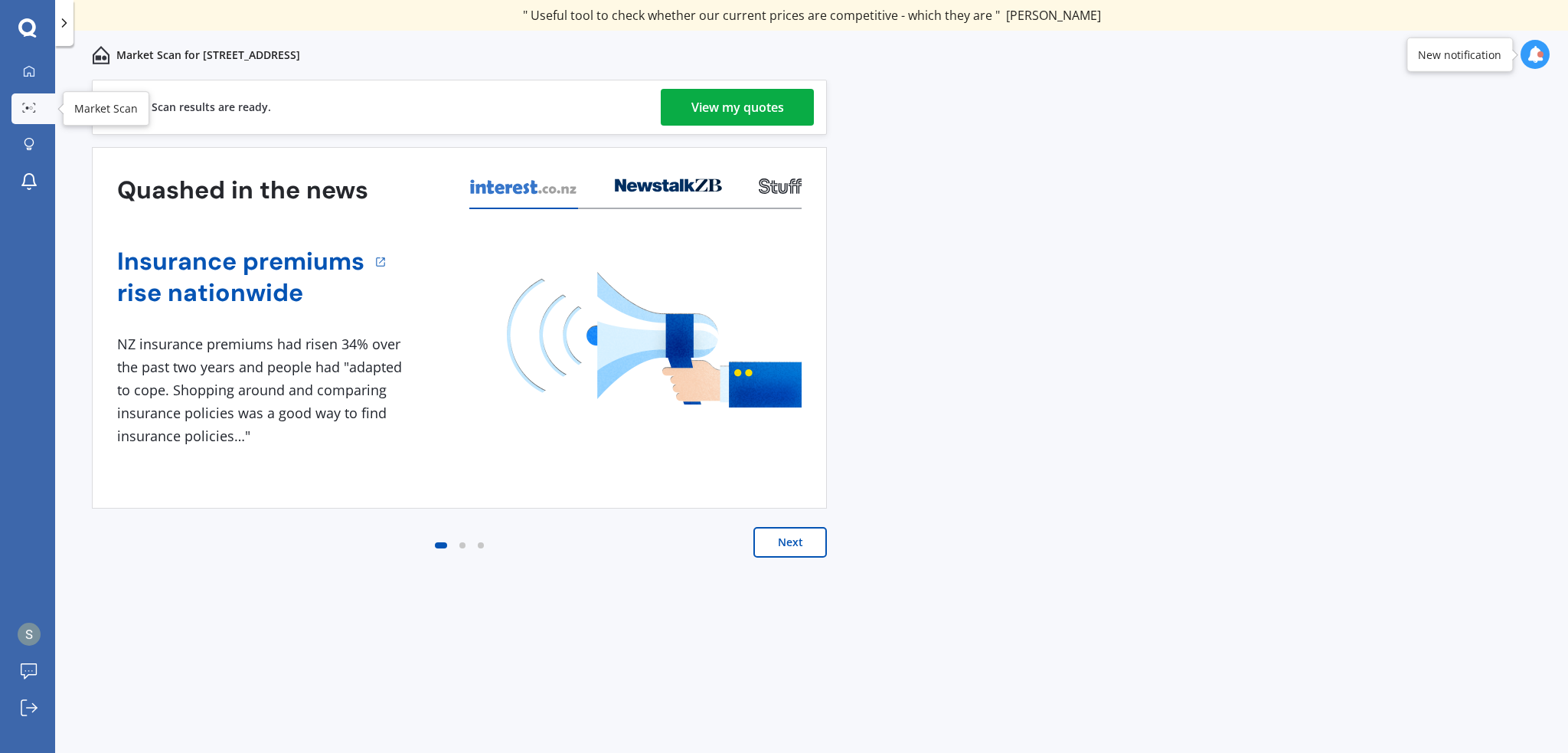
click at [30, 97] on link "Market Scan" at bounding box center [34, 109] width 44 height 30
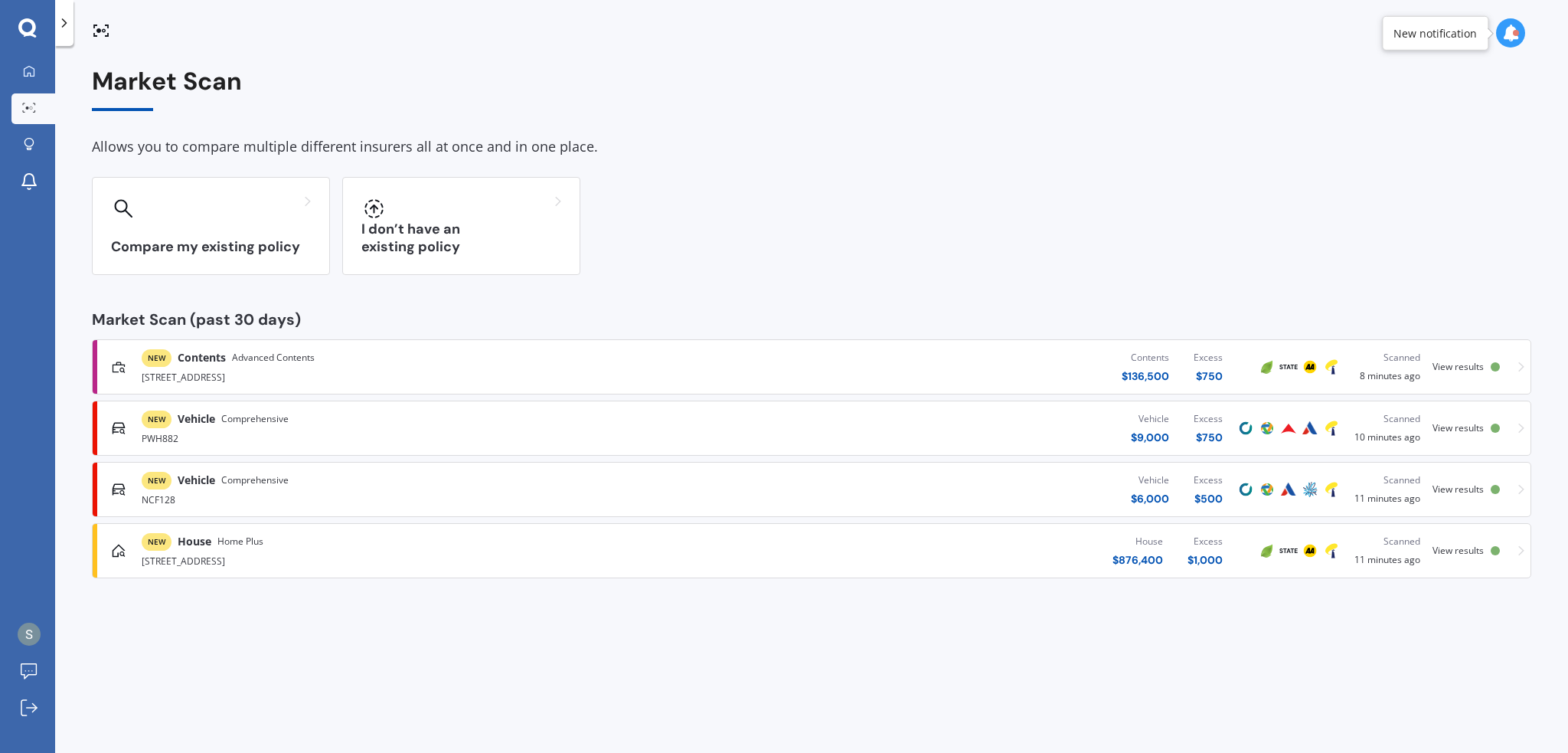
click at [1469, 360] on div "NEW Contents Advanced Contents [STREET_ADDRESS] Contents $ 136,500 Excess $ 750…" at bounding box center [811, 366] width 1426 height 46
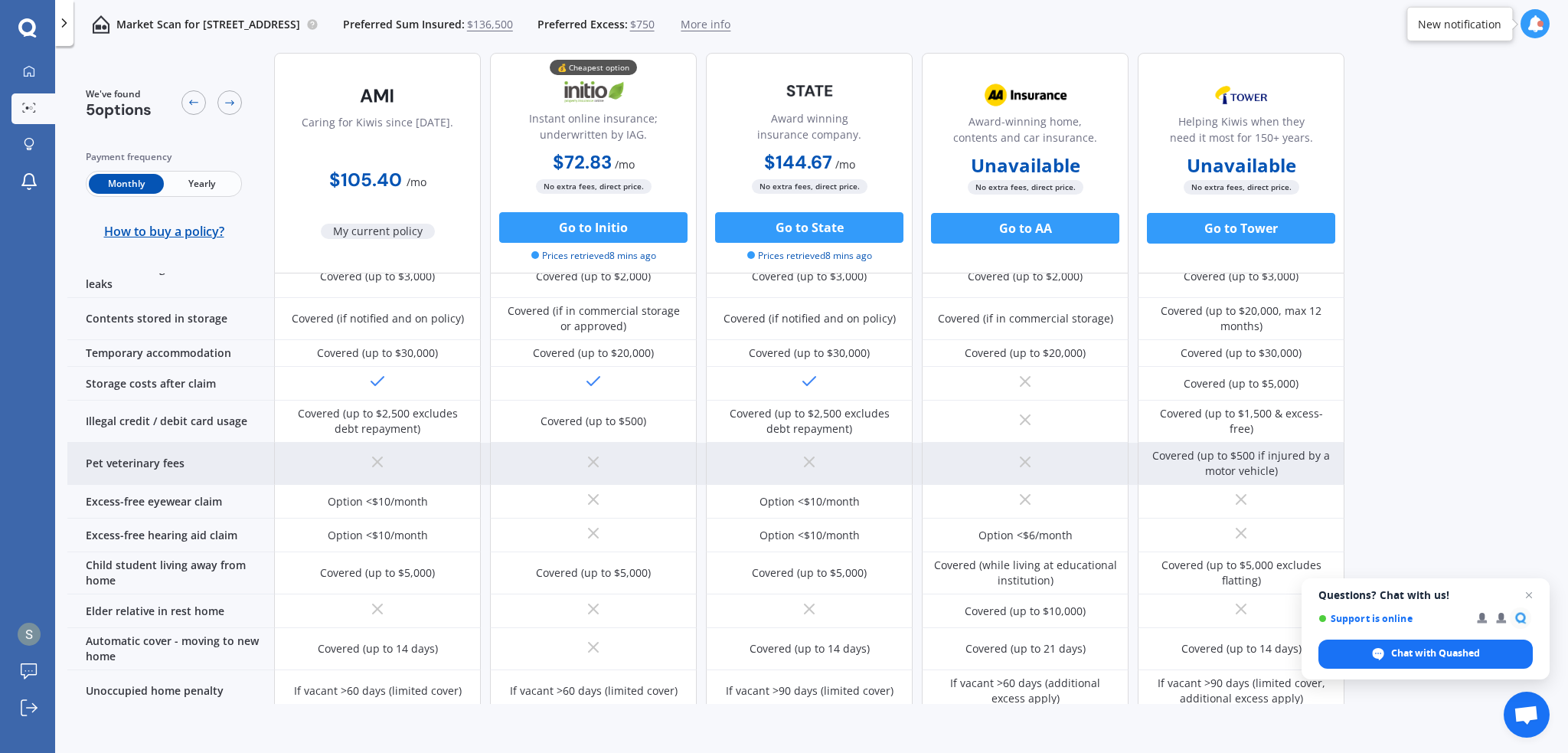
scroll to position [919, 0]
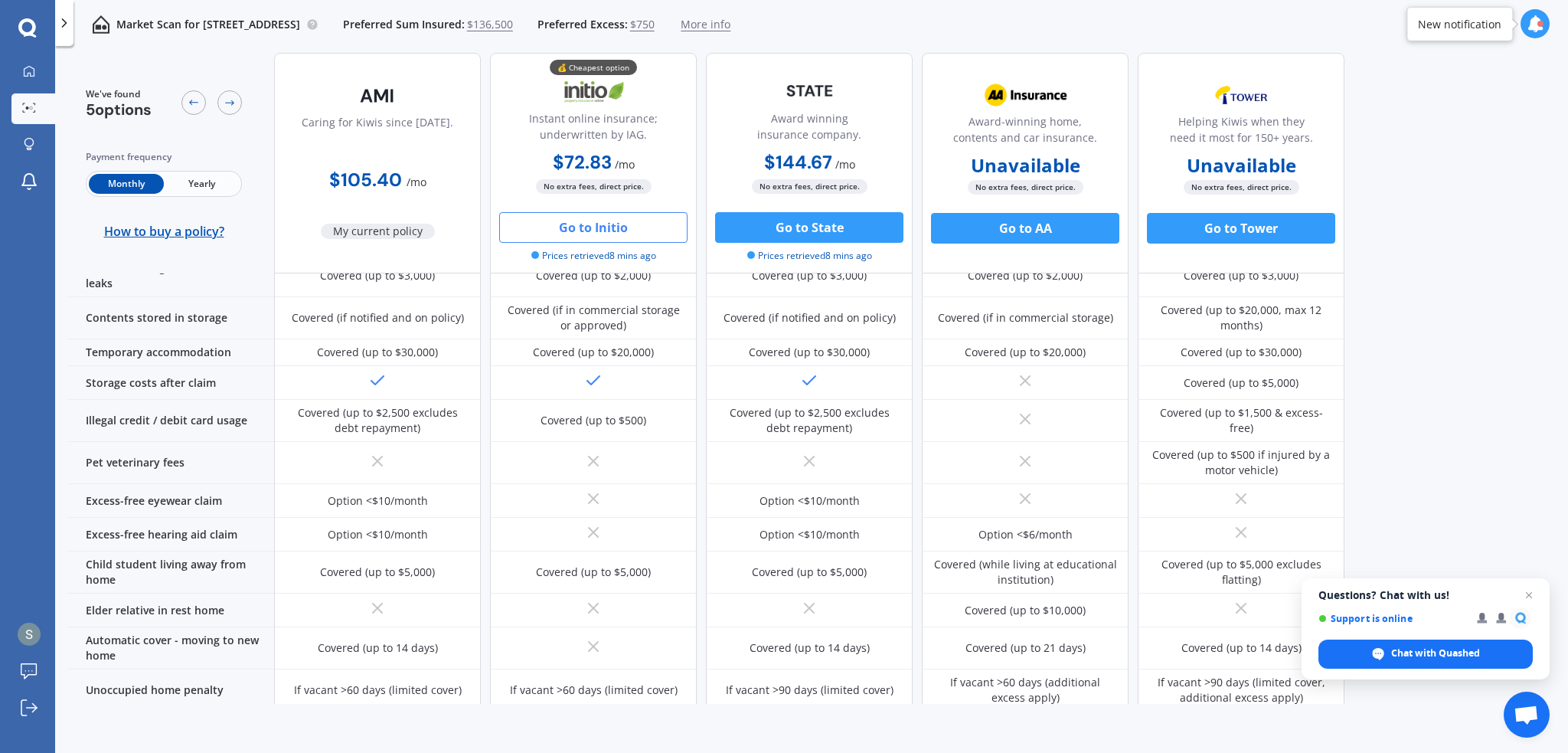
click at [628, 225] on button "Go to Initio" at bounding box center [594, 227] width 189 height 30
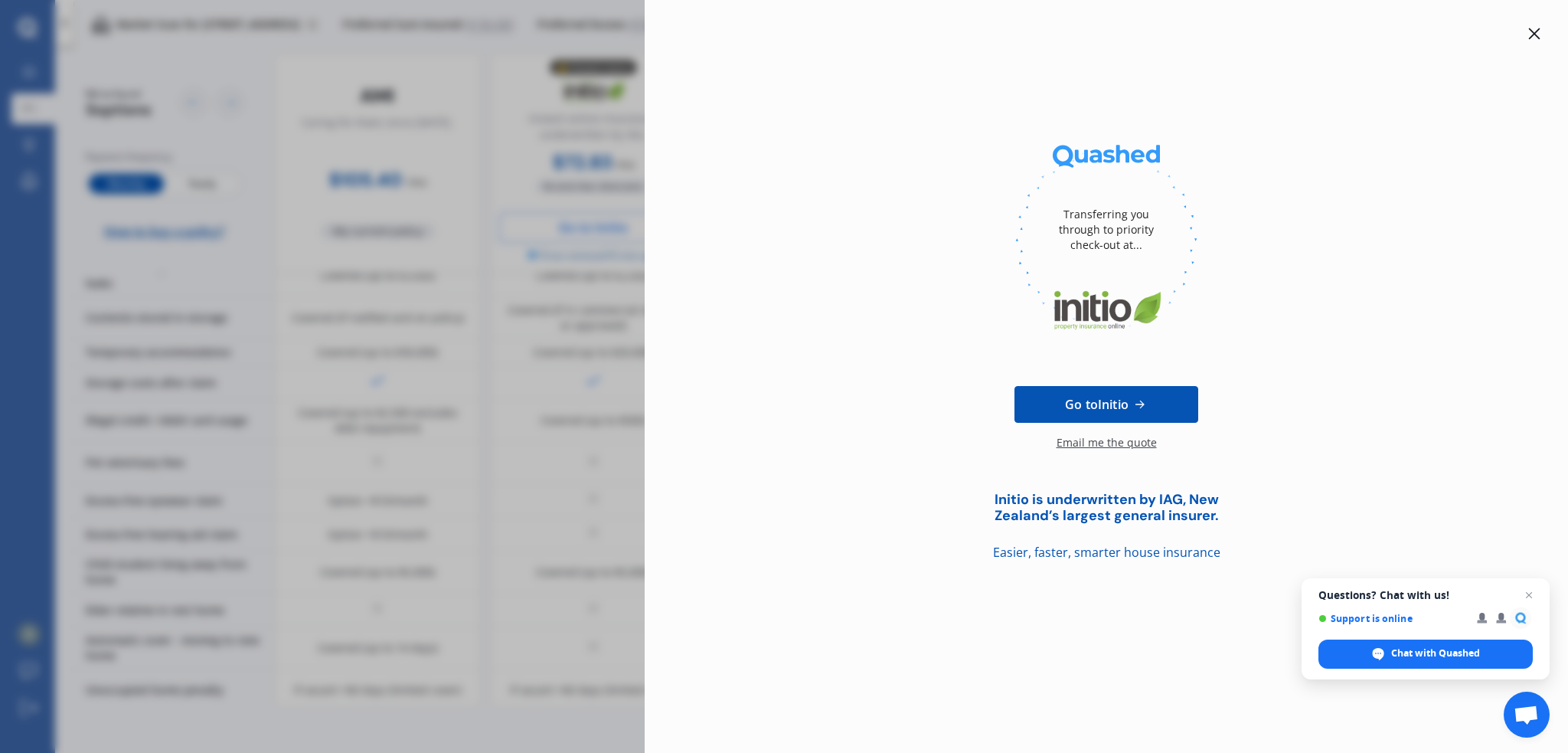
click at [1532, 33] on icon at bounding box center [1534, 34] width 13 height 13
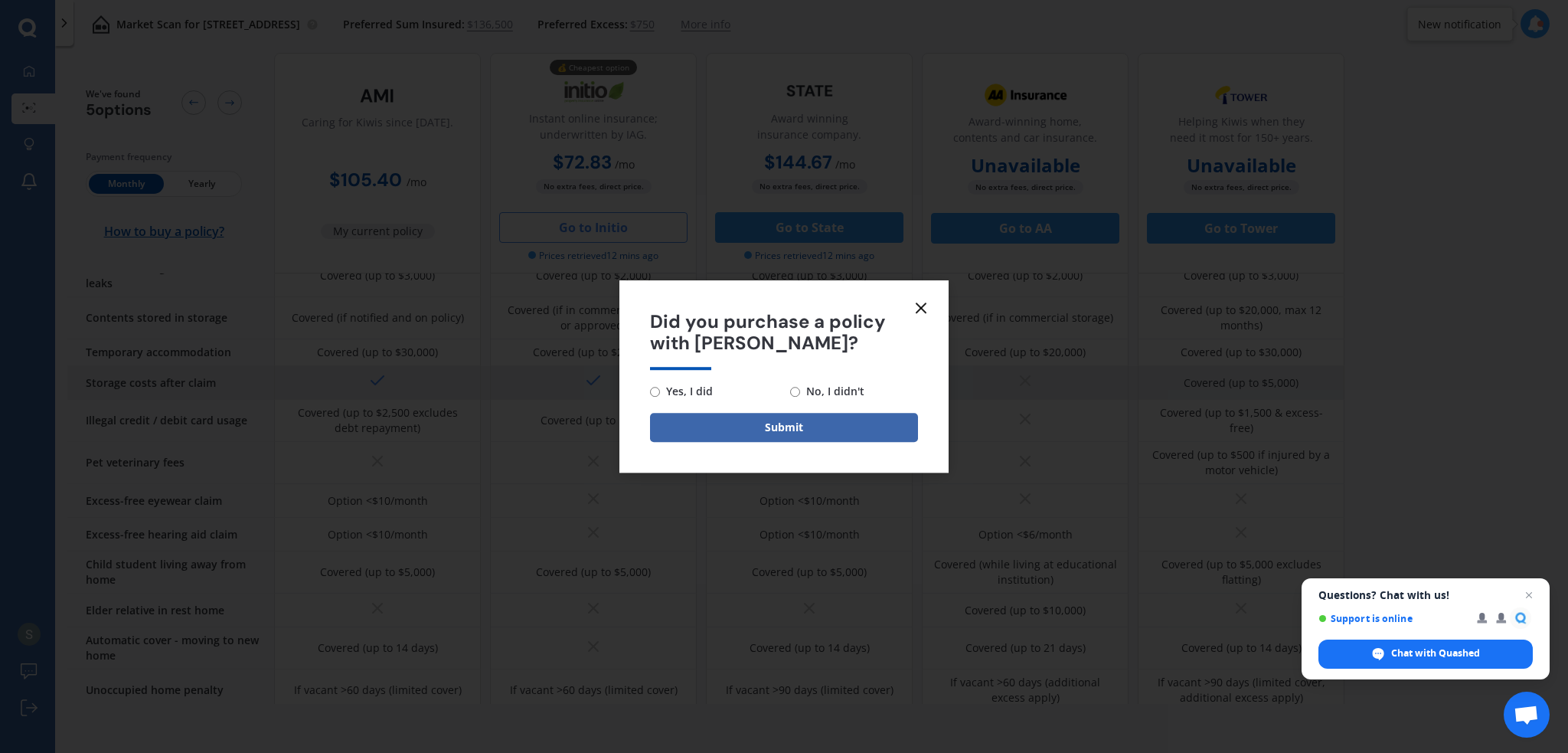
drag, startPoint x: 926, startPoint y: 308, endPoint x: 914, endPoint y: 320, distance: 17.0
click at [925, 308] on icon at bounding box center [921, 308] width 19 height 19
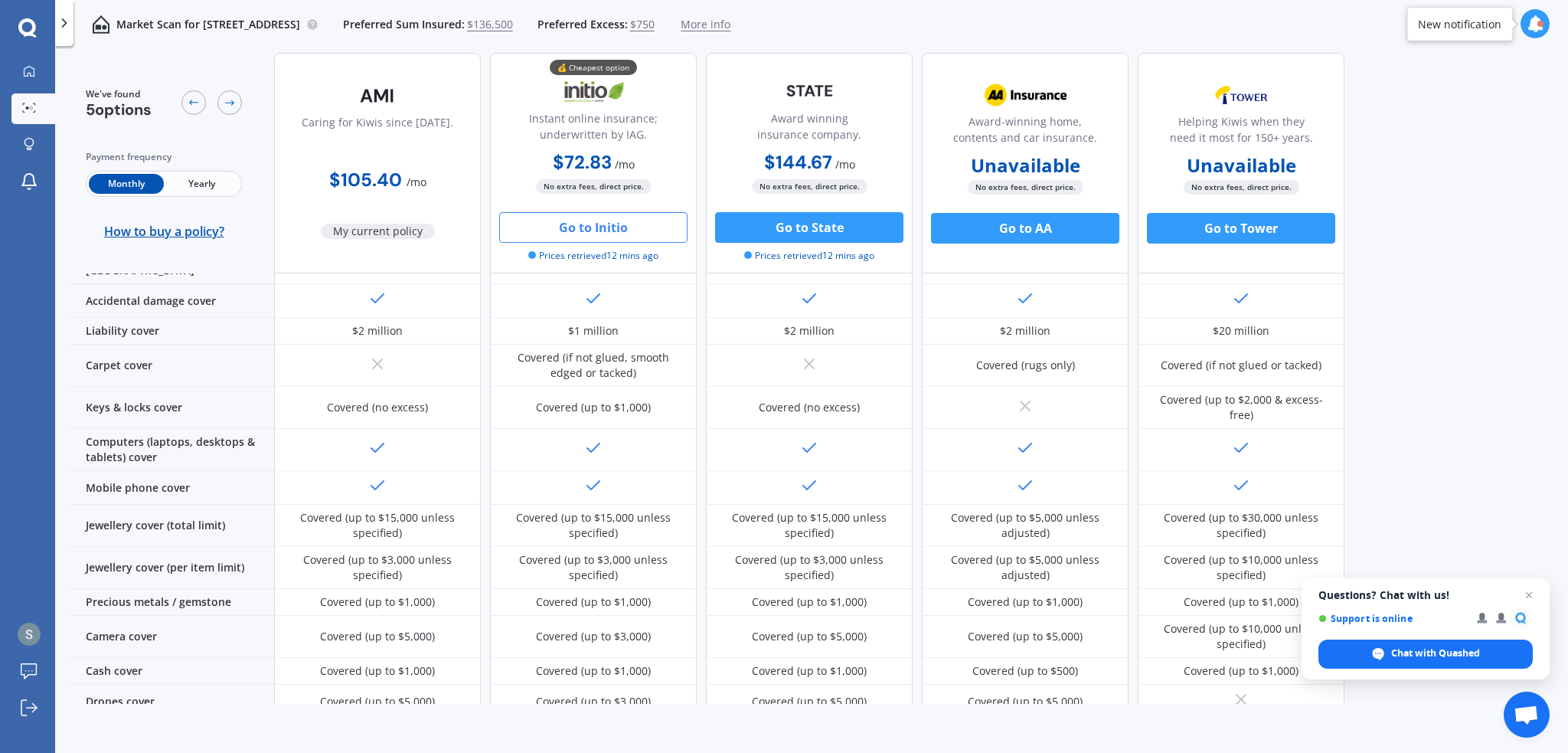
scroll to position [0, 0]
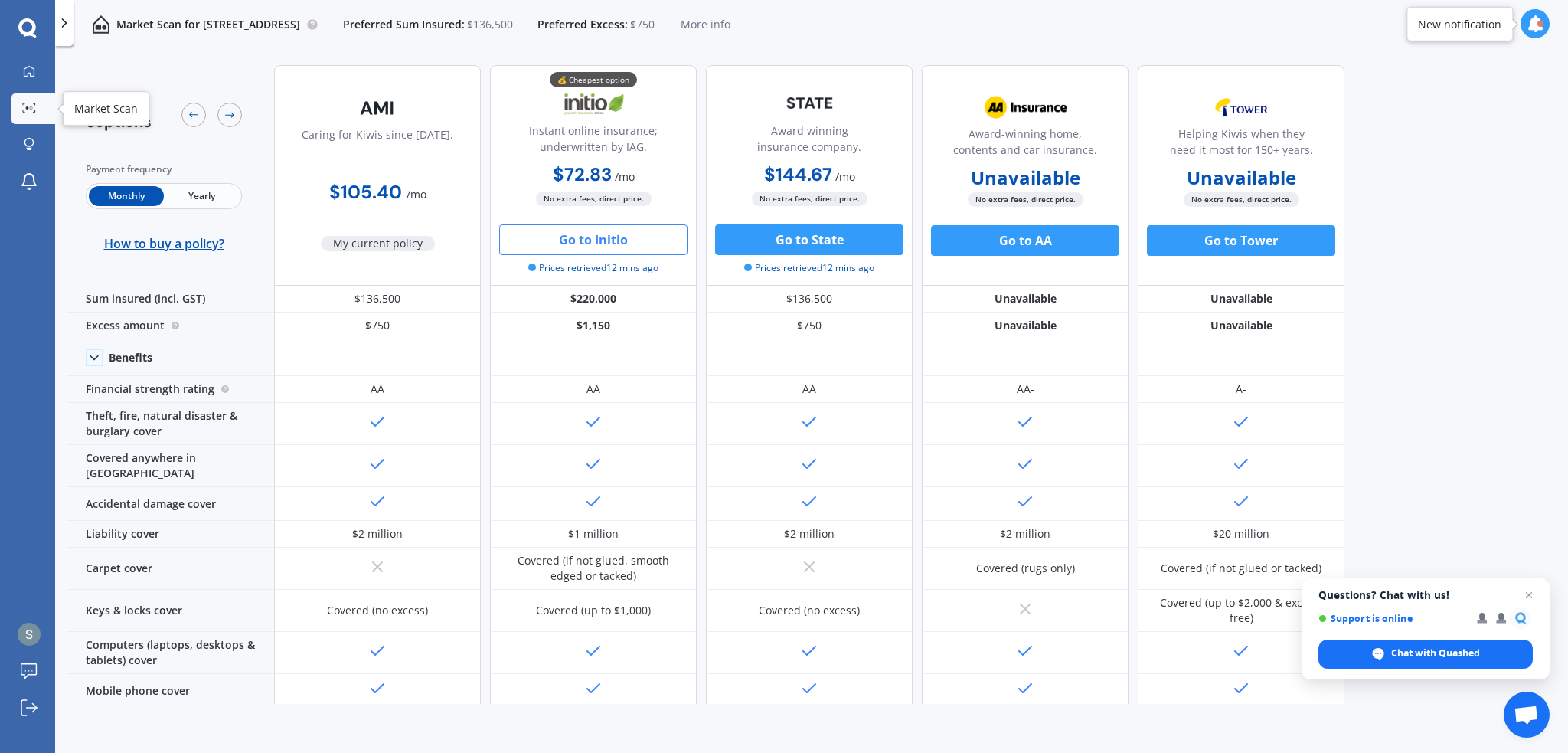
click at [35, 109] on icon at bounding box center [29, 108] width 13 height 10
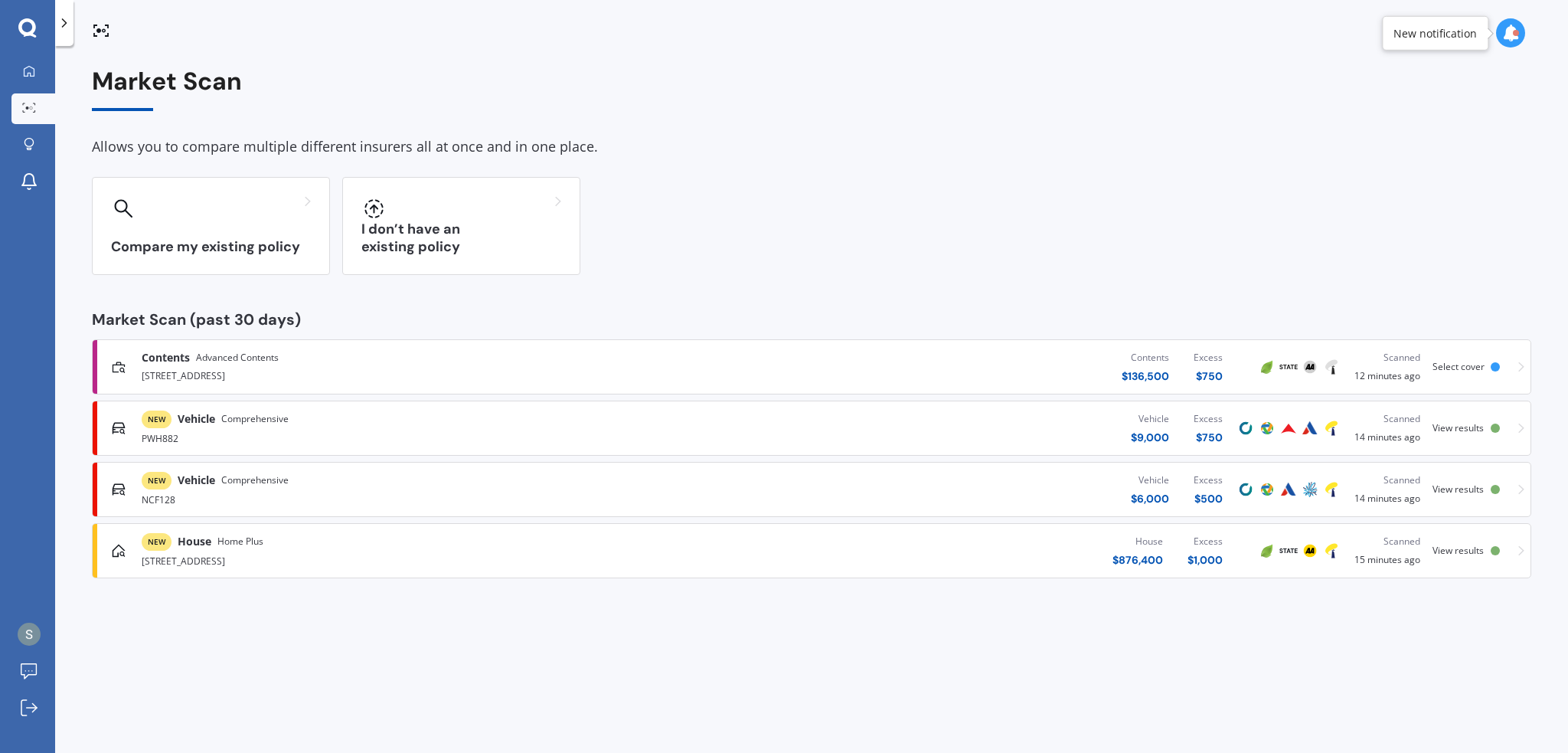
click at [1465, 420] on div "NEW Vehicle Comprehensive PWH882 Vehicle $ 9,000 Excess $ 750 Scanned 14 minute…" at bounding box center [811, 428] width 1426 height 46
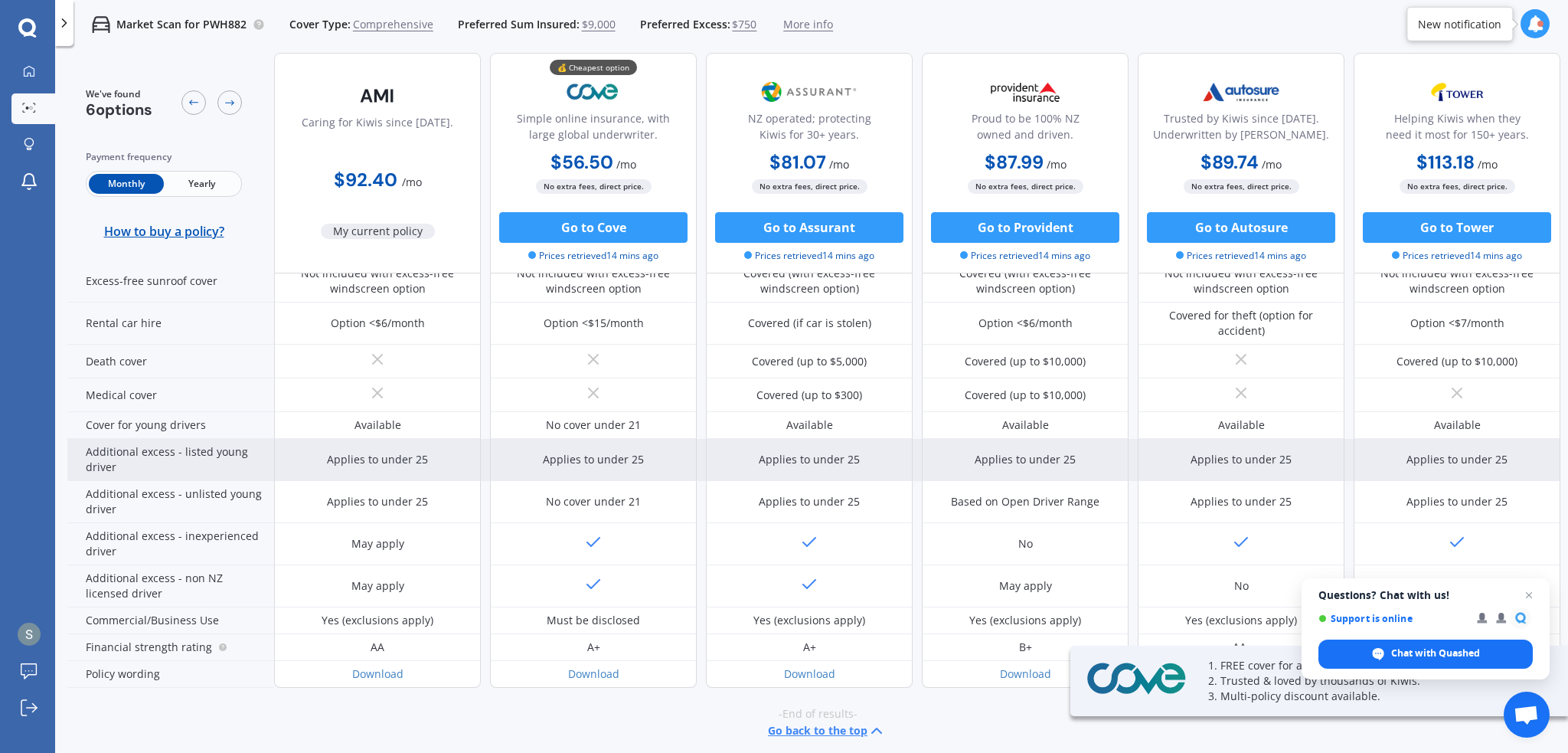
scroll to position [623, 0]
